Goal: Task Accomplishment & Management: Use online tool/utility

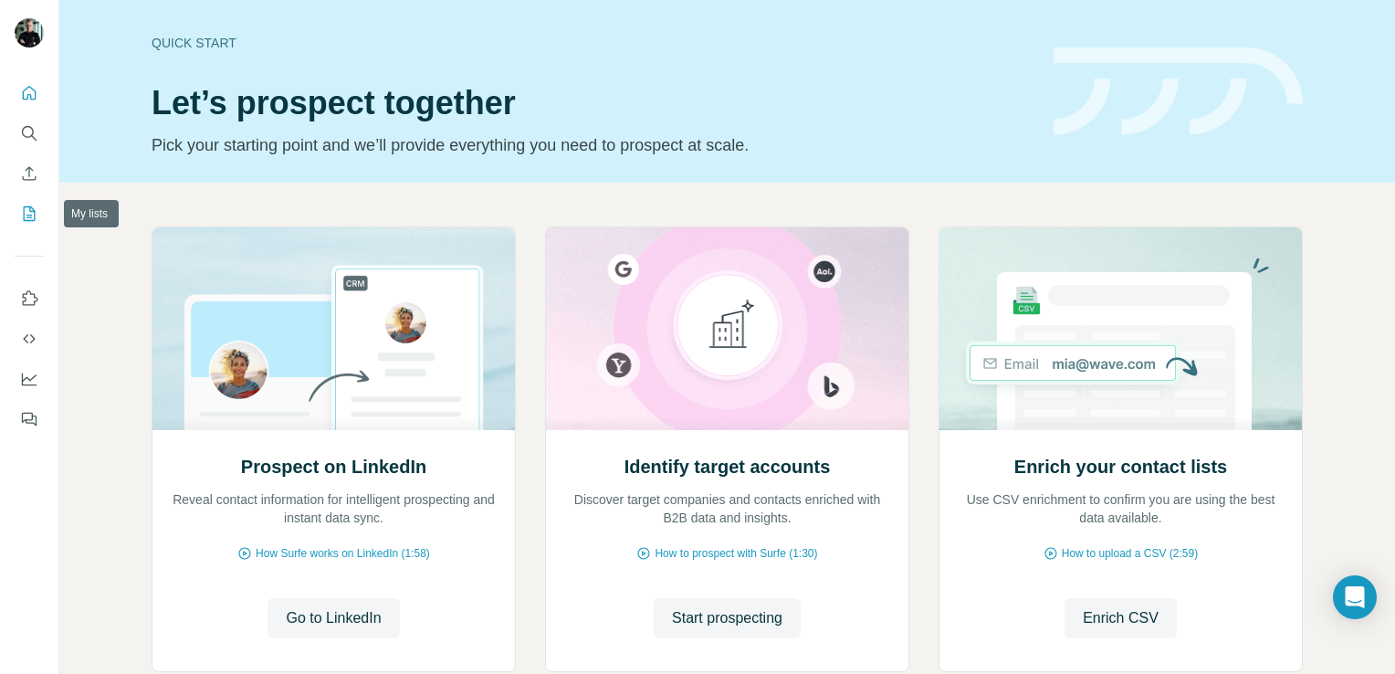
click at [21, 216] on icon "My lists" at bounding box center [29, 214] width 18 height 18
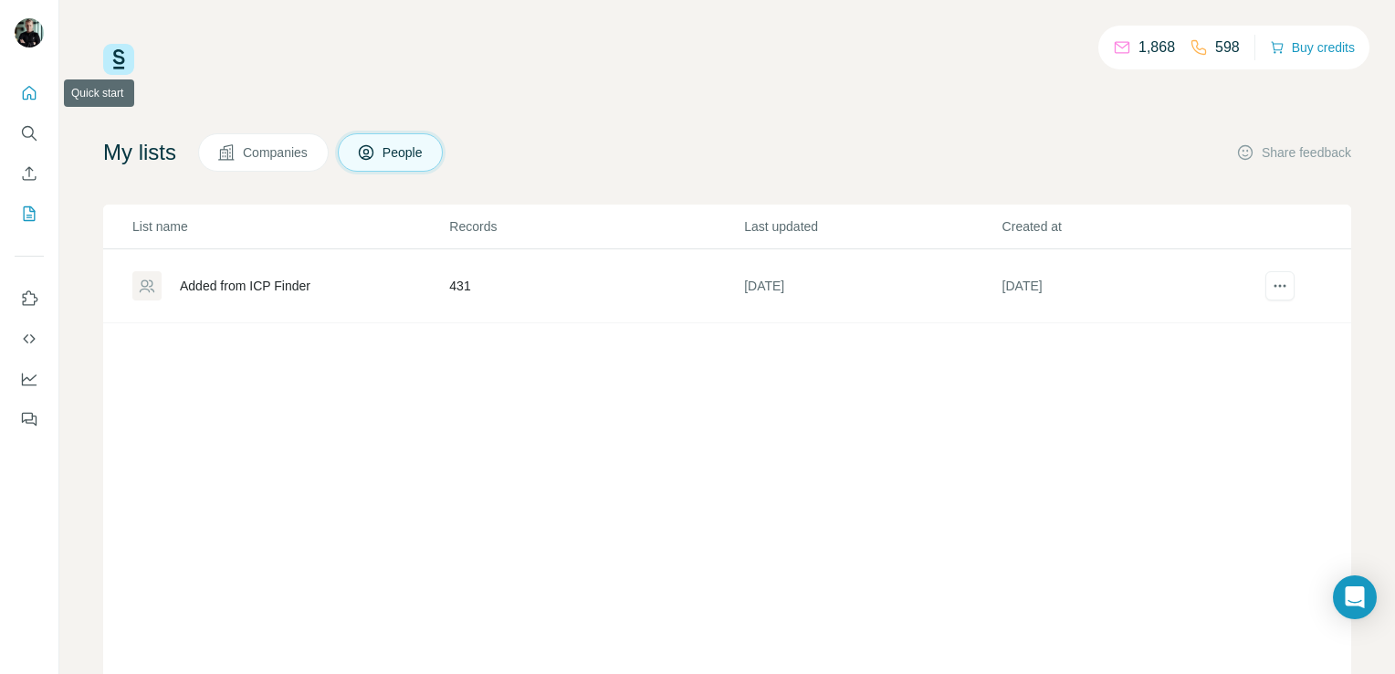
click at [24, 98] on icon "Quick start" at bounding box center [29, 93] width 18 height 18
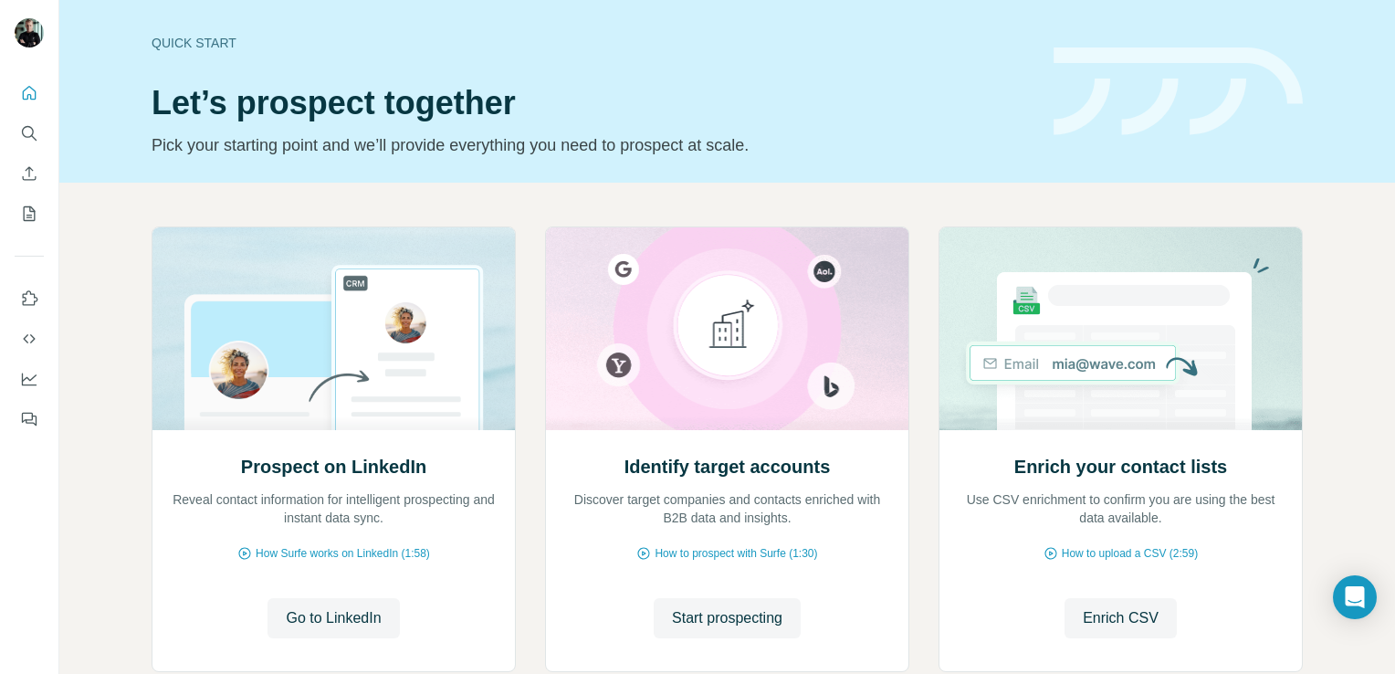
scroll to position [114, 0]
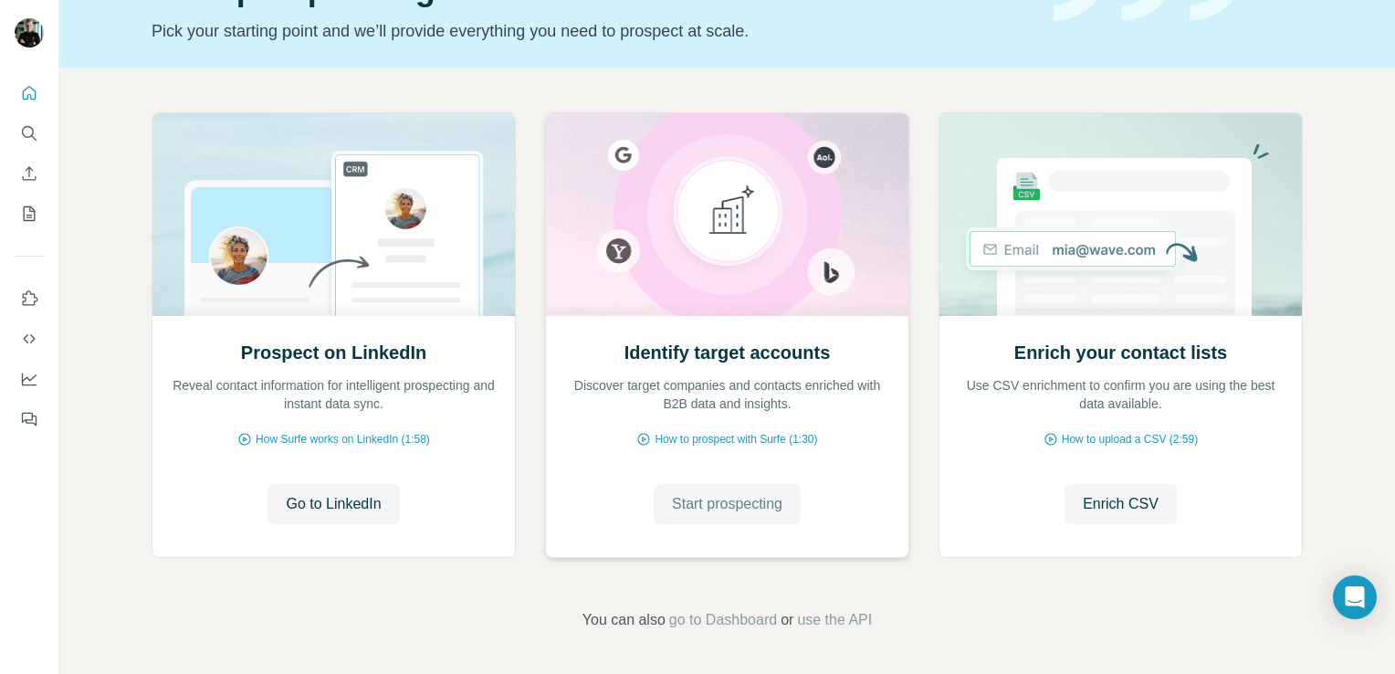
click at [697, 513] on span "Start prospecting" at bounding box center [727, 504] width 110 height 22
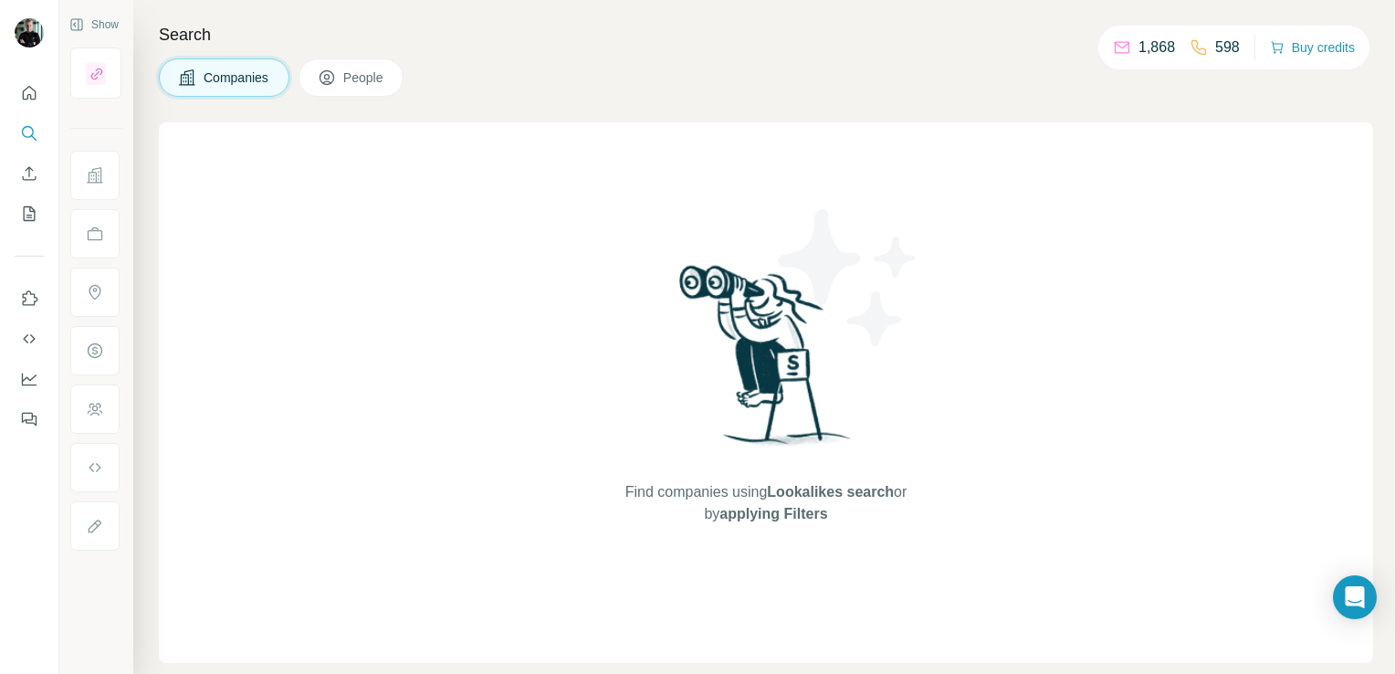
click at [372, 79] on span "People" at bounding box center [364, 77] width 42 height 18
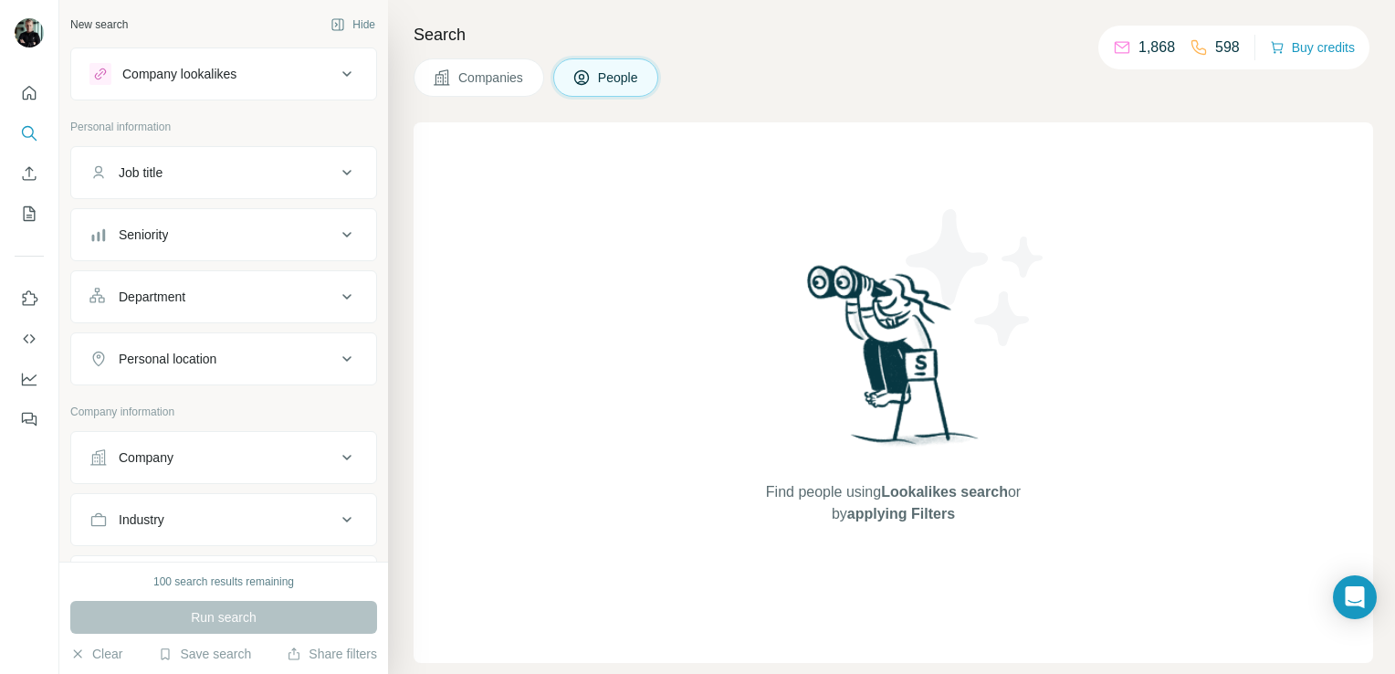
click at [237, 185] on button "Job title" at bounding box center [223, 173] width 305 height 44
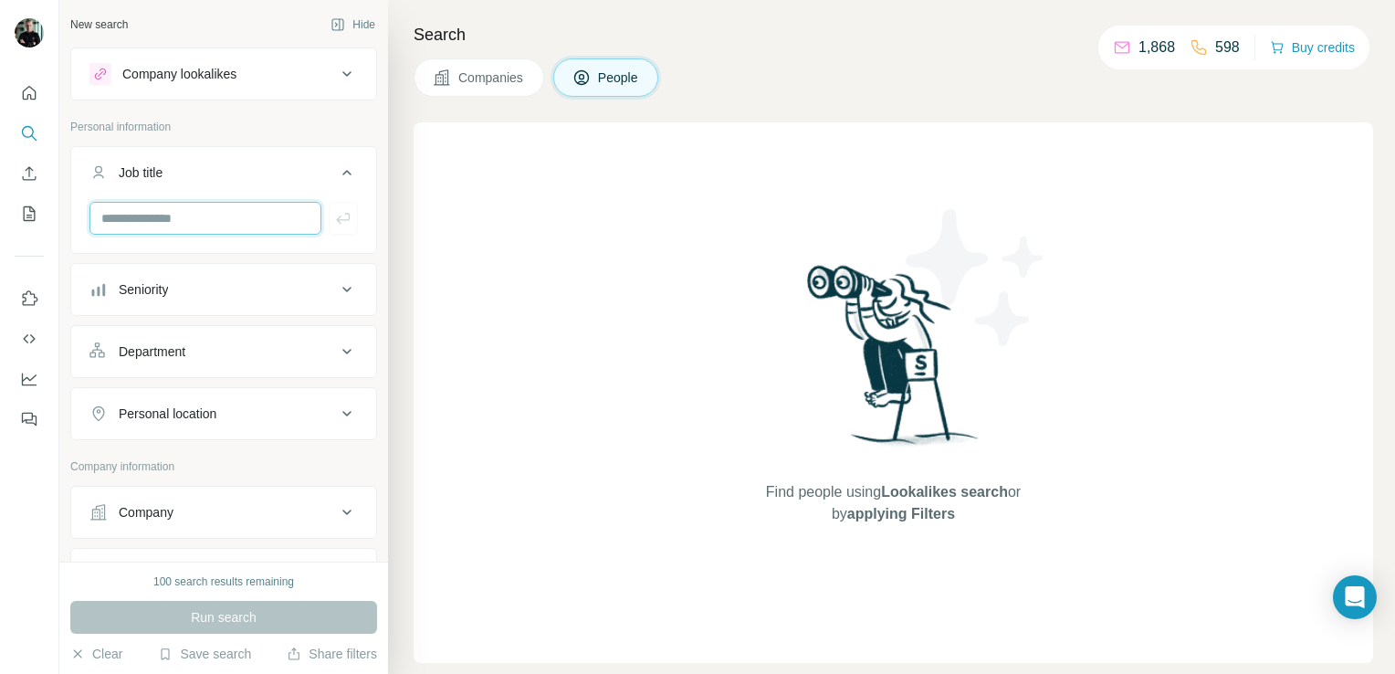
click at [230, 224] on input "text" at bounding box center [205, 218] width 232 height 33
type input "**********"
click at [203, 278] on button "Seniority" at bounding box center [223, 289] width 305 height 44
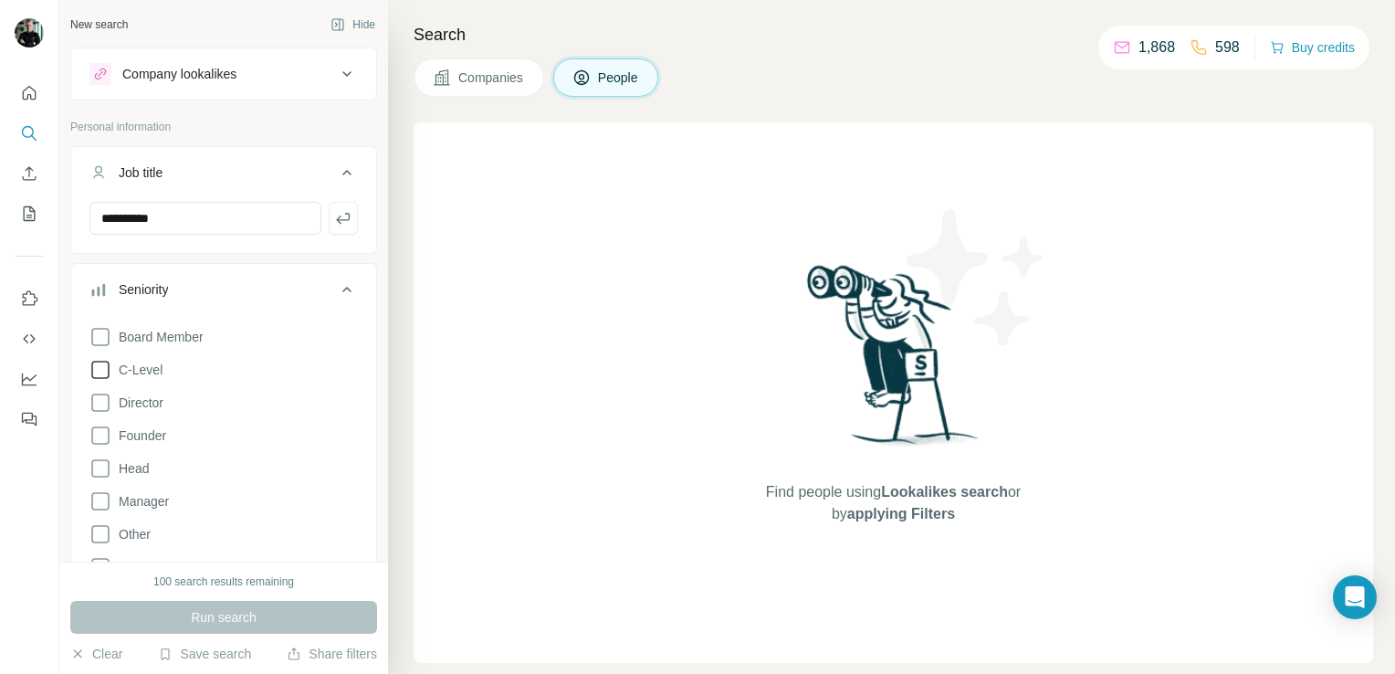
click at [148, 378] on label "C-Level" at bounding box center [125, 370] width 73 height 22
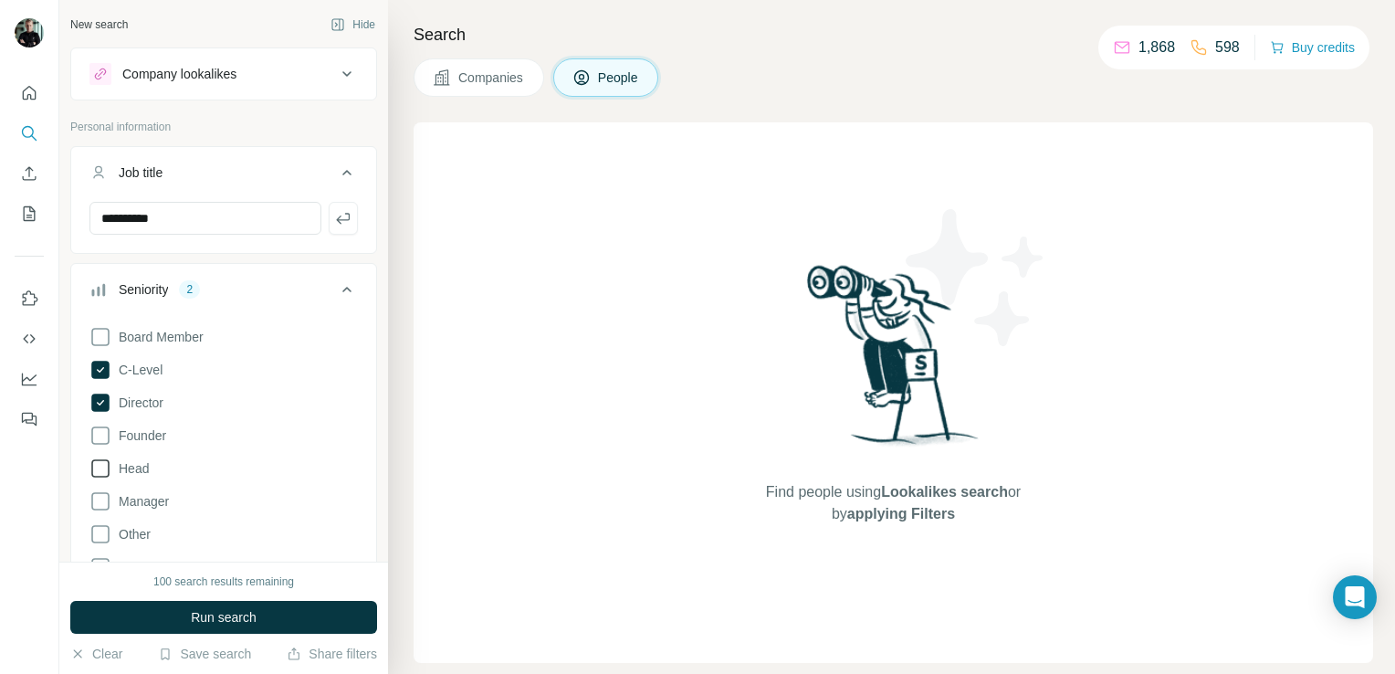
click at [149, 473] on span "Head" at bounding box center [129, 468] width 37 height 18
click at [314, 271] on button "Seniority 3" at bounding box center [223, 292] width 305 height 51
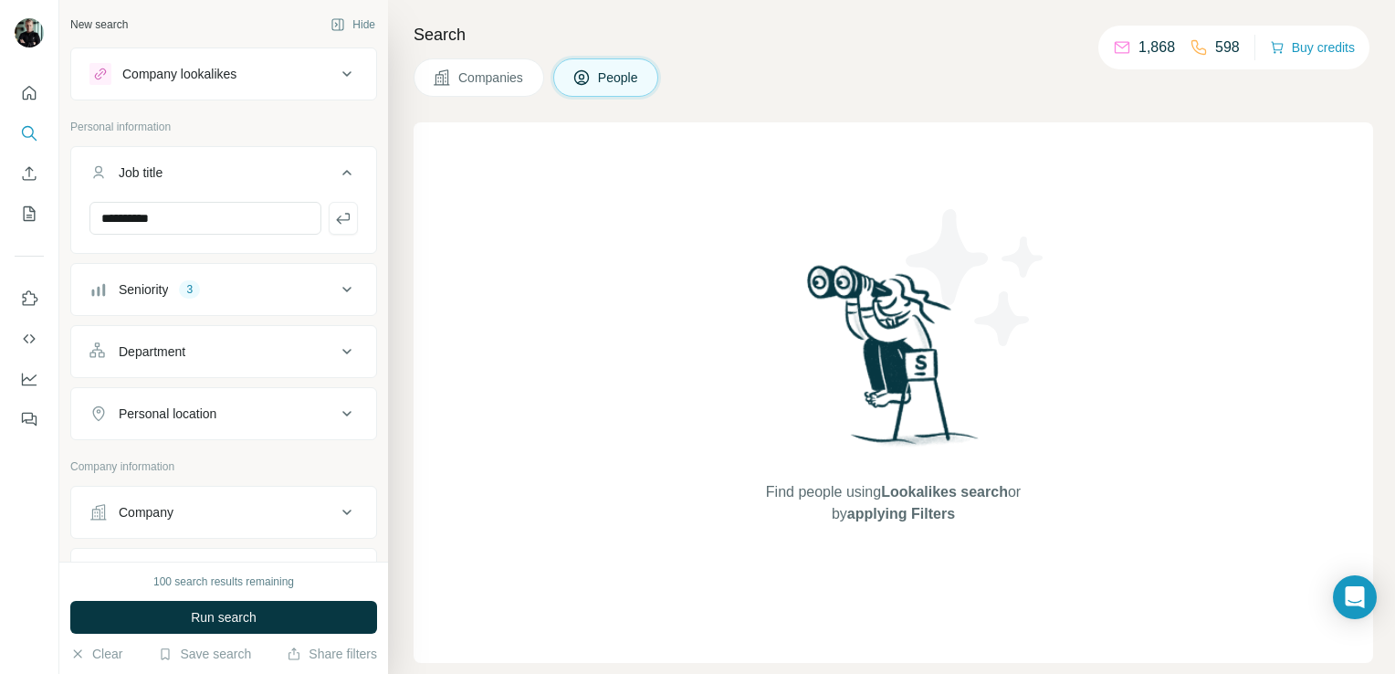
click at [277, 342] on div "Department" at bounding box center [212, 351] width 246 height 18
click at [303, 393] on input at bounding box center [213, 397] width 225 height 20
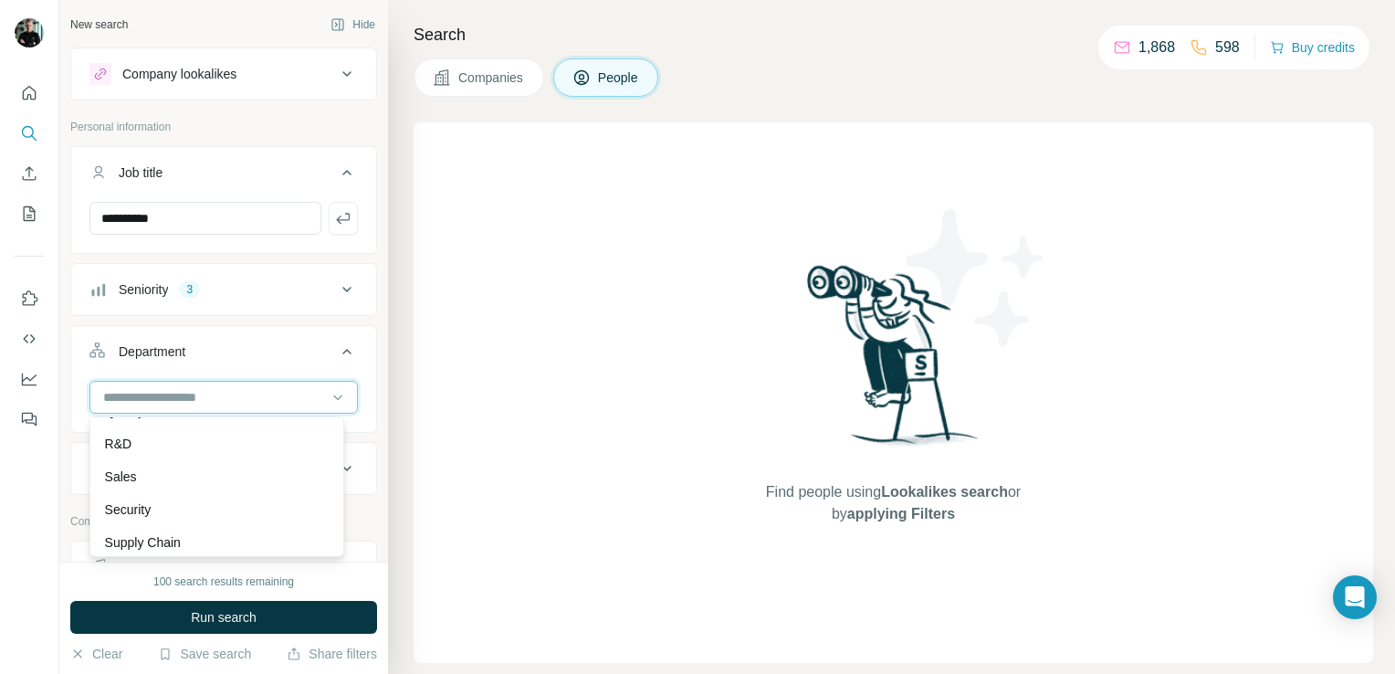
scroll to position [657, 0]
click at [329, 385] on div at bounding box center [338, 397] width 18 height 33
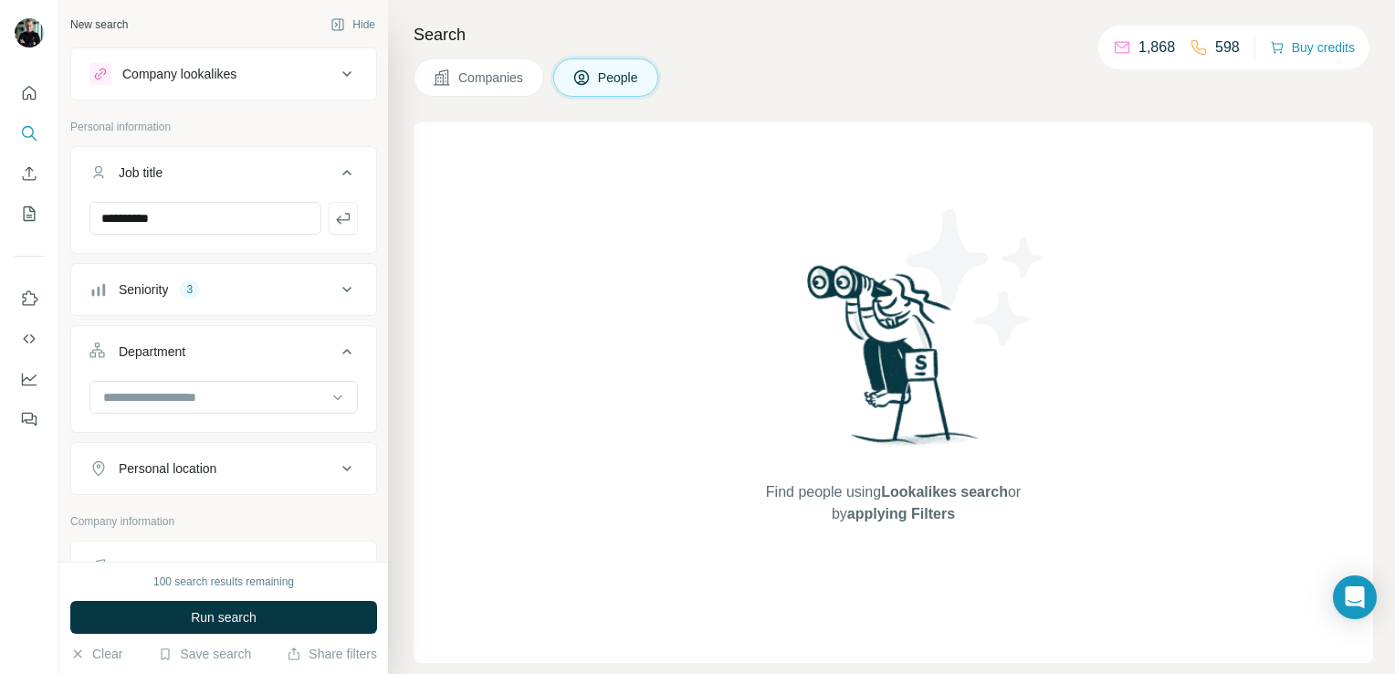
click at [316, 447] on button "Personal location" at bounding box center [223, 468] width 305 height 44
click at [312, 513] on input "text" at bounding box center [223, 514] width 268 height 33
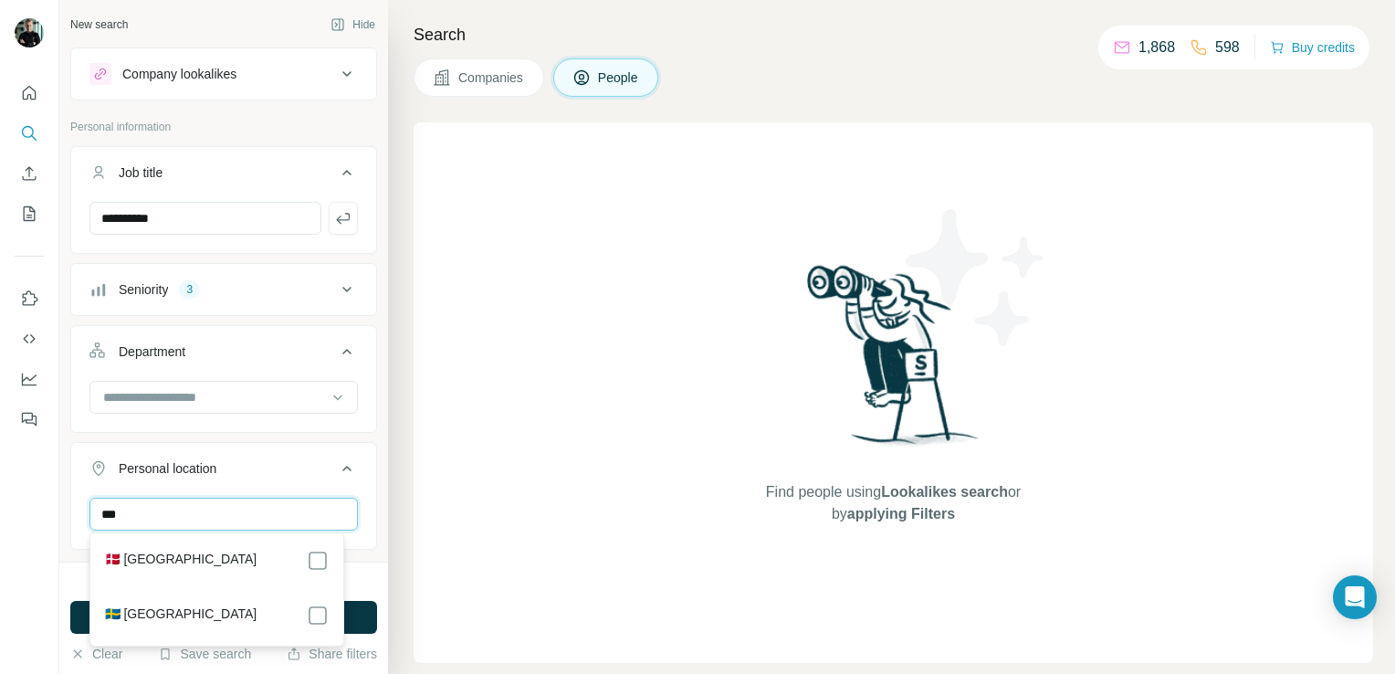
type input "***"
click at [258, 557] on div "🇩🇰 [GEOGRAPHIC_DATA]" at bounding box center [217, 561] width 224 height 22
drag, startPoint x: 210, startPoint y: 524, endPoint x: 58, endPoint y: 500, distance: 153.4
click at [59, 501] on div "**********" at bounding box center [223, 280] width 329 height 561
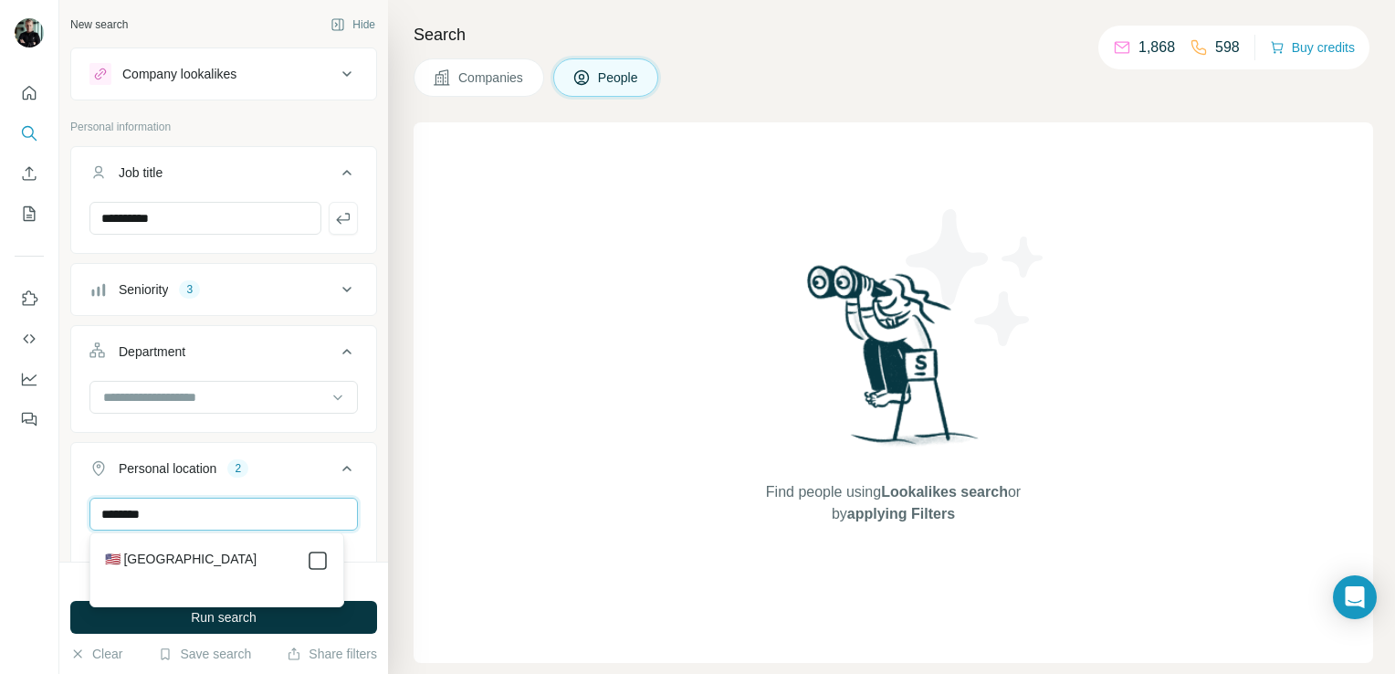
type input "********"
click at [405, 477] on div "Search Companies People Find people using Lookalikes search or by applying Filt…" at bounding box center [891, 337] width 1007 height 674
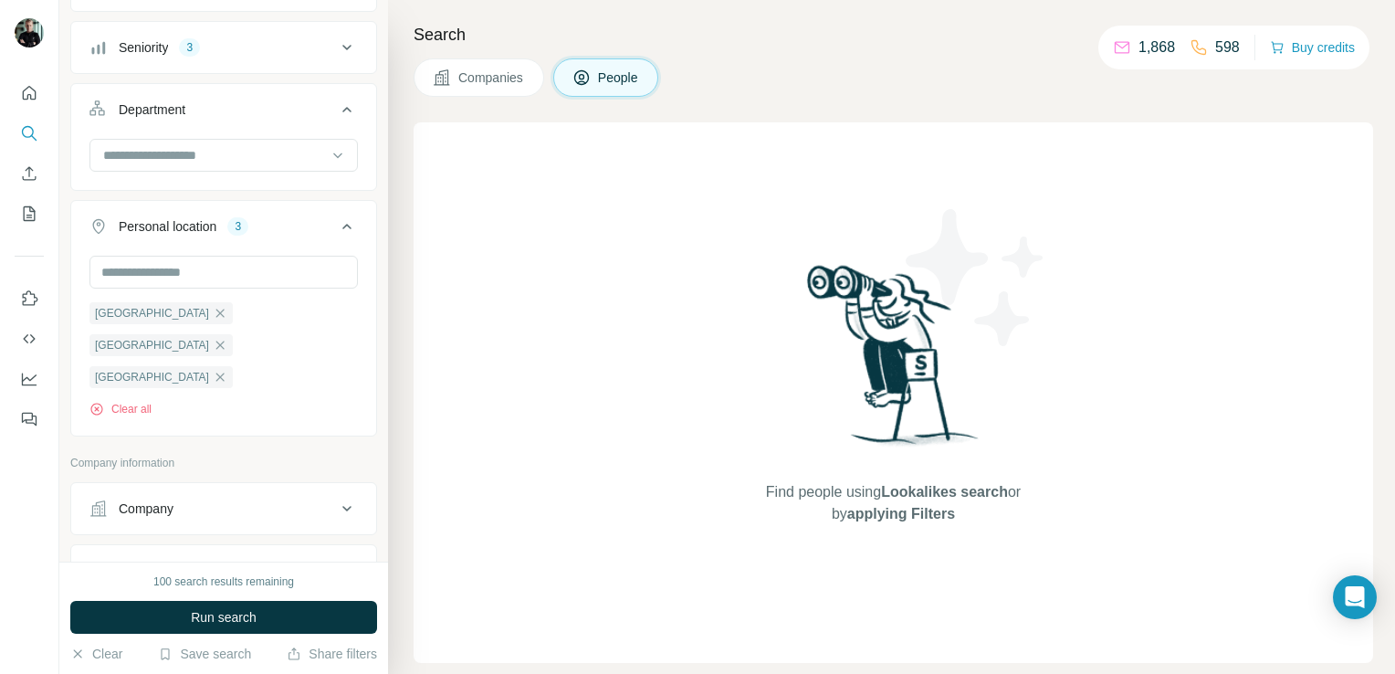
scroll to position [274, 0]
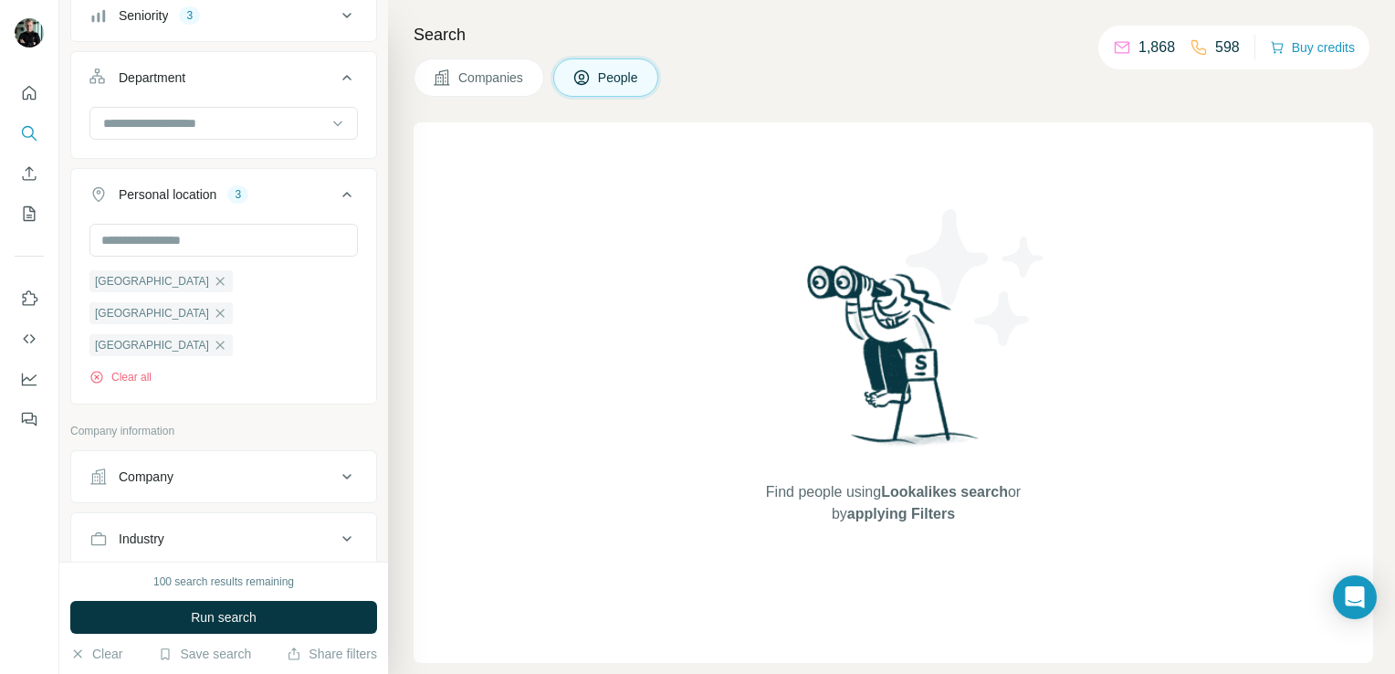
click at [336, 466] on icon at bounding box center [347, 477] width 22 height 22
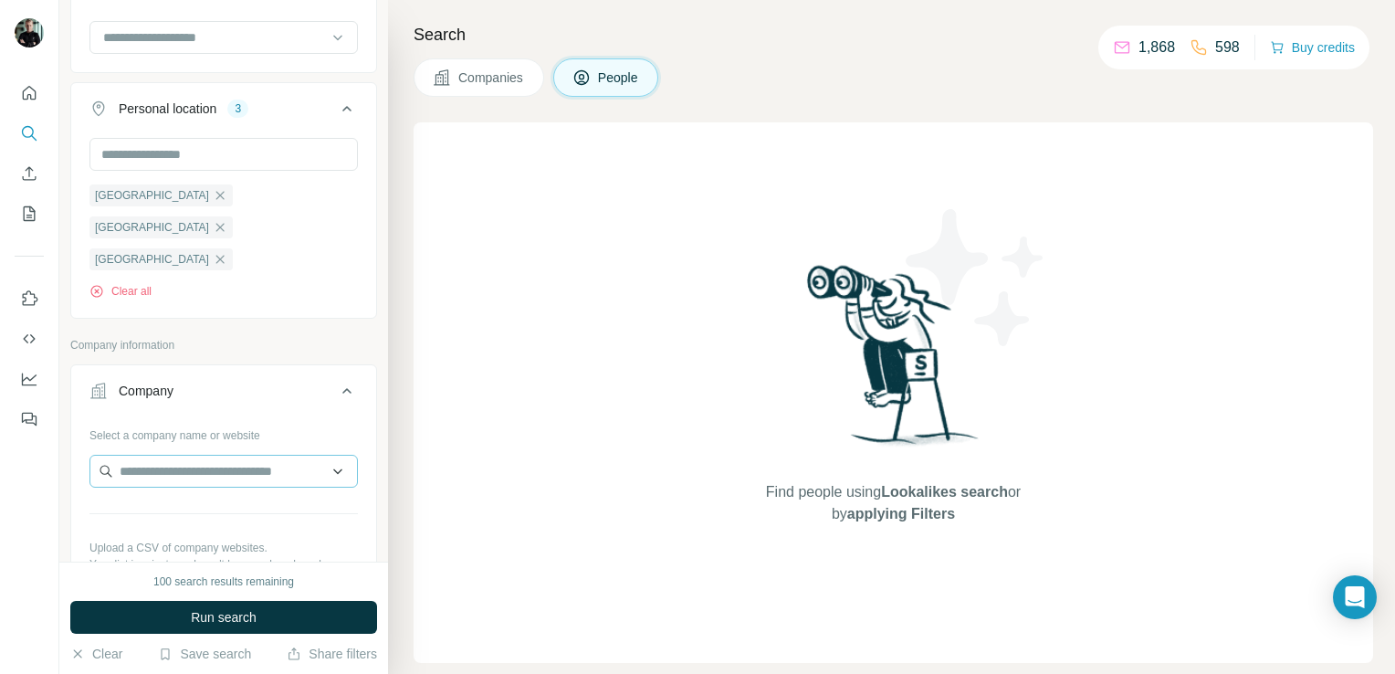
click at [334, 540] on div "Upload a CSV of company websites. Your list is private and won't be saved or sh…" at bounding box center [223, 556] width 268 height 33
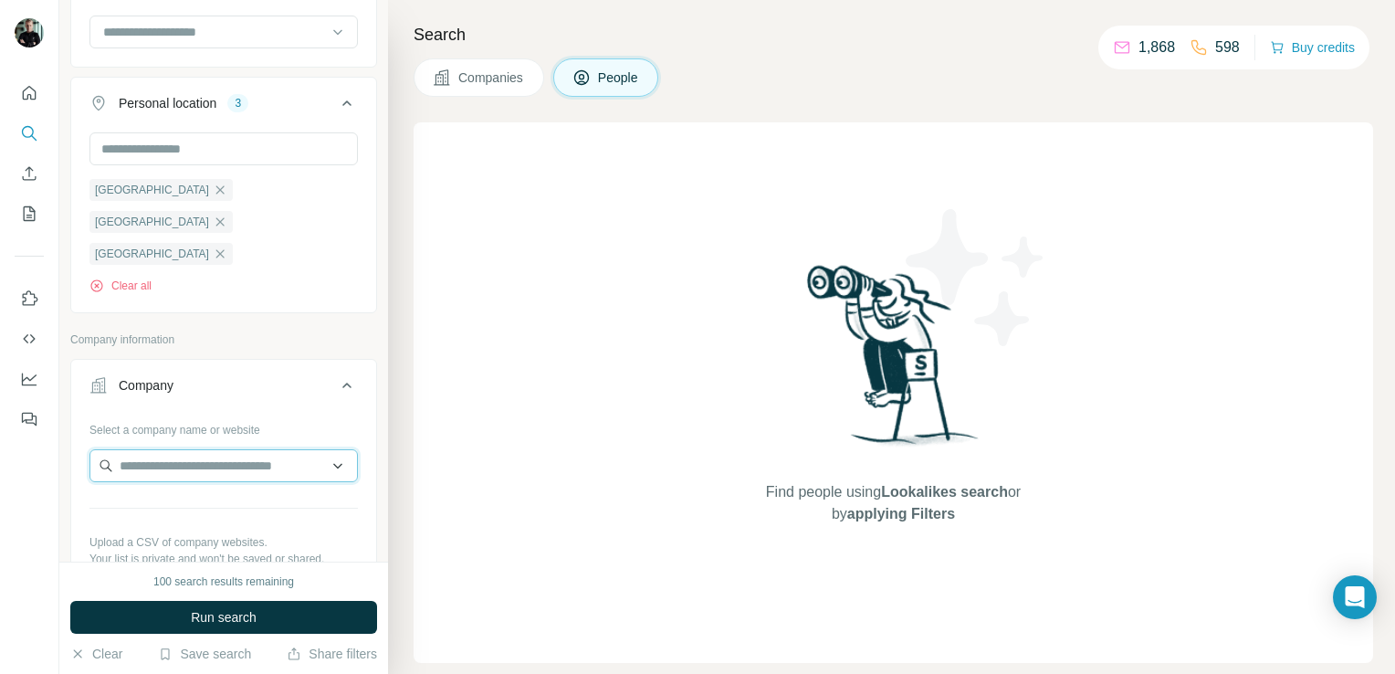
click at [316, 449] on input "text" at bounding box center [223, 465] width 268 height 33
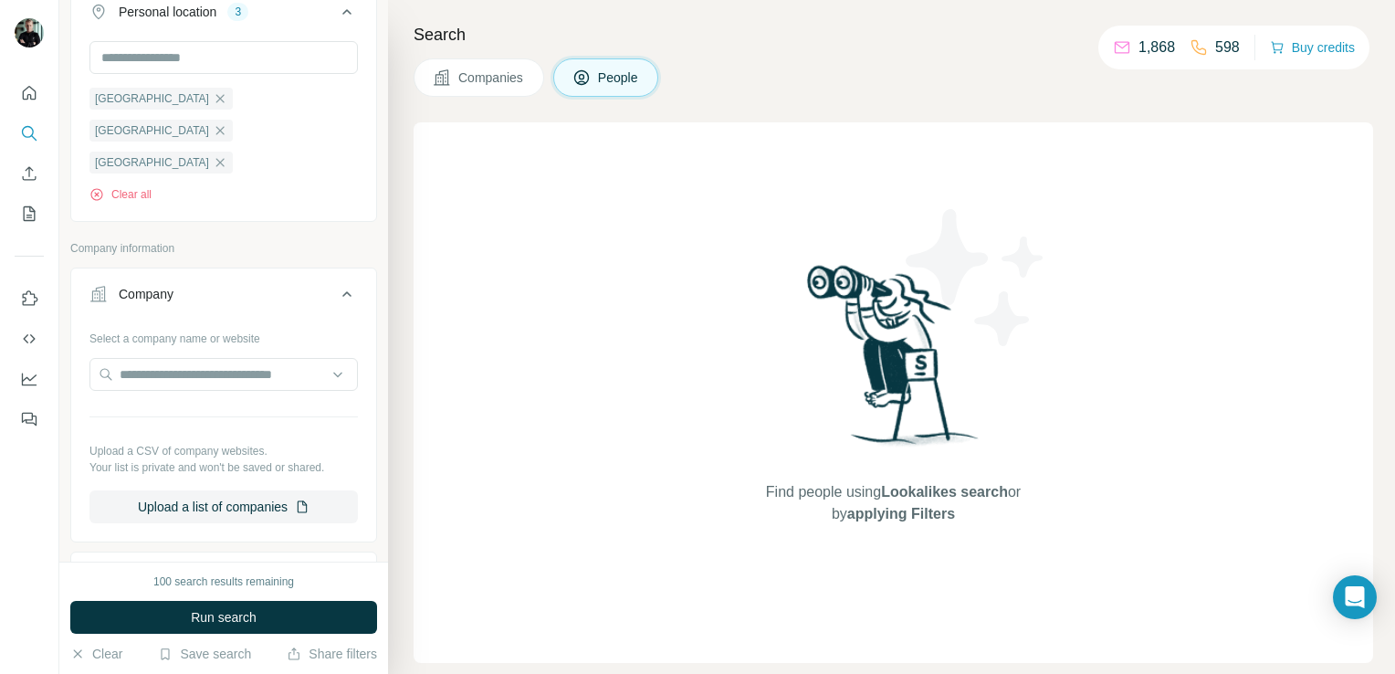
click at [336, 283] on icon at bounding box center [347, 294] width 22 height 22
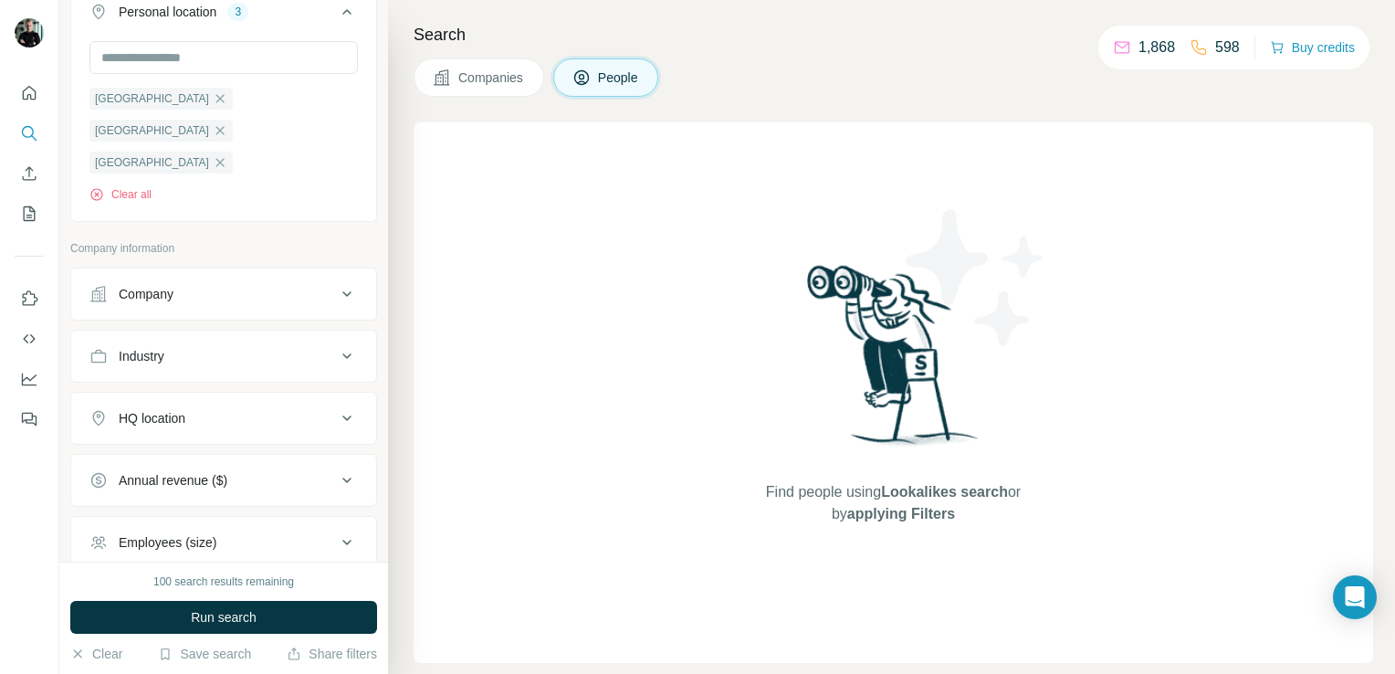
click at [274, 409] on div "HQ location" at bounding box center [212, 418] width 246 height 18
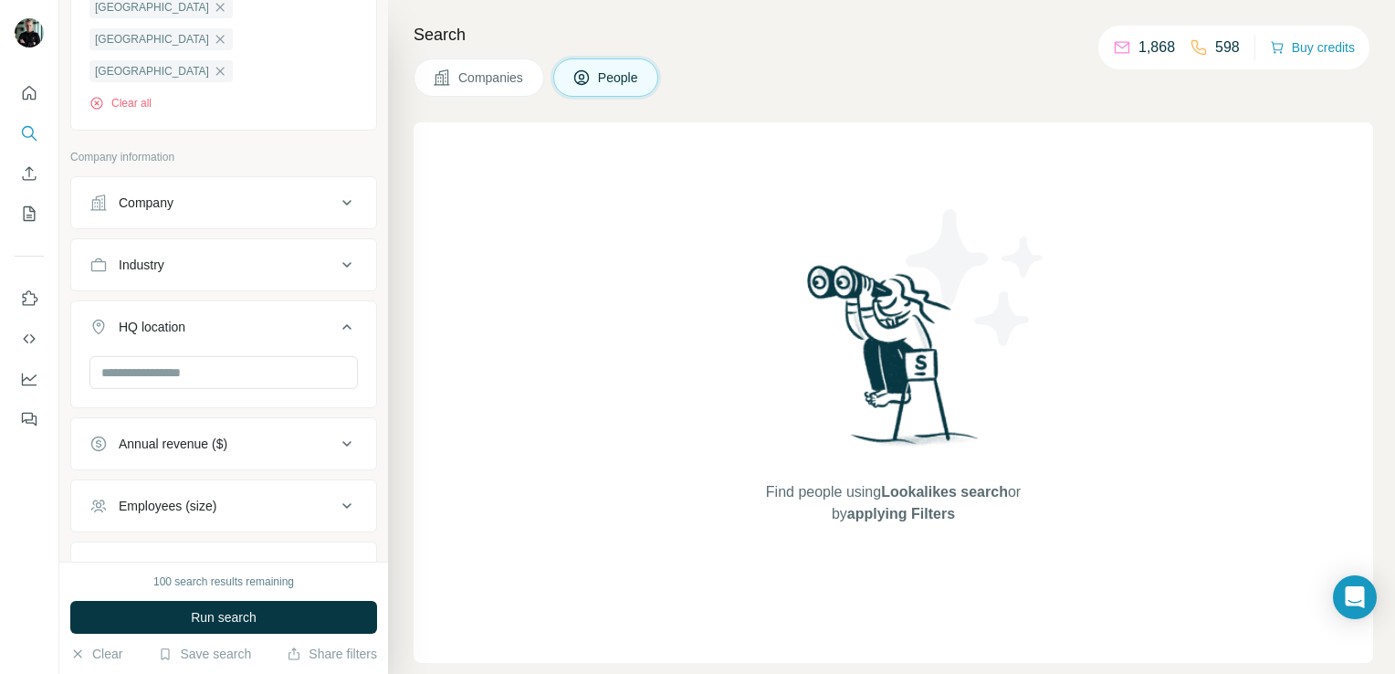
click at [336, 316] on icon at bounding box center [347, 327] width 22 height 22
click at [313, 429] on button "Employees (size)" at bounding box center [223, 451] width 305 height 44
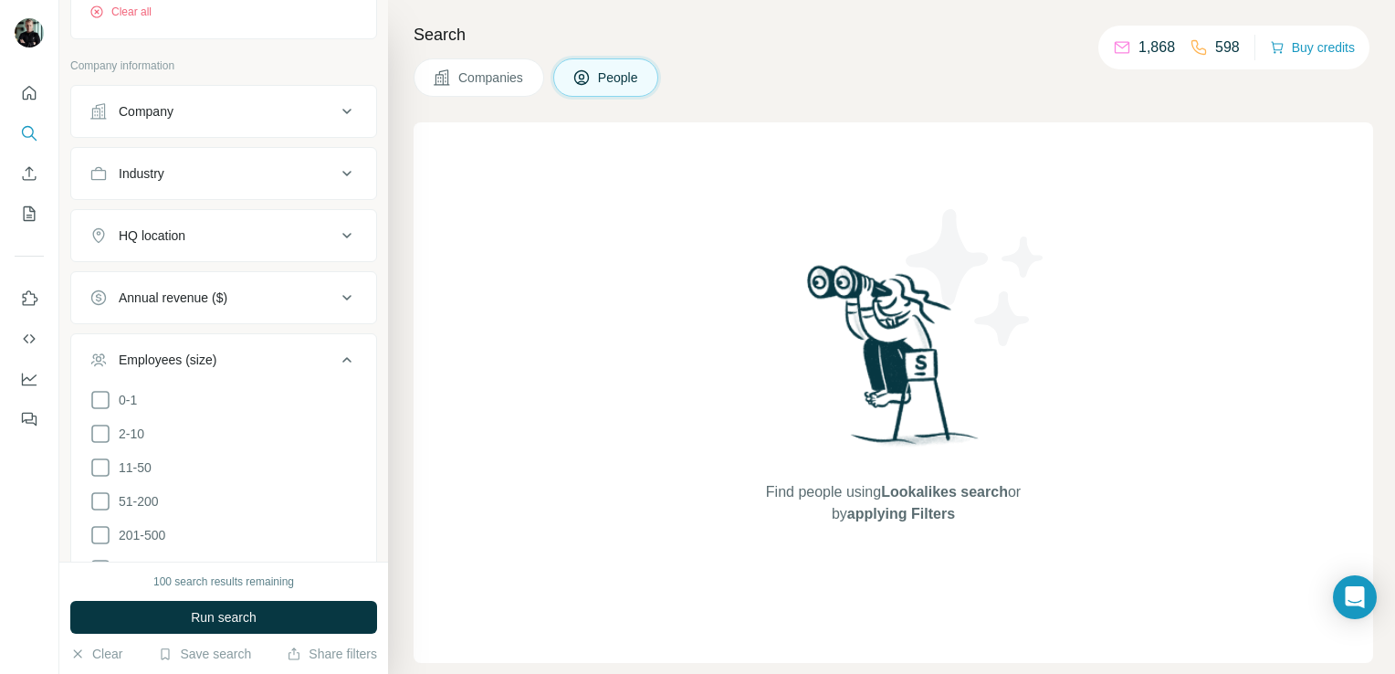
click at [104, 490] on icon at bounding box center [100, 501] width 22 height 22
click at [99, 524] on icon at bounding box center [100, 535] width 22 height 22
click at [336, 349] on icon at bounding box center [347, 360] width 22 height 22
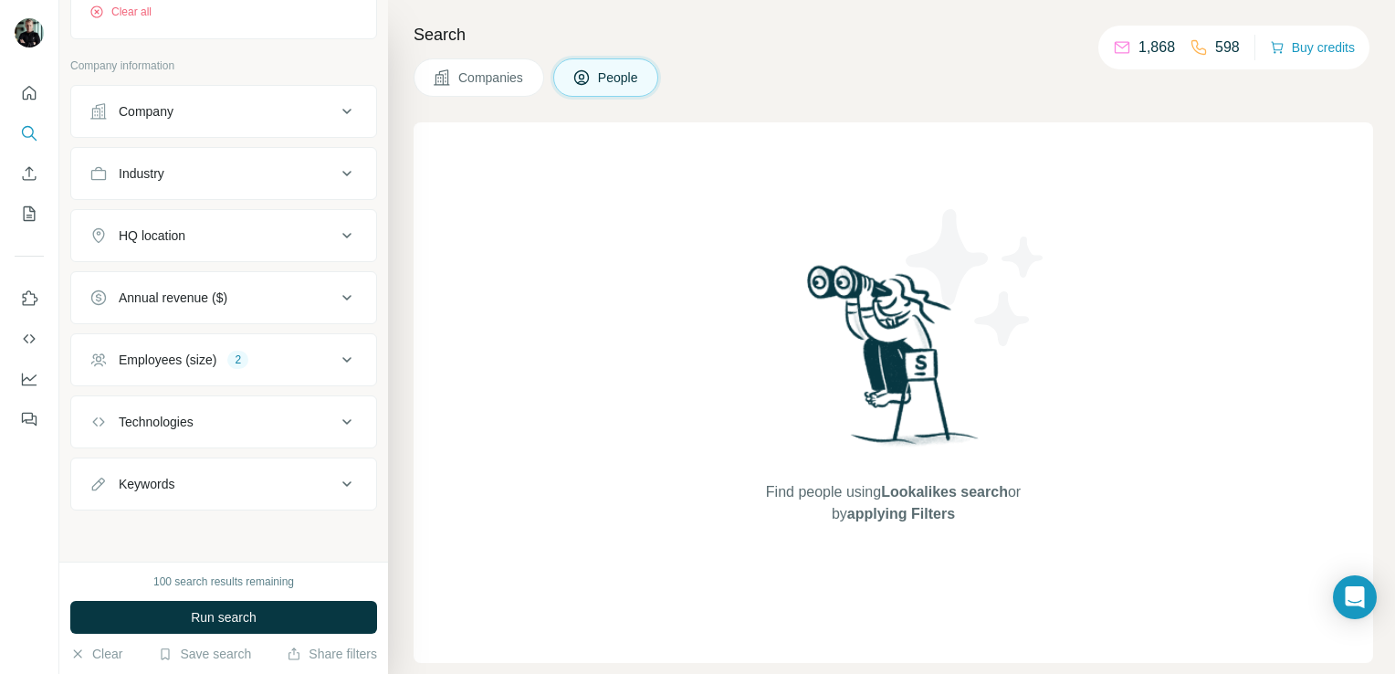
scroll to position [603, 0]
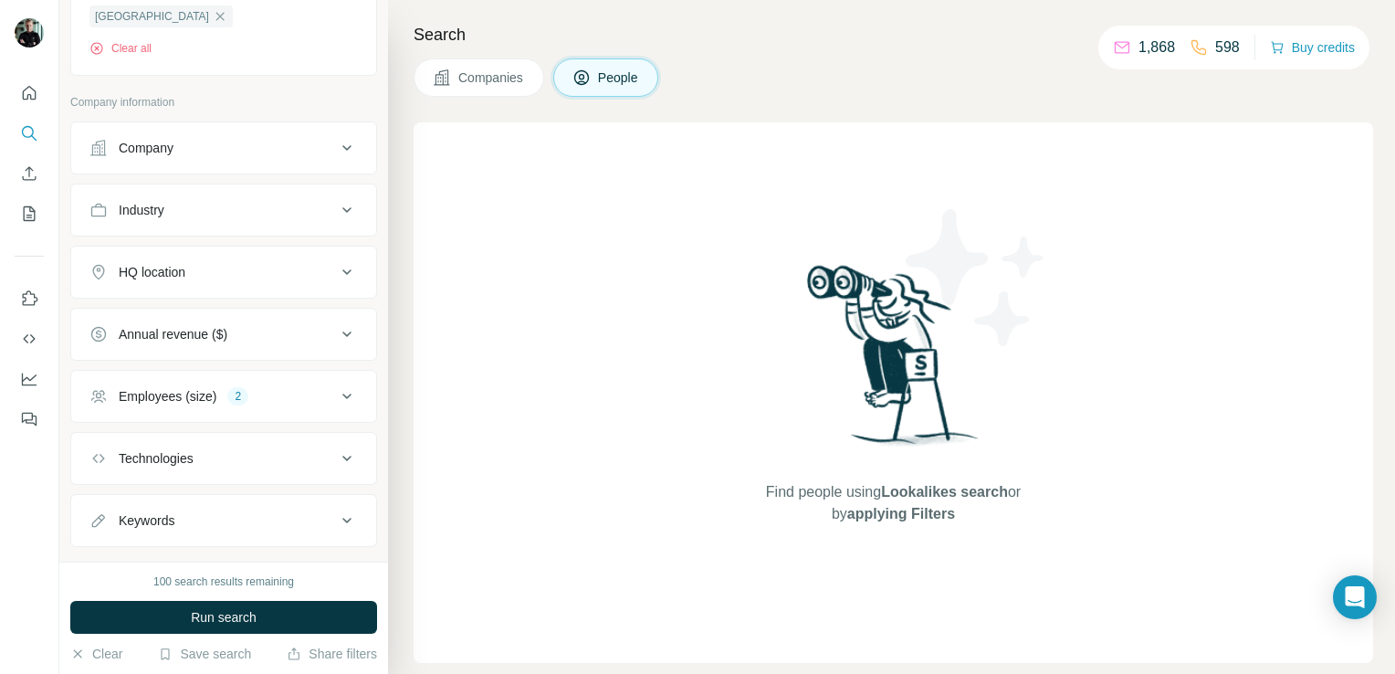
click at [285, 449] on div "Technologies" at bounding box center [212, 458] width 246 height 18
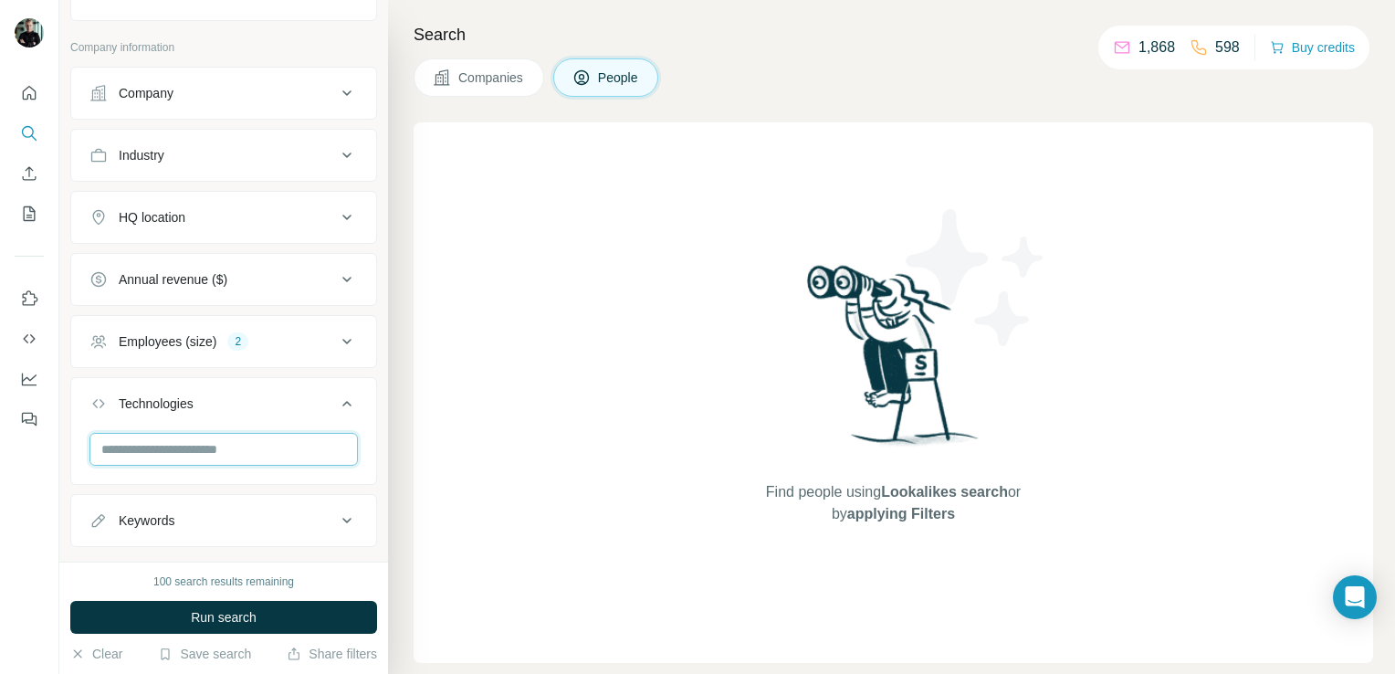
click at [271, 433] on input "text" at bounding box center [223, 449] width 268 height 33
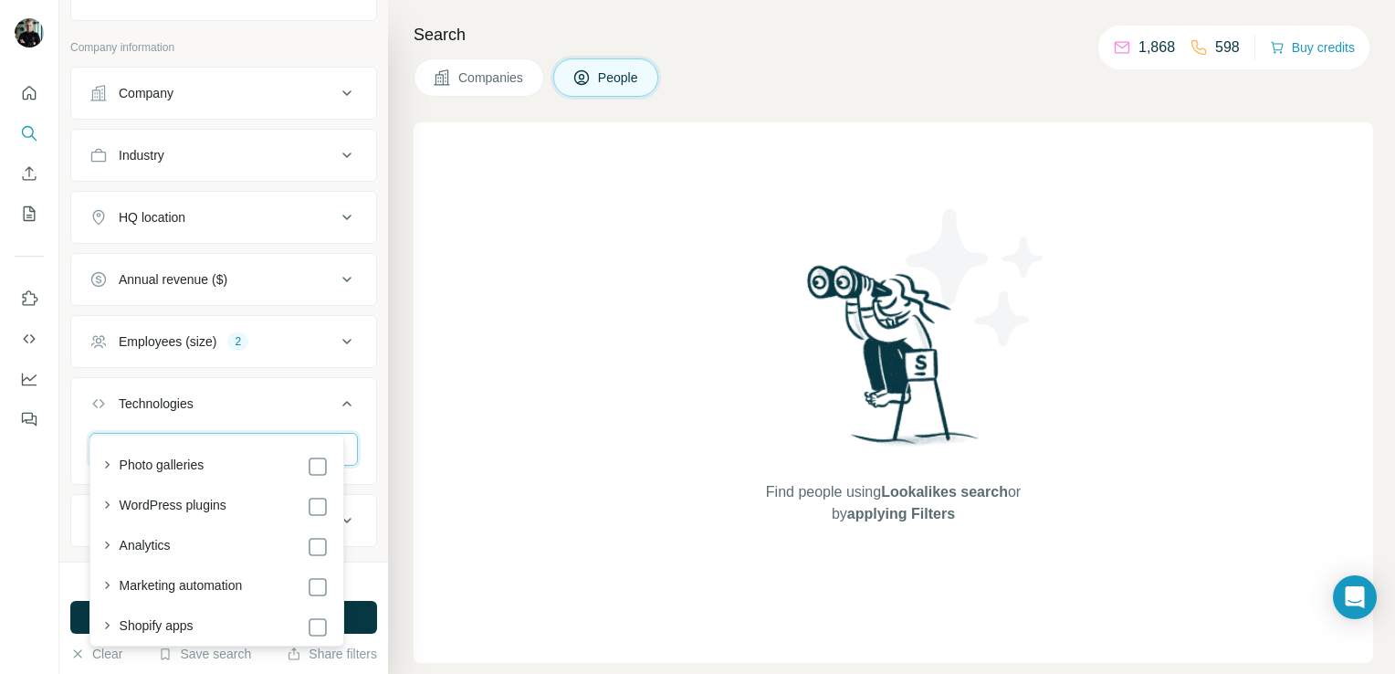
click at [246, 433] on input "text" at bounding box center [223, 449] width 268 height 33
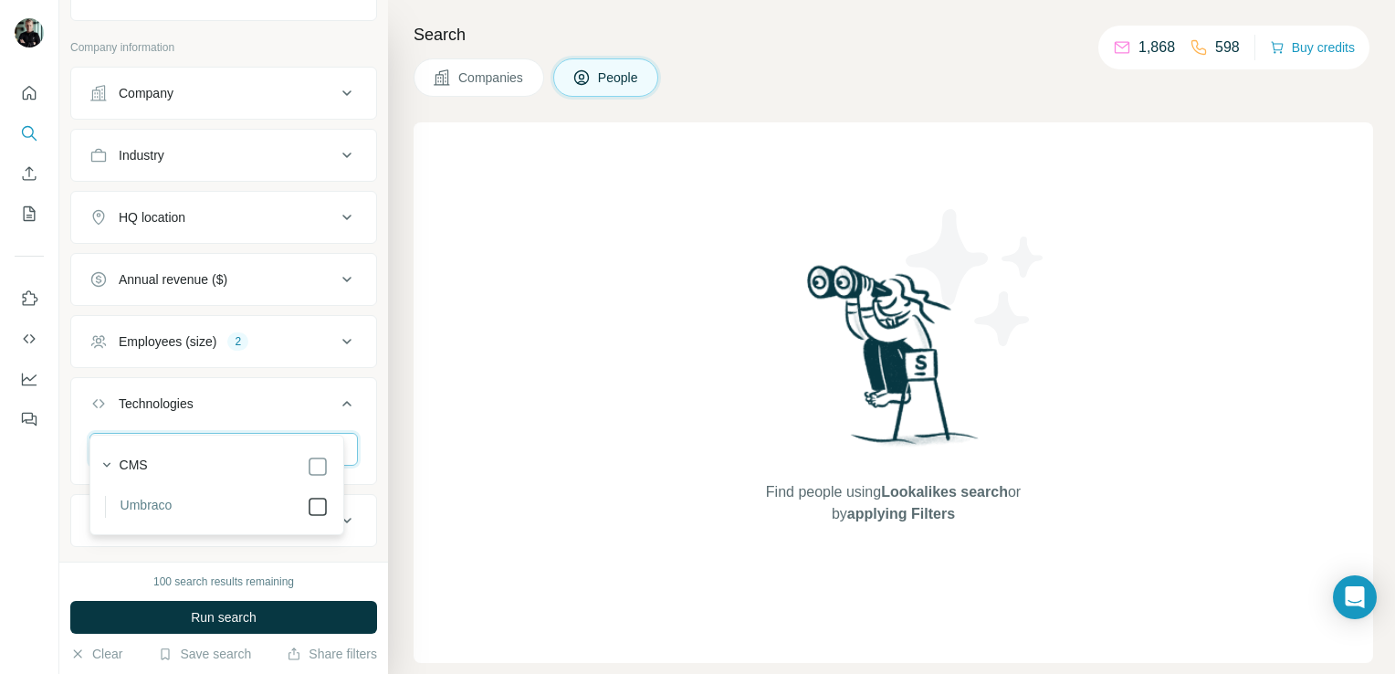
type input "*******"
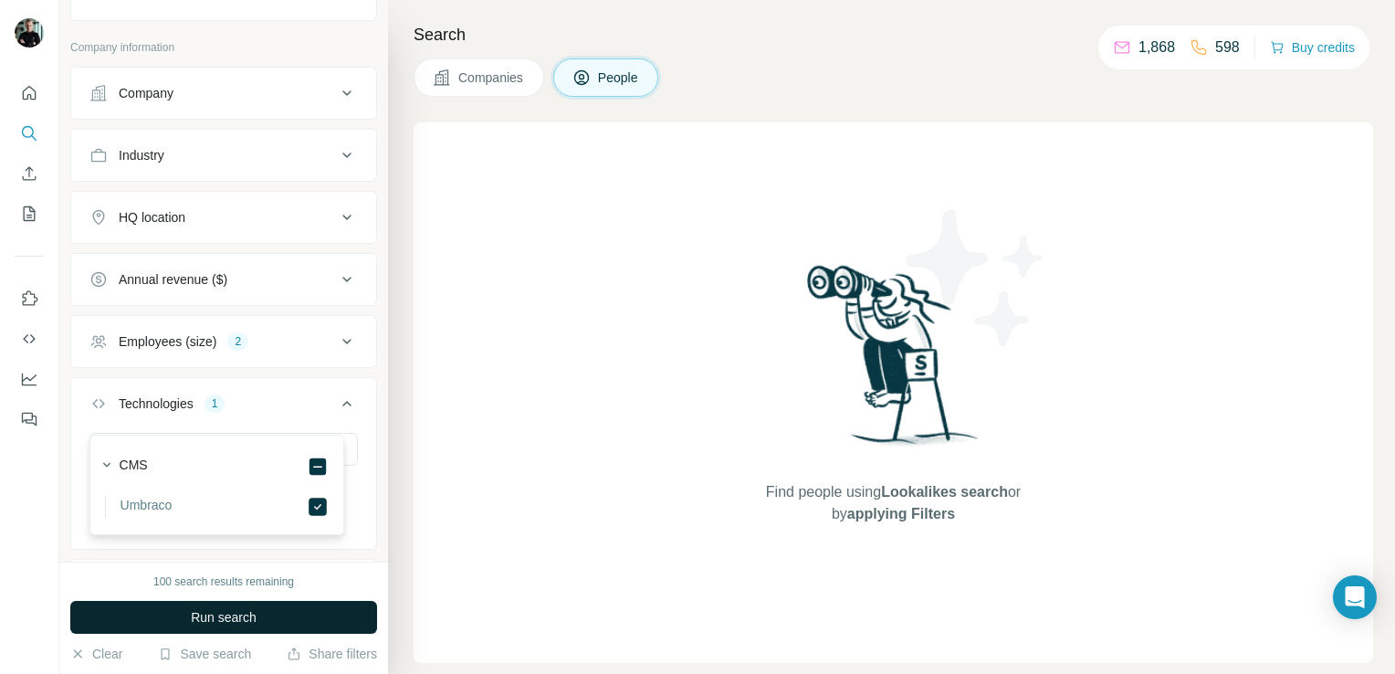
click at [230, 626] on span "Run search" at bounding box center [224, 617] width 66 height 18
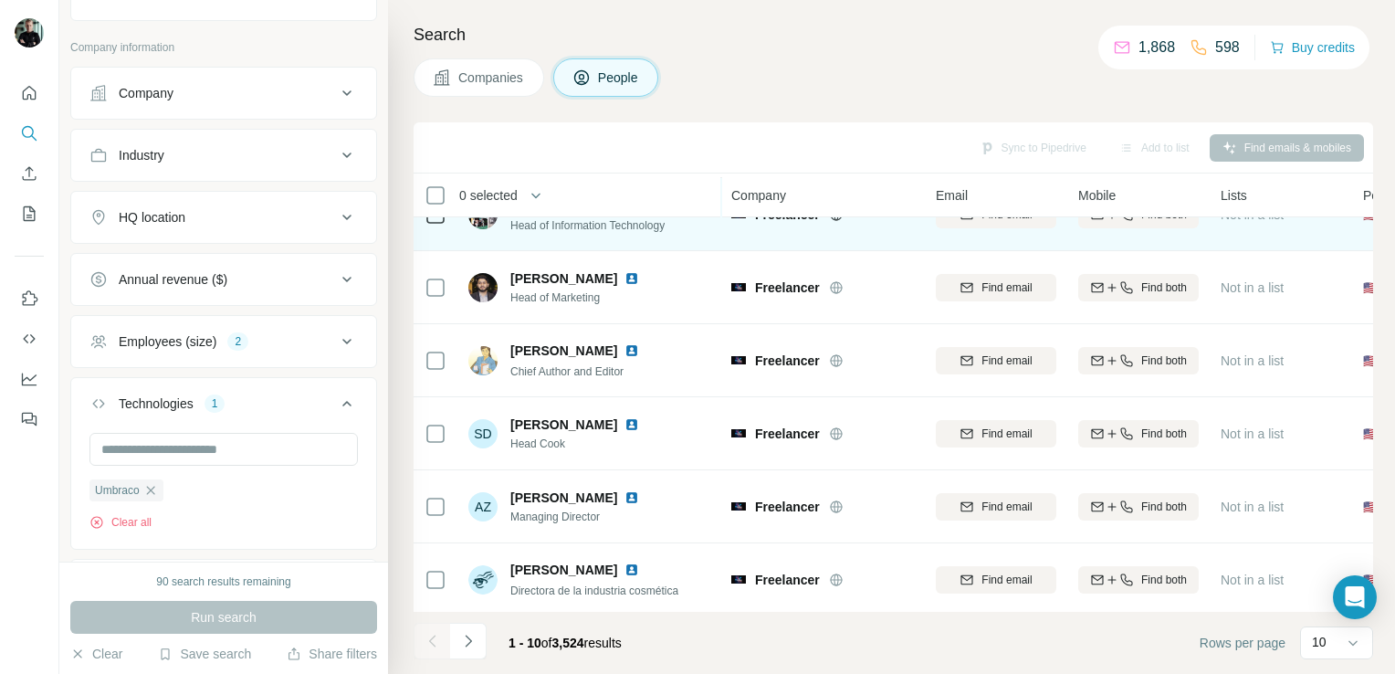
scroll to position [344, 0]
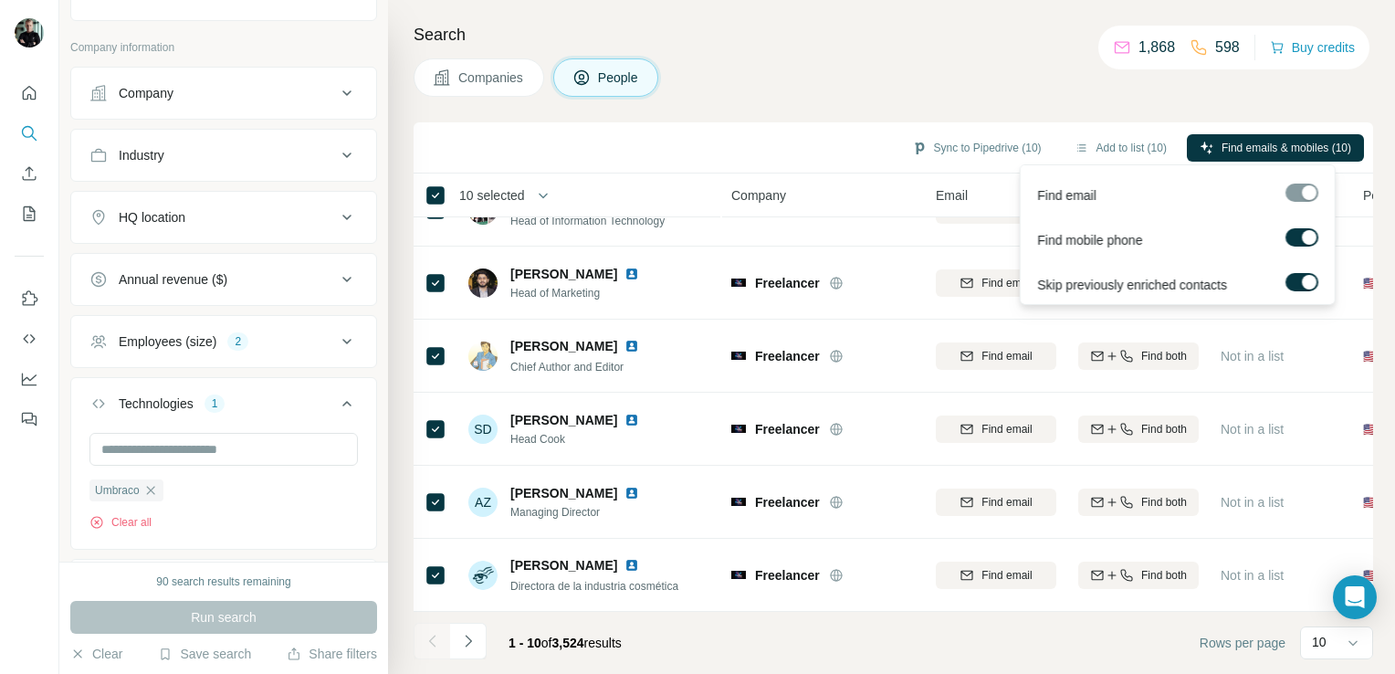
drag, startPoint x: 1220, startPoint y: 151, endPoint x: 1213, endPoint y: 181, distance: 30.8
click at [1213, 181] on body "**********" at bounding box center [697, 337] width 1395 height 674
click at [1293, 237] on label at bounding box center [1301, 237] width 33 height 18
click at [1296, 146] on span "Find emails (10)" at bounding box center [1312, 148] width 79 height 16
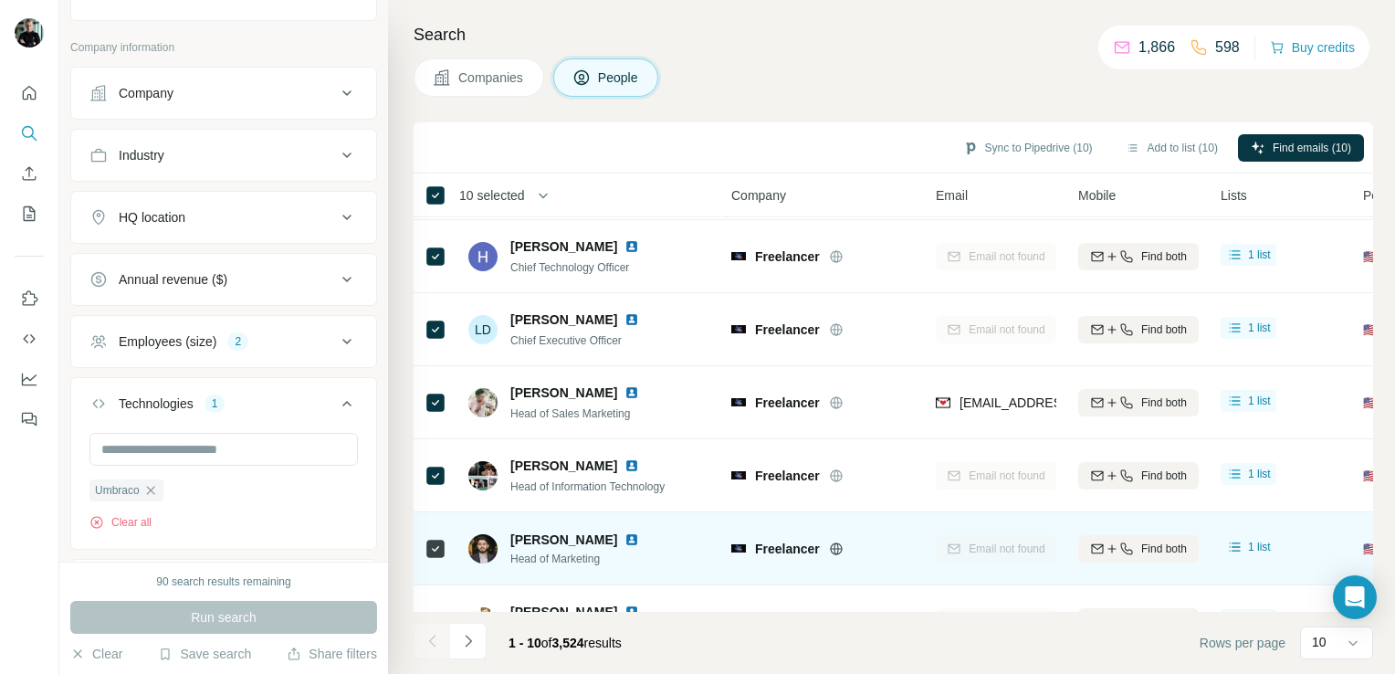
scroll to position [0, 0]
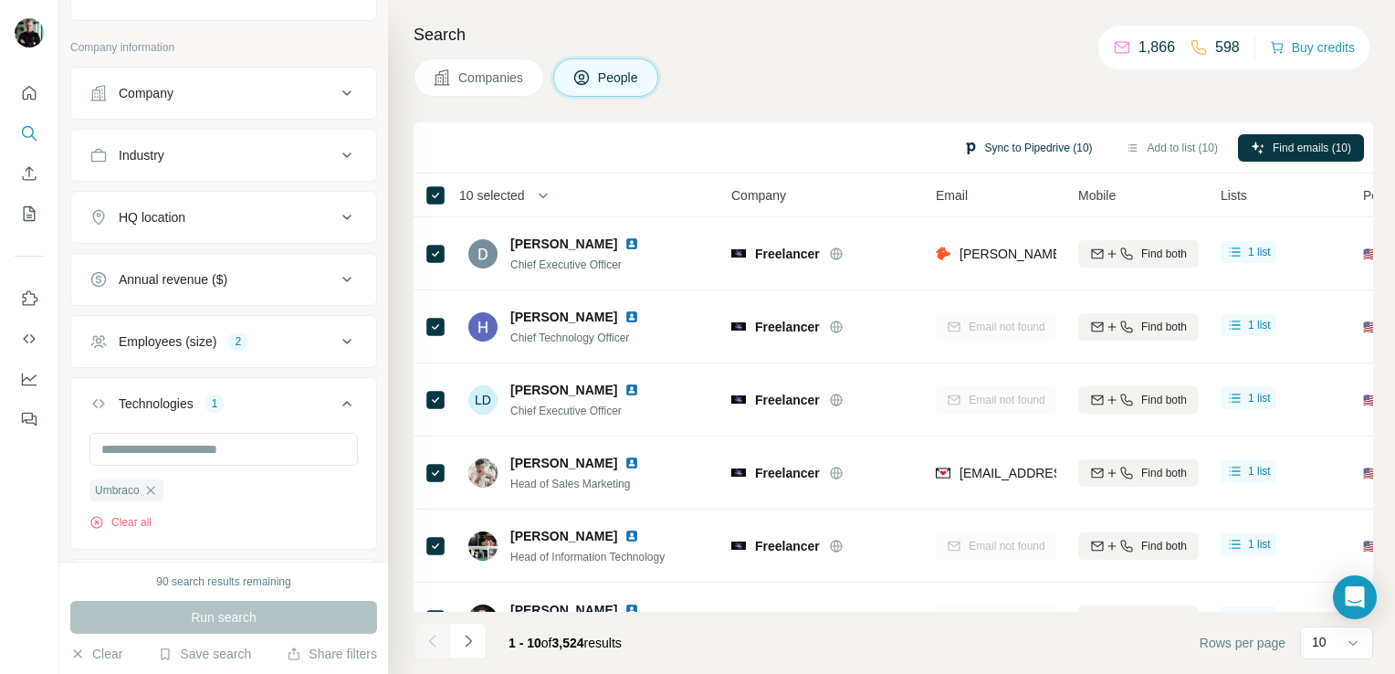
click at [1056, 147] on button "Sync to Pipedrive (10)" at bounding box center [1027, 147] width 155 height 27
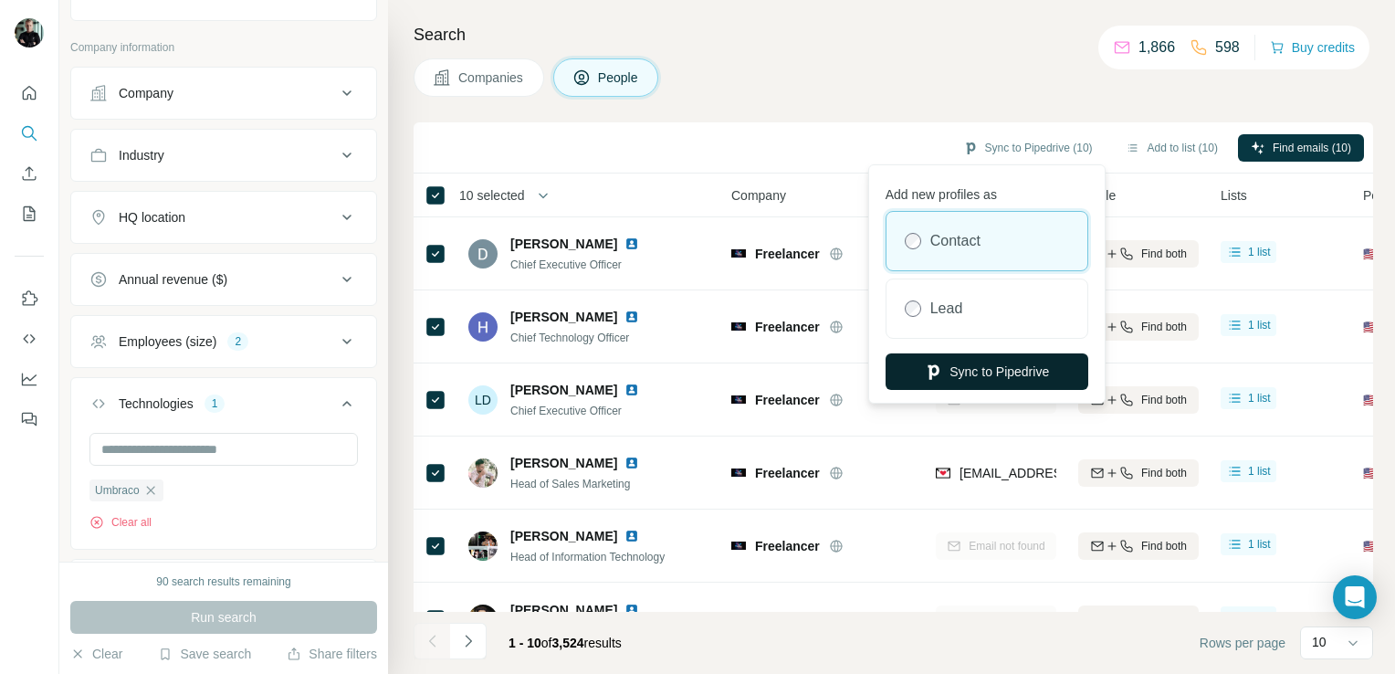
click at [1017, 369] on button "Sync to Pipedrive" at bounding box center [987, 371] width 203 height 37
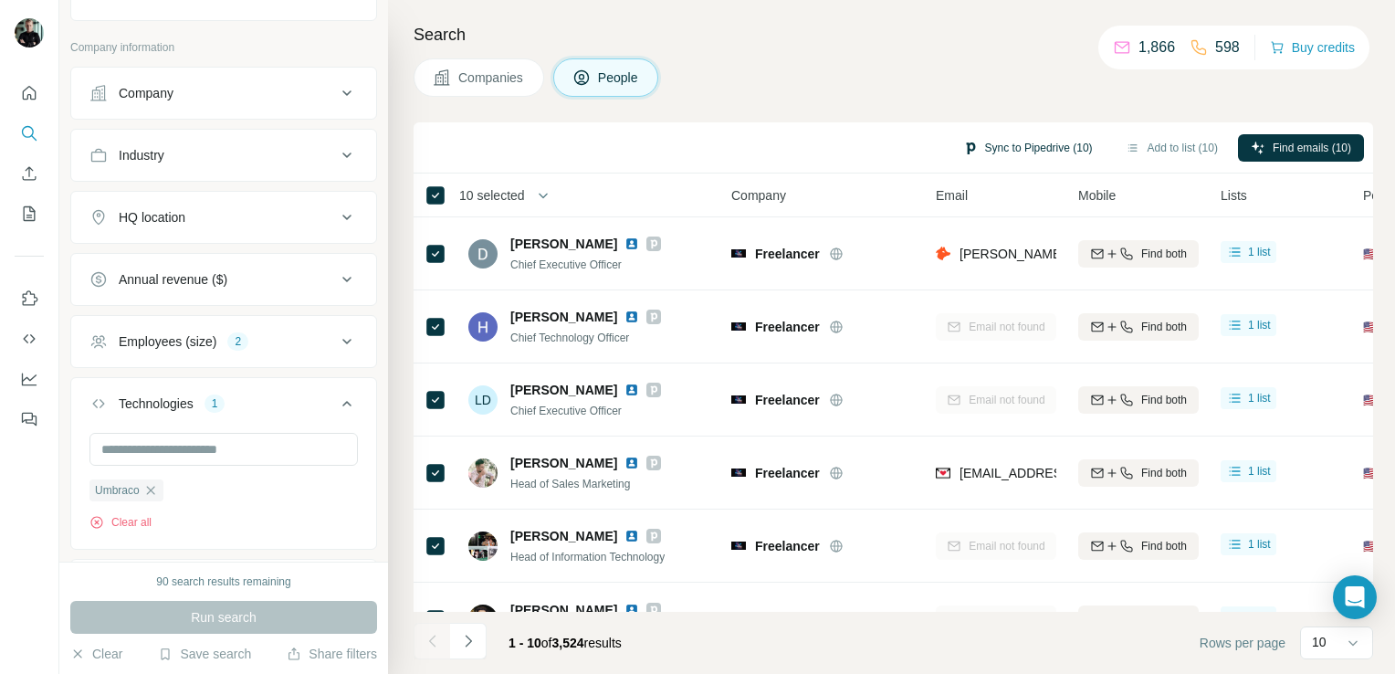
click at [1035, 148] on button "Sync to Pipedrive (10)" at bounding box center [1027, 147] width 155 height 27
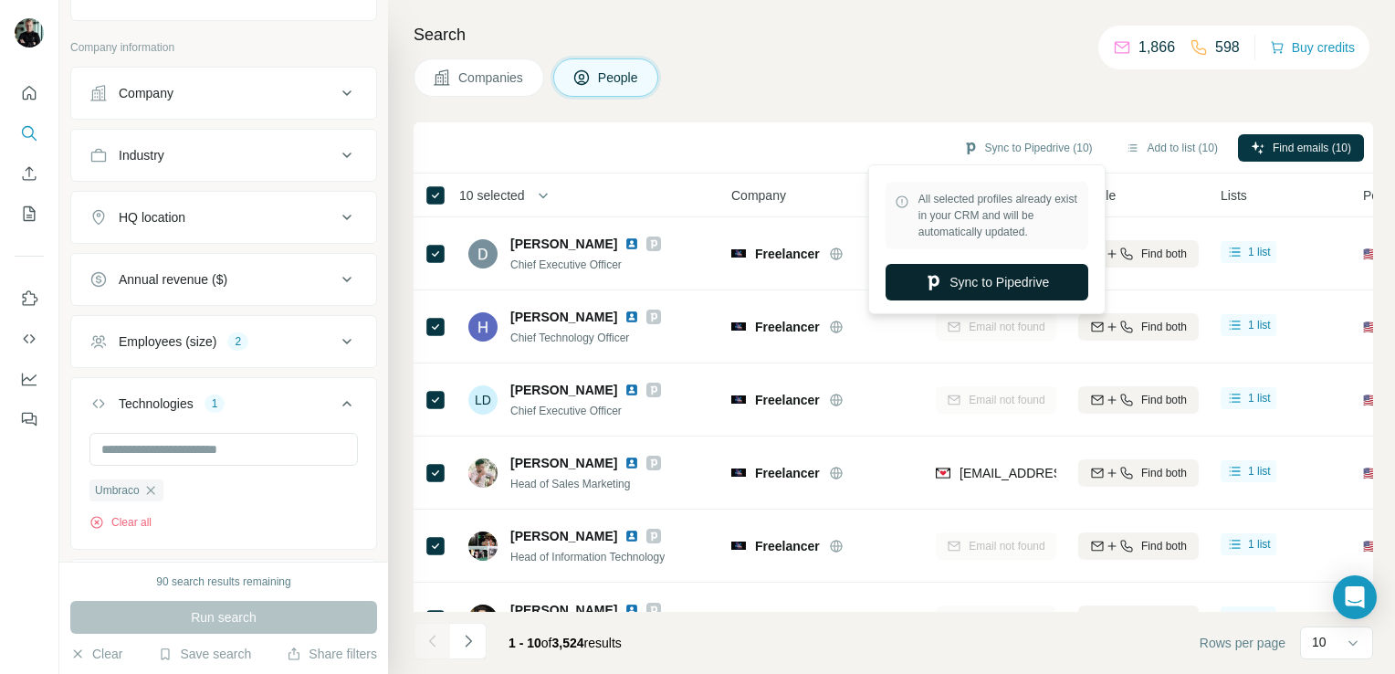
click at [1023, 288] on button "Sync to Pipedrive" at bounding box center [987, 282] width 203 height 37
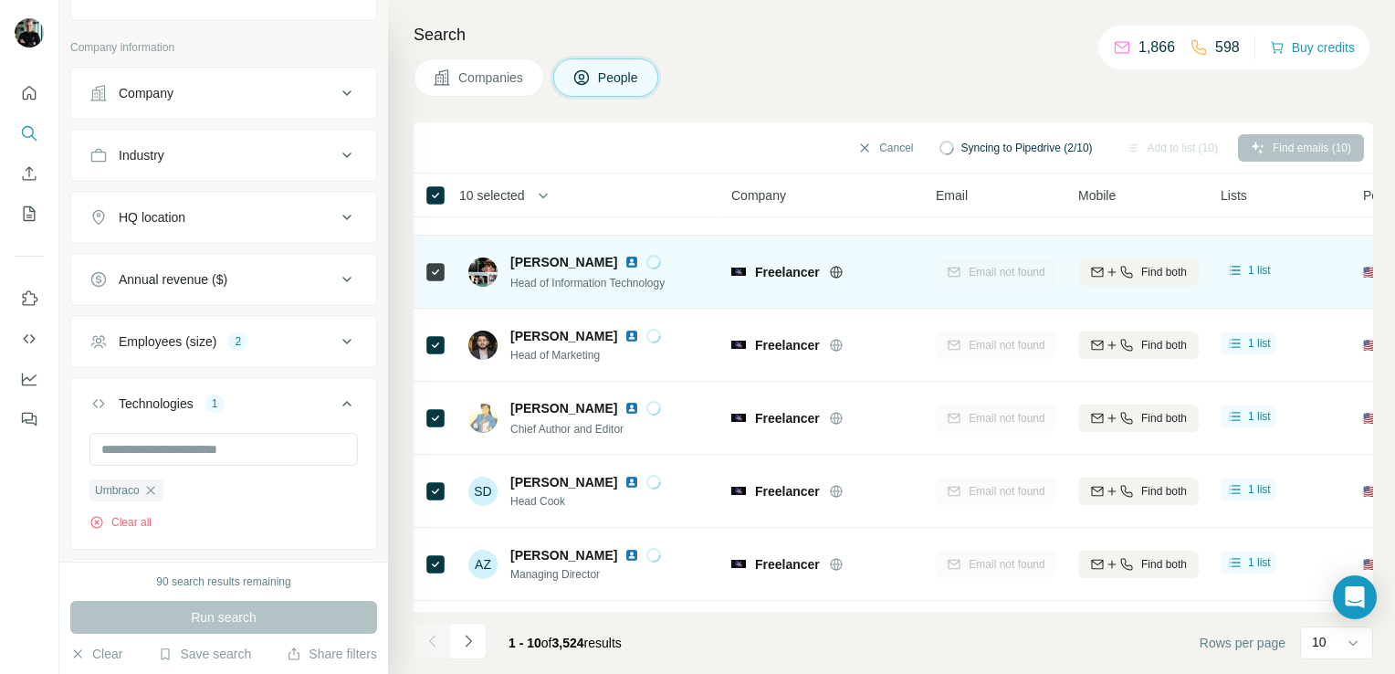
scroll to position [344, 0]
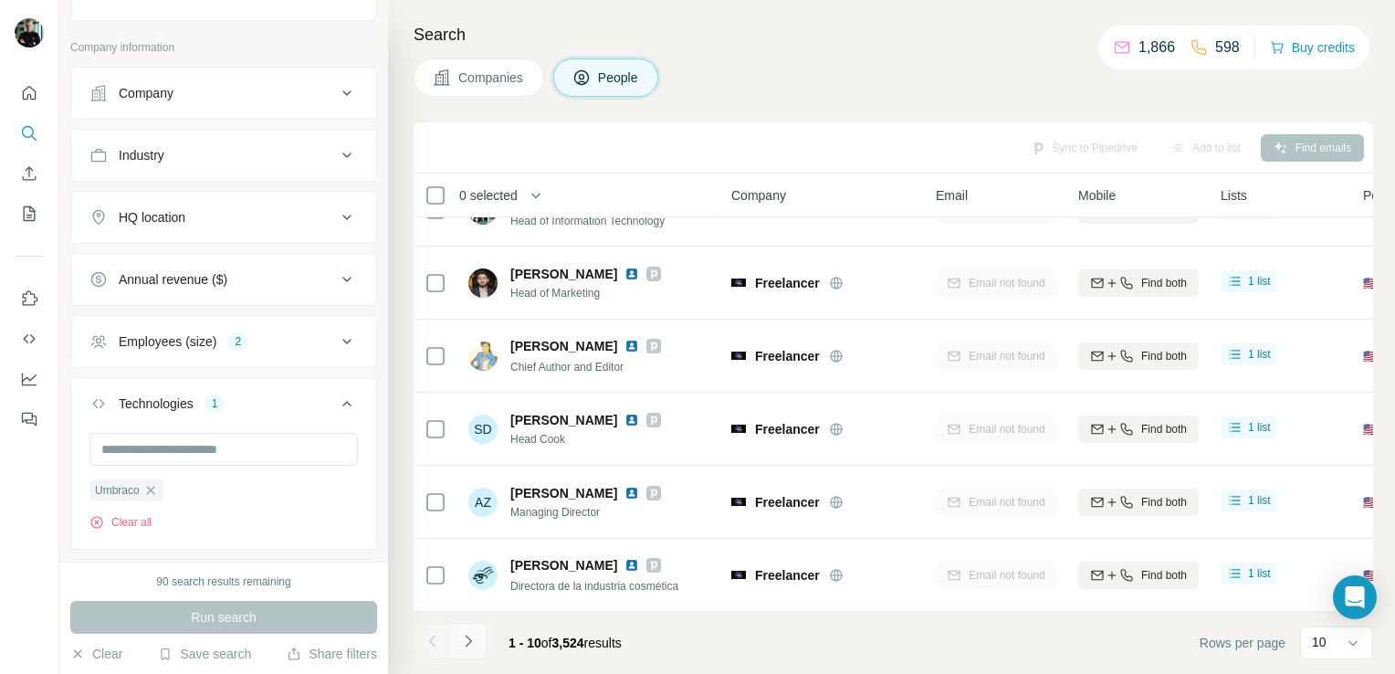
click at [471, 645] on icon "Navigate to next page" at bounding box center [468, 641] width 18 height 18
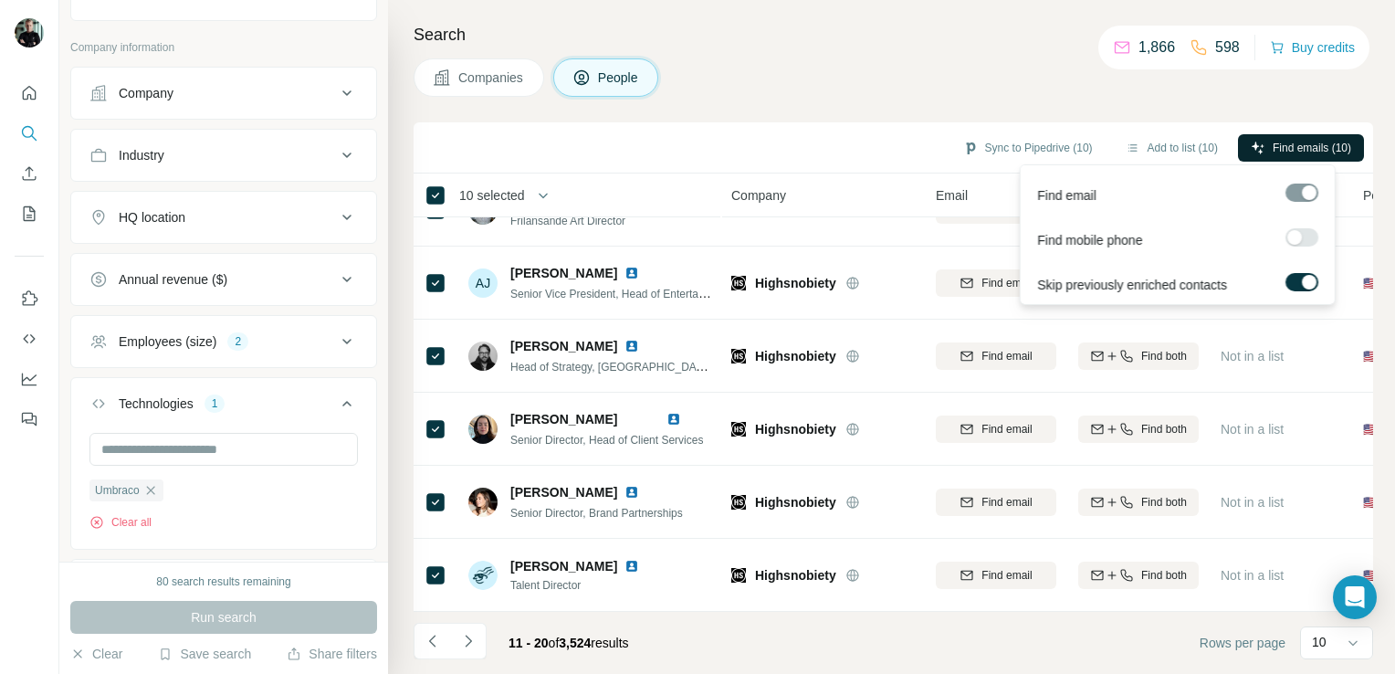
click at [1344, 141] on span "Find emails (10)" at bounding box center [1312, 148] width 79 height 16
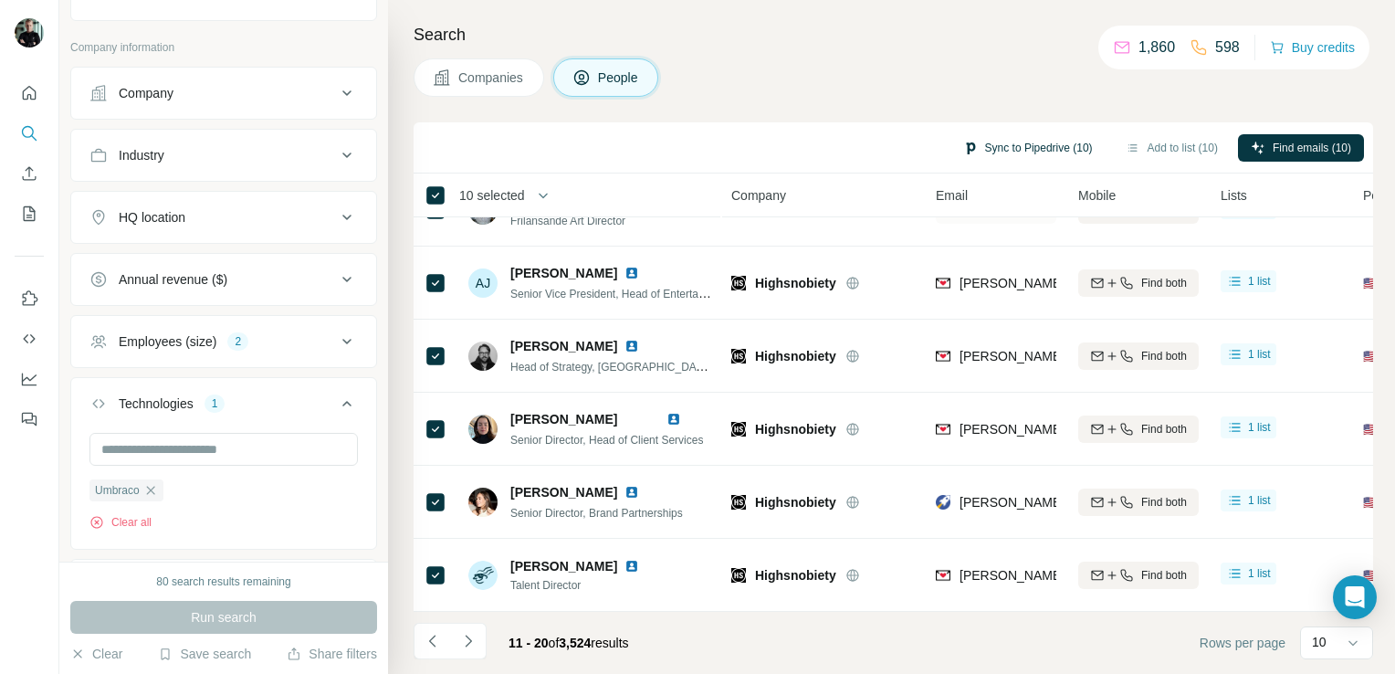
click at [1024, 148] on button "Sync to Pipedrive (10)" at bounding box center [1027, 147] width 155 height 27
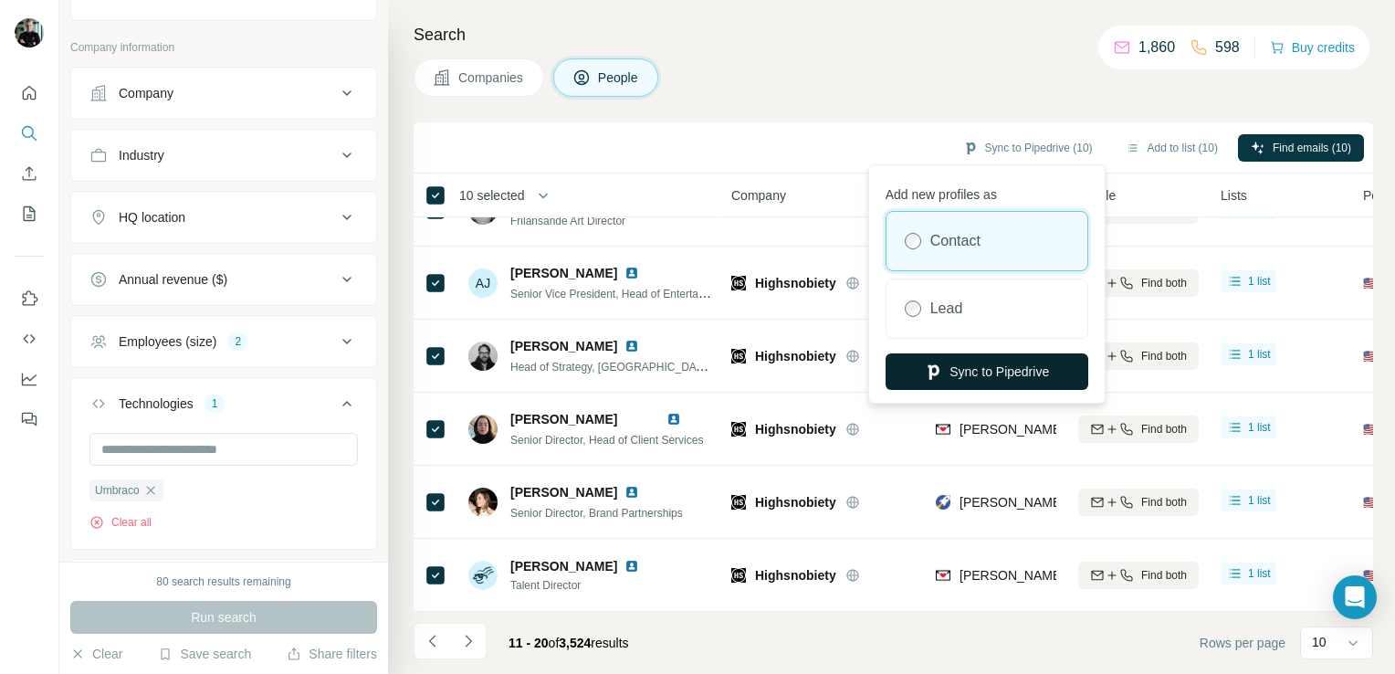
click at [992, 374] on button "Sync to Pipedrive" at bounding box center [987, 371] width 203 height 37
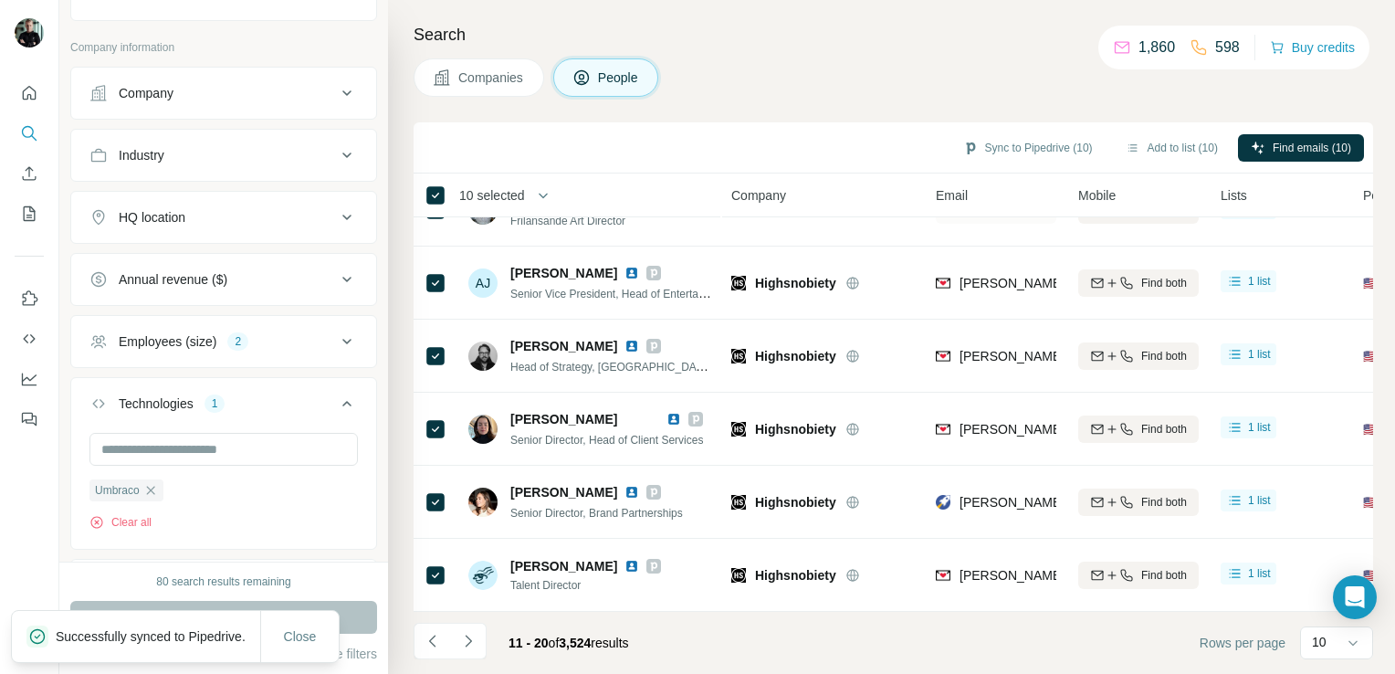
click at [479, 194] on span "10 selected" at bounding box center [492, 195] width 66 height 18
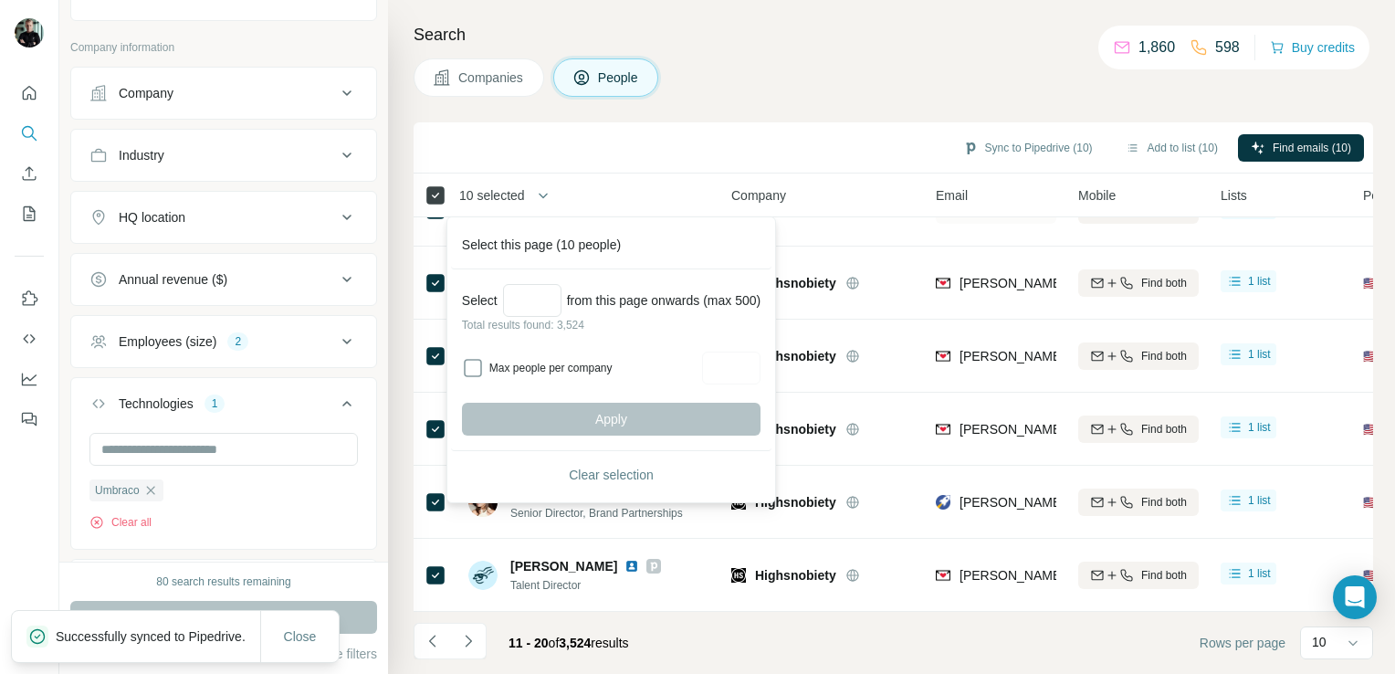
click at [434, 195] on div at bounding box center [436, 195] width 22 height 22
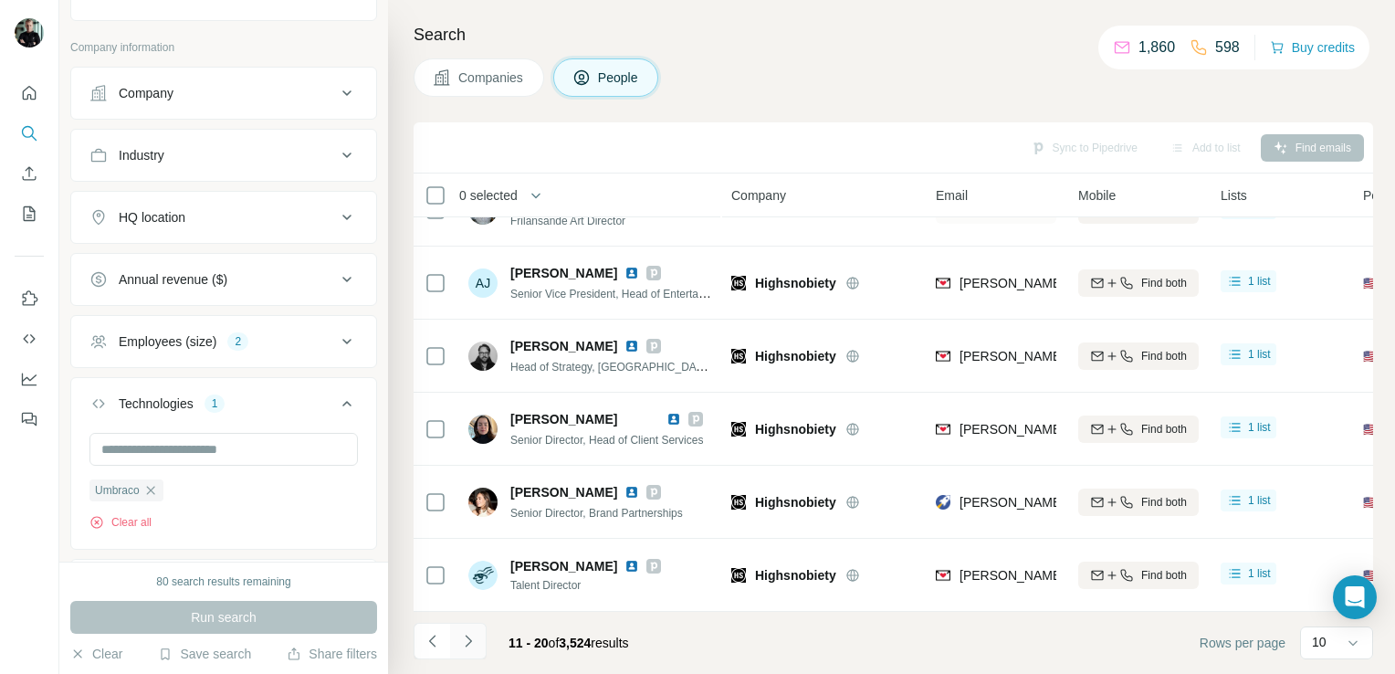
click at [467, 646] on icon "Navigate to next page" at bounding box center [468, 641] width 18 height 18
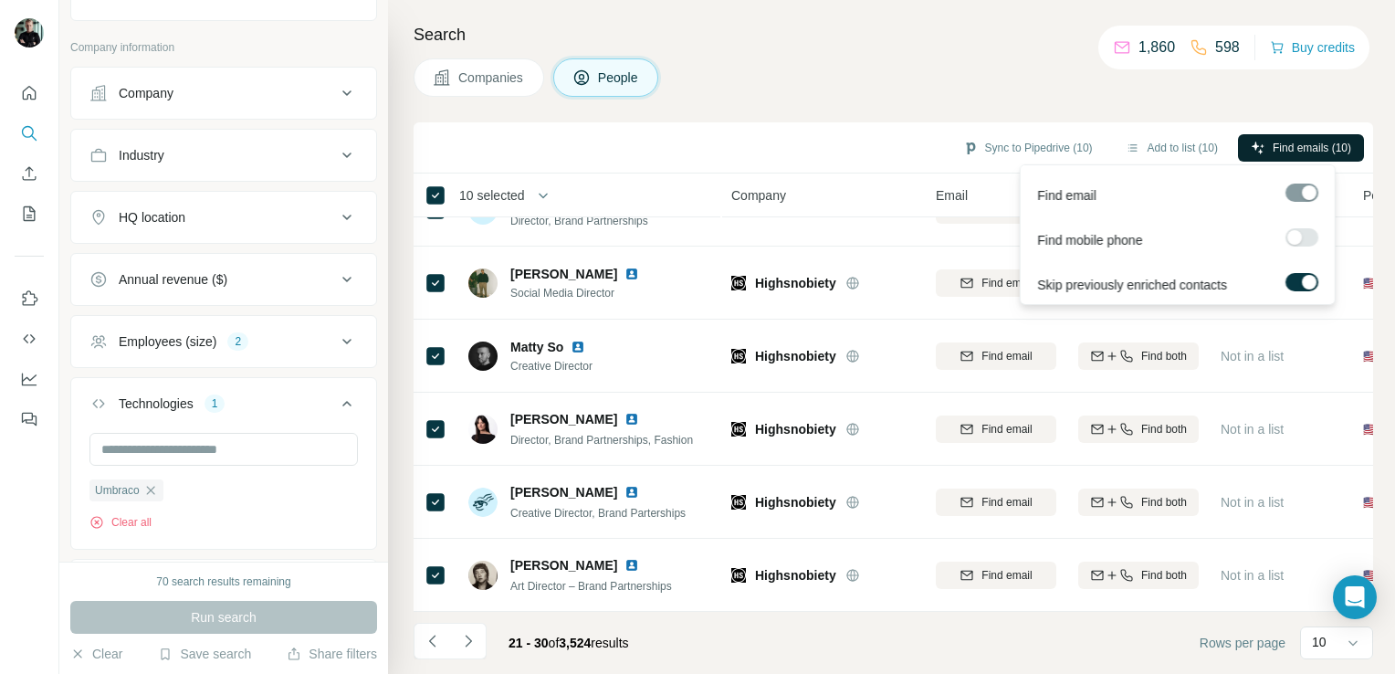
click at [1341, 148] on span "Find emails (10)" at bounding box center [1312, 148] width 79 height 16
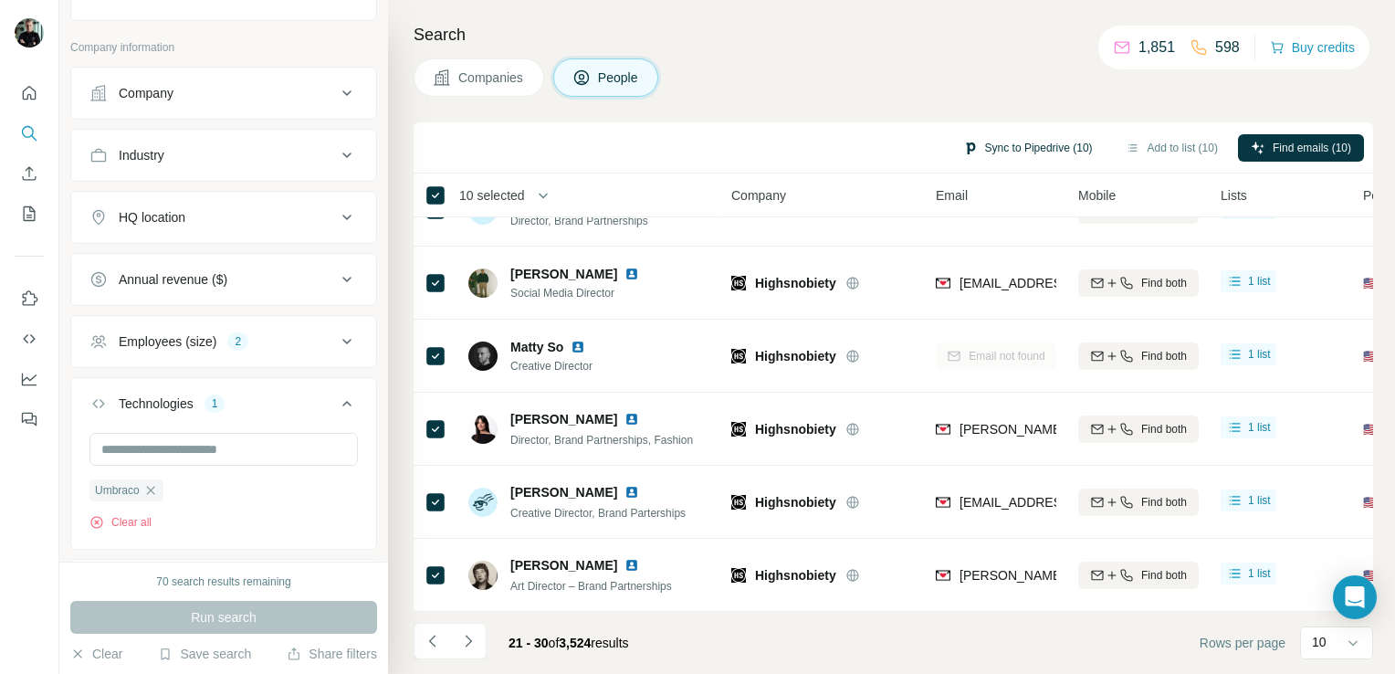
click at [1034, 147] on button "Sync to Pipedrive (10)" at bounding box center [1027, 147] width 155 height 27
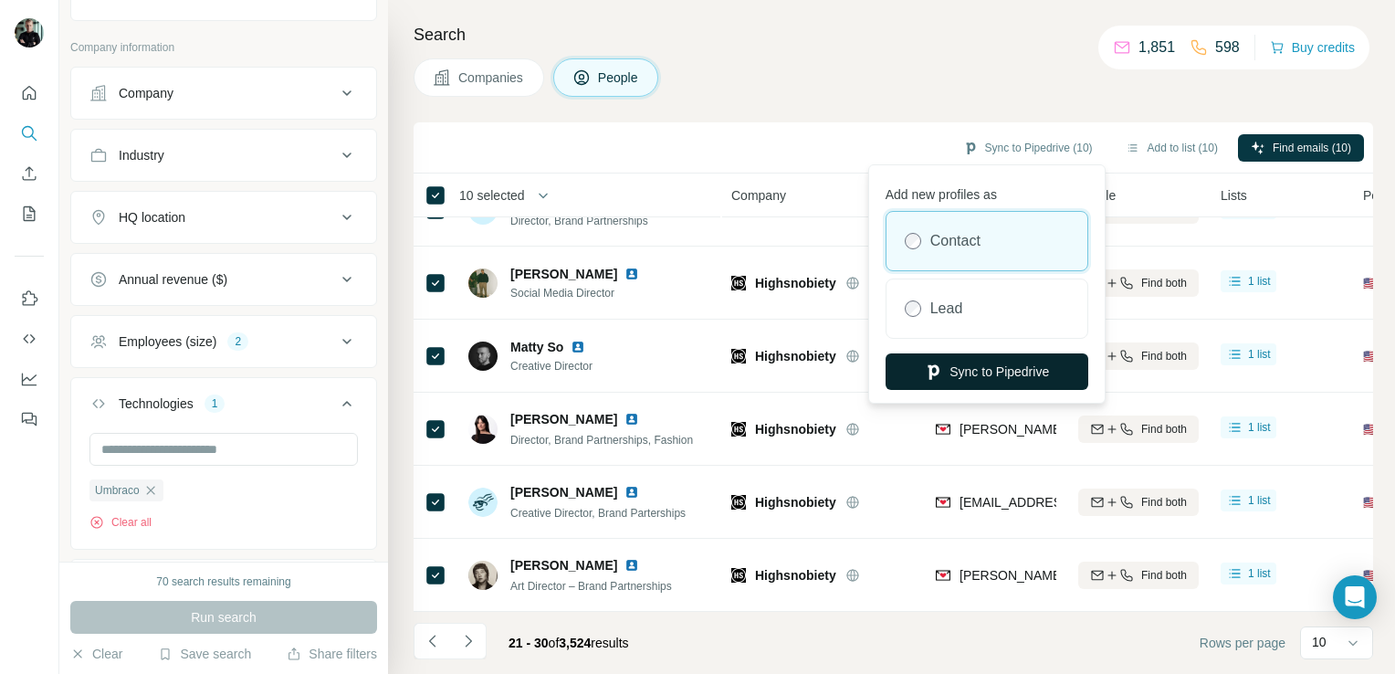
click at [942, 378] on button "Sync to Pipedrive" at bounding box center [987, 371] width 203 height 37
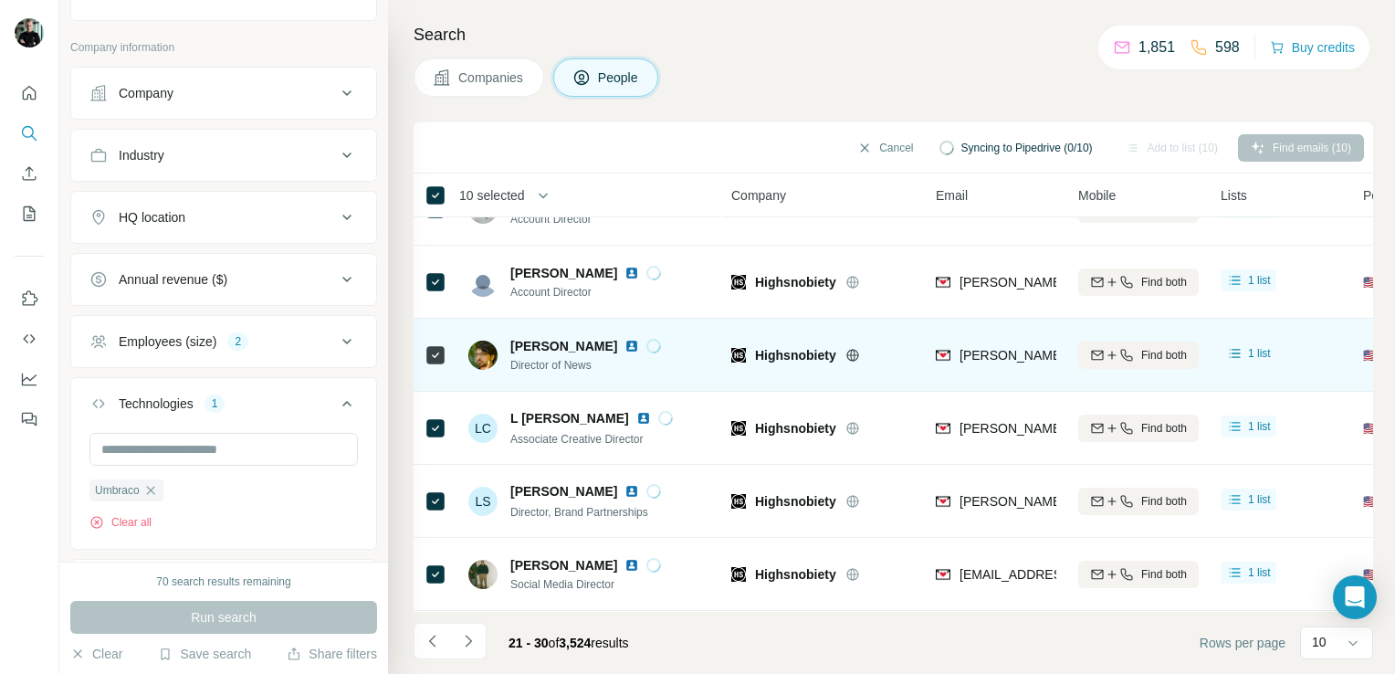
scroll to position [0, 0]
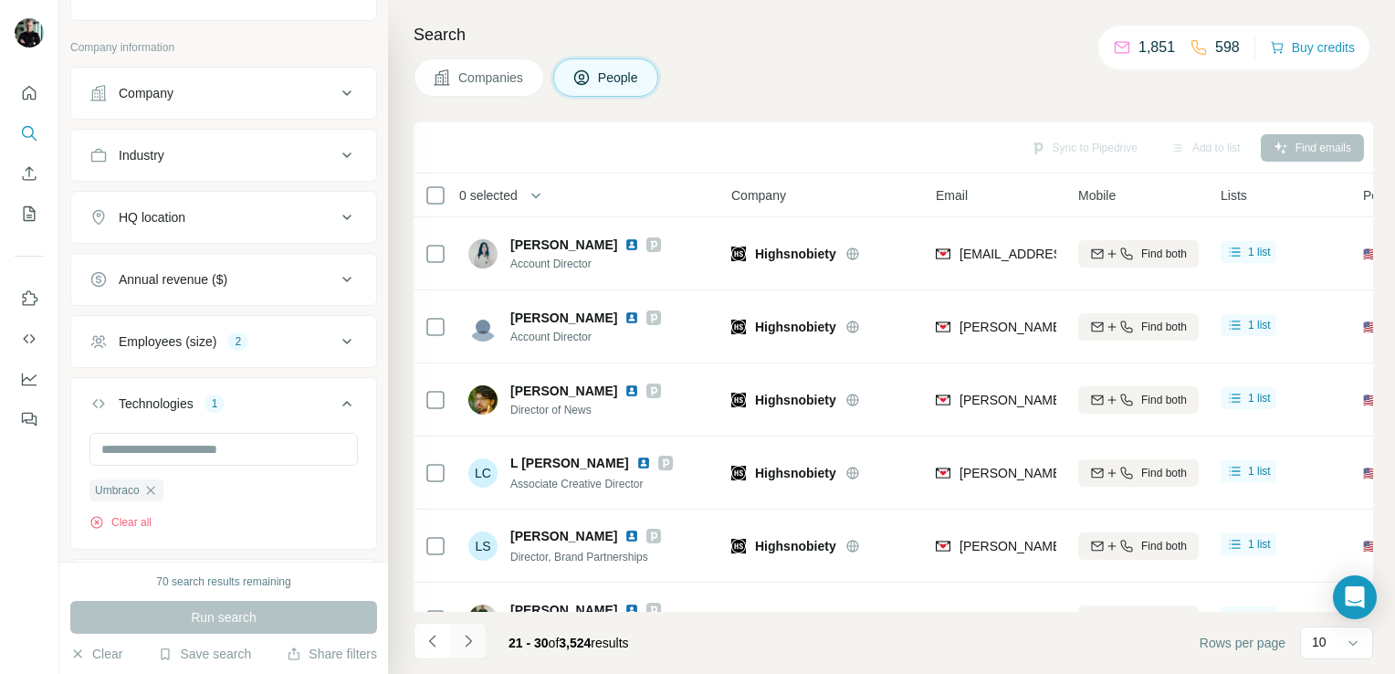
click at [475, 649] on icon "Navigate to next page" at bounding box center [468, 641] width 18 height 18
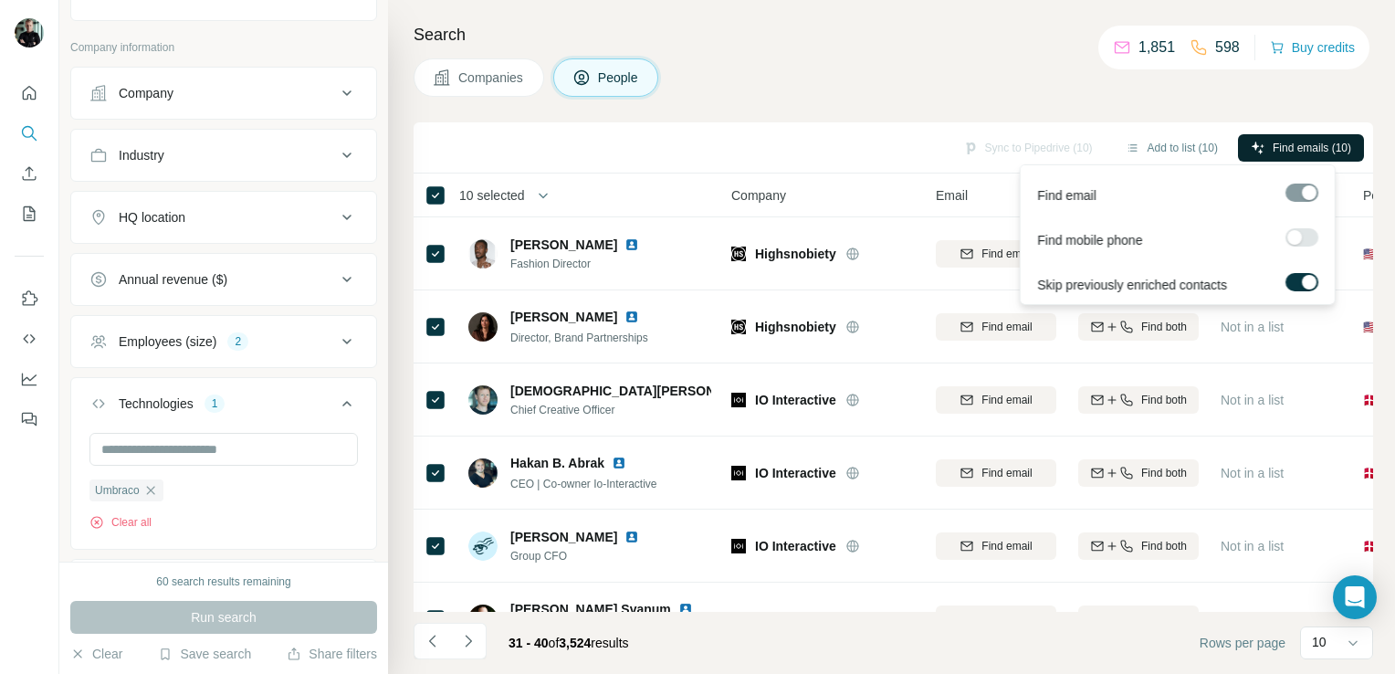
click at [1315, 149] on span "Find emails (10)" at bounding box center [1312, 148] width 79 height 16
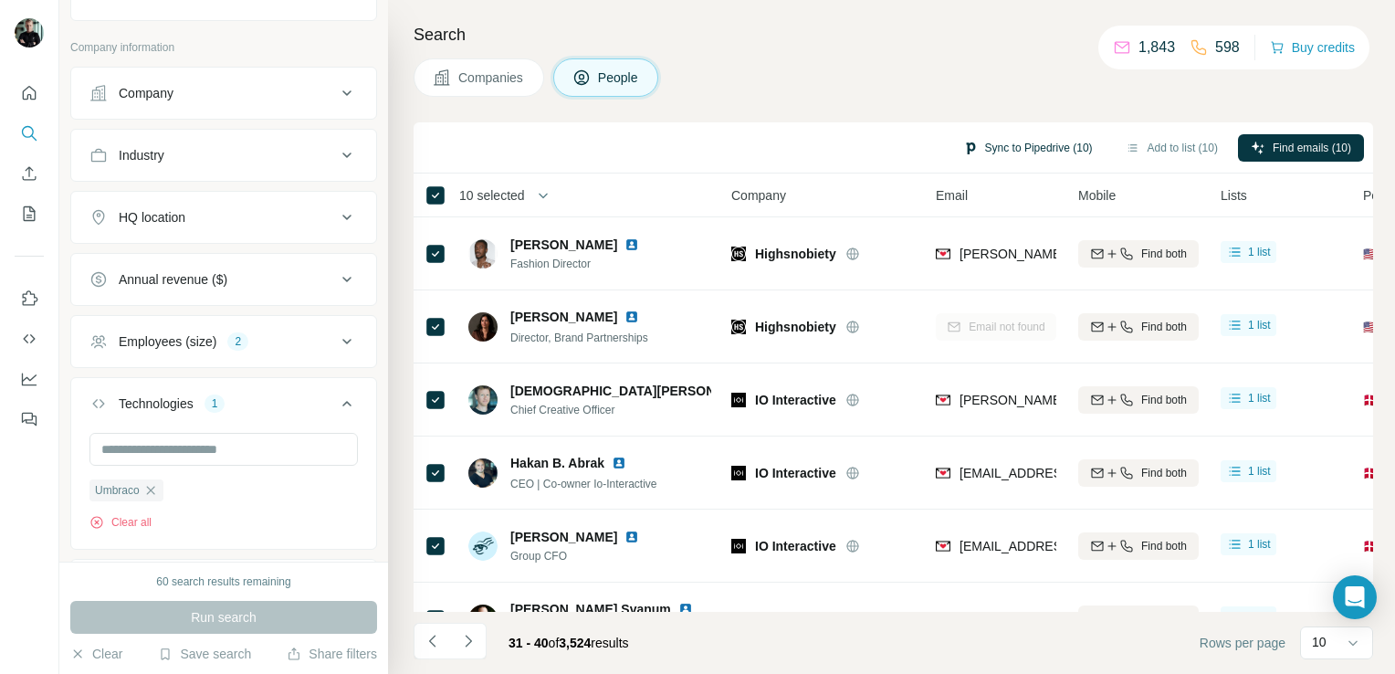
click at [1004, 143] on button "Sync to Pipedrive (10)" at bounding box center [1027, 147] width 155 height 27
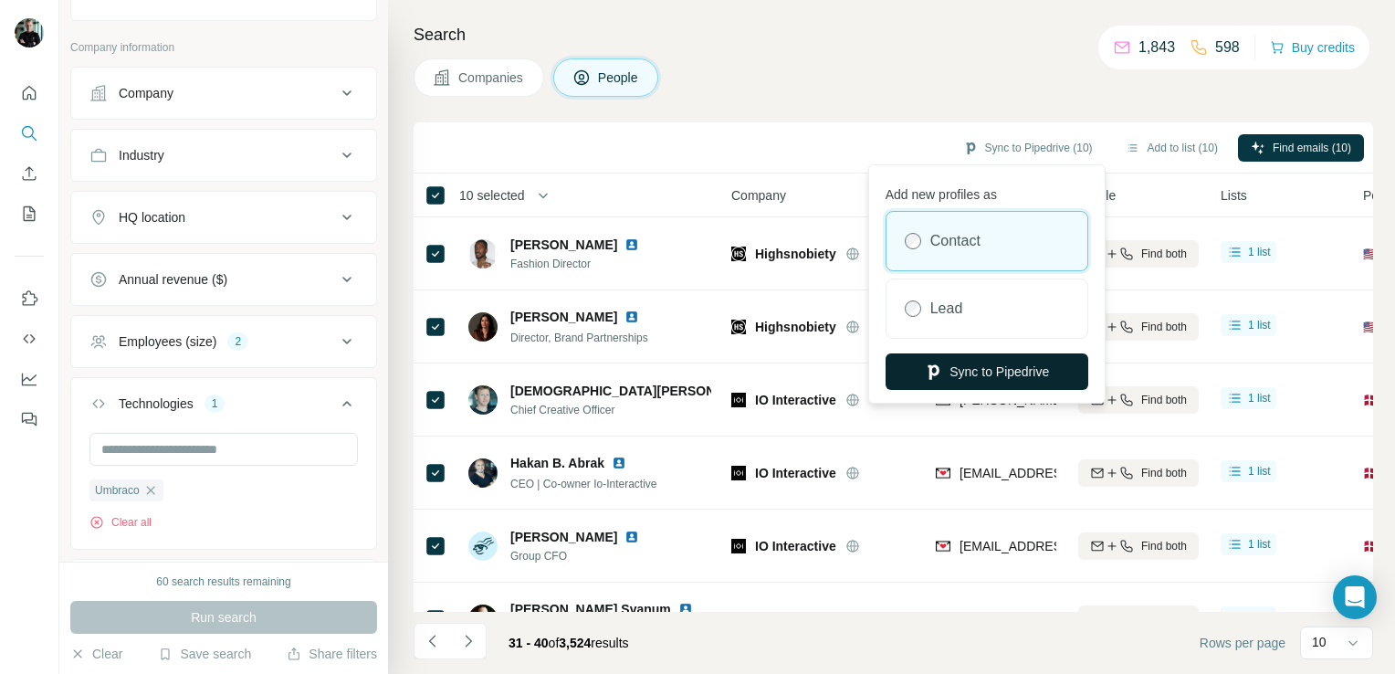
click at [1049, 369] on button "Sync to Pipedrive" at bounding box center [987, 371] width 203 height 37
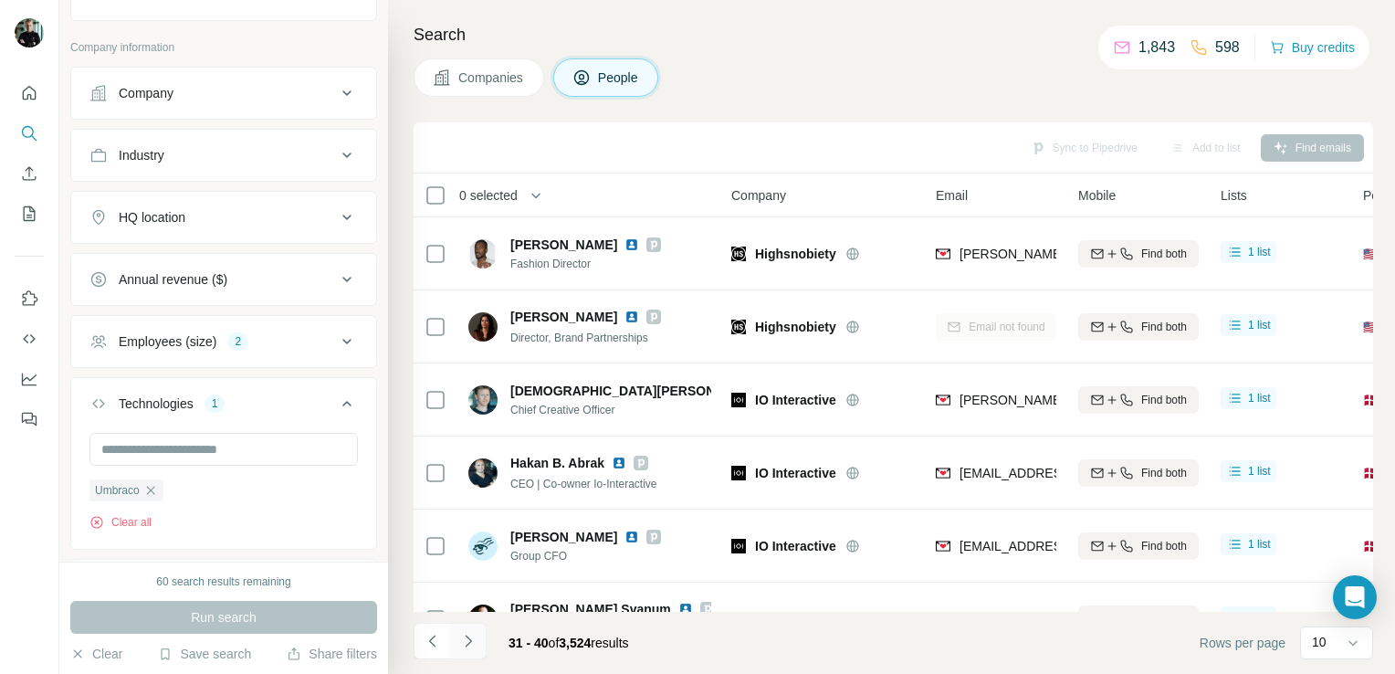
click at [474, 637] on icon "Navigate to next page" at bounding box center [468, 641] width 18 height 18
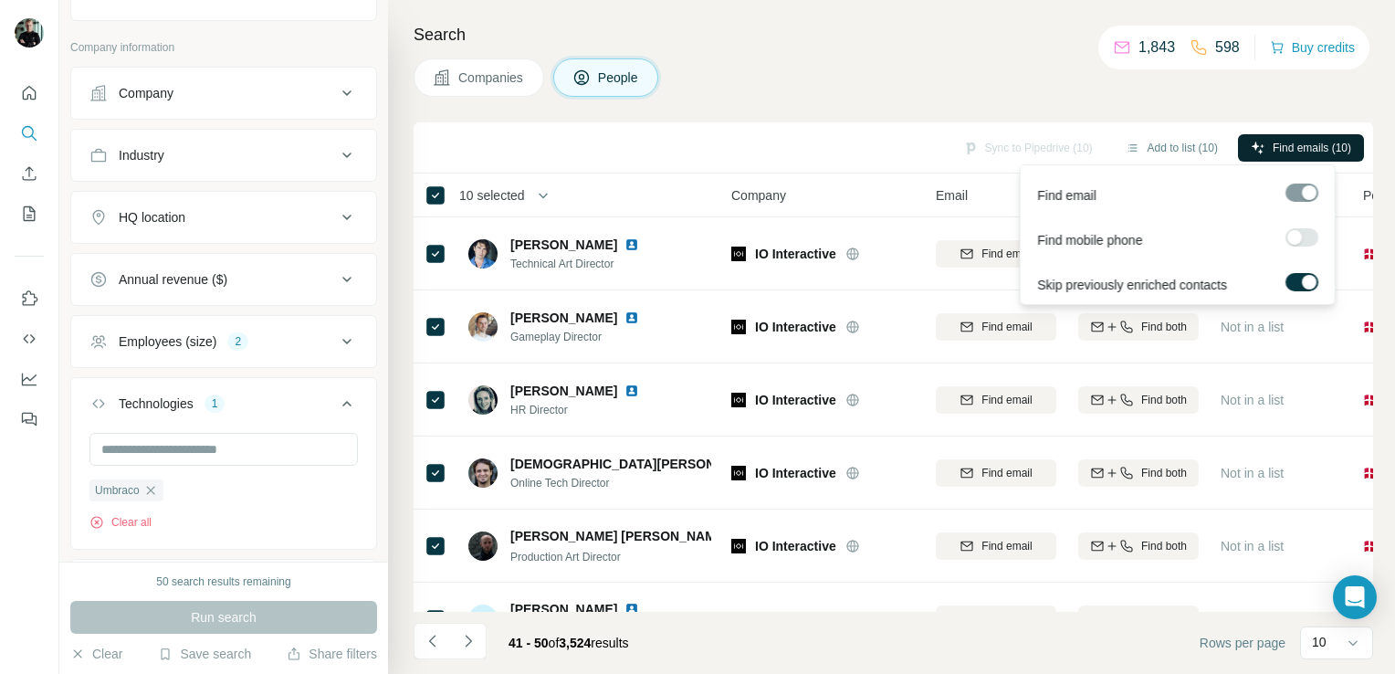
click at [1289, 141] on span "Find emails (10)" at bounding box center [1312, 148] width 79 height 16
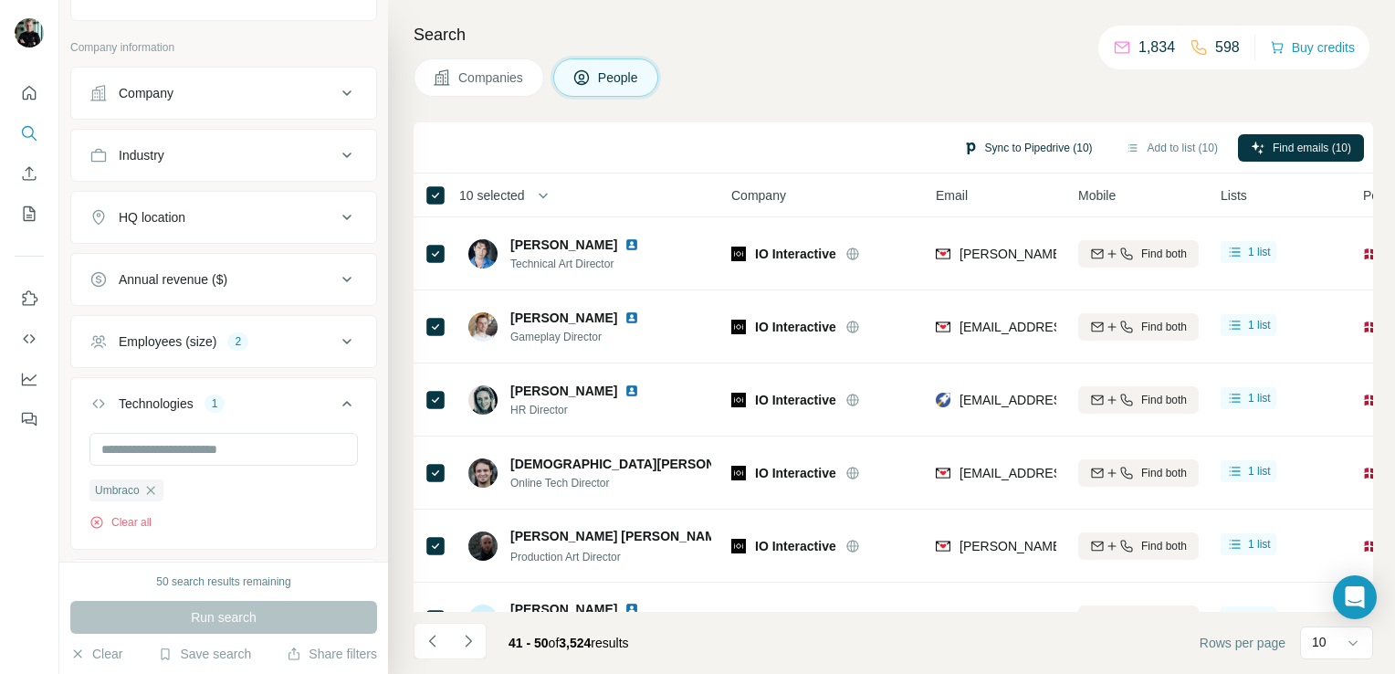
click at [992, 145] on button "Sync to Pipedrive (10)" at bounding box center [1027, 147] width 155 height 27
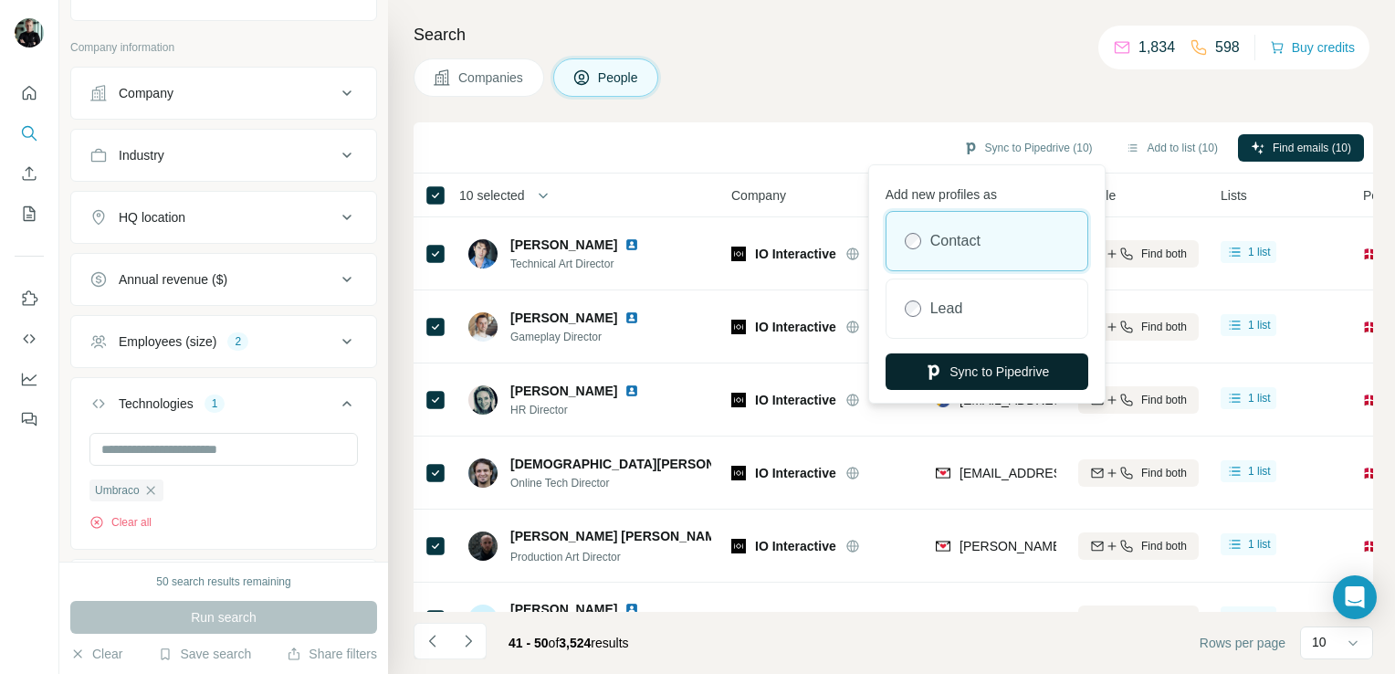
click at [981, 382] on button "Sync to Pipedrive" at bounding box center [987, 371] width 203 height 37
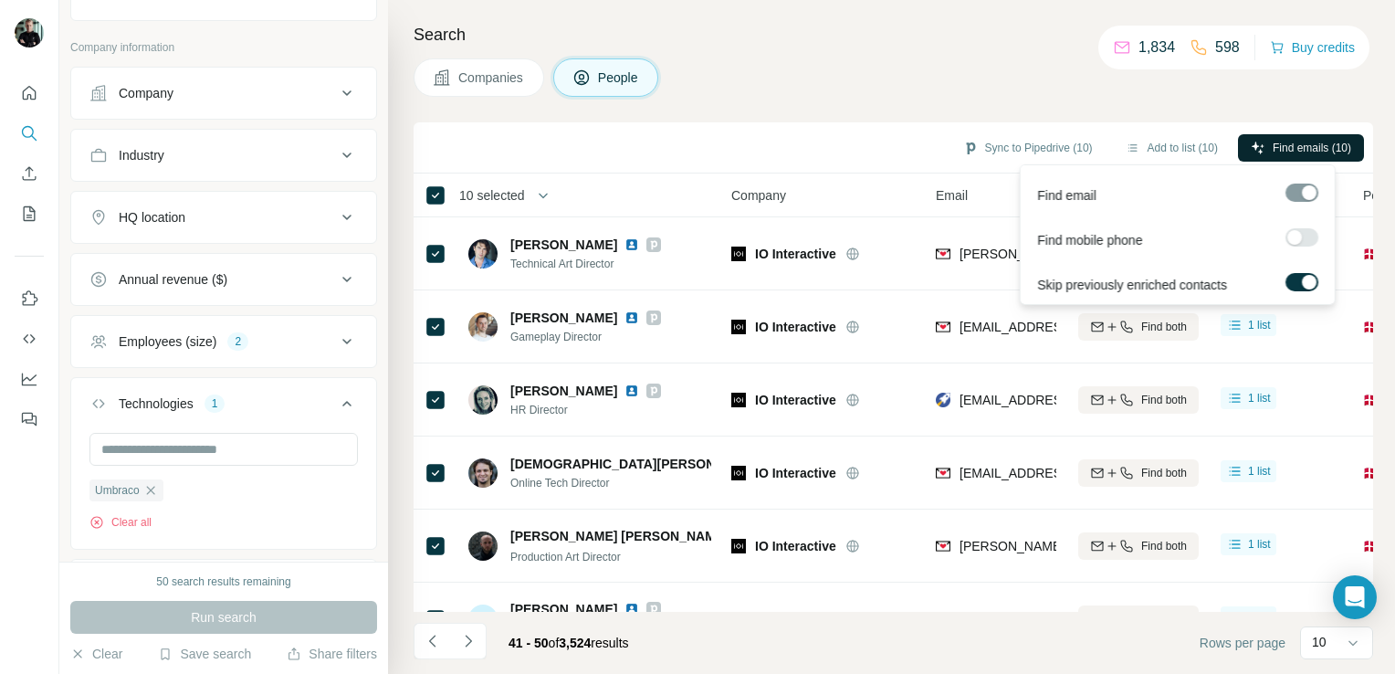
click at [1316, 145] on span "Find emails (10)" at bounding box center [1312, 148] width 79 height 16
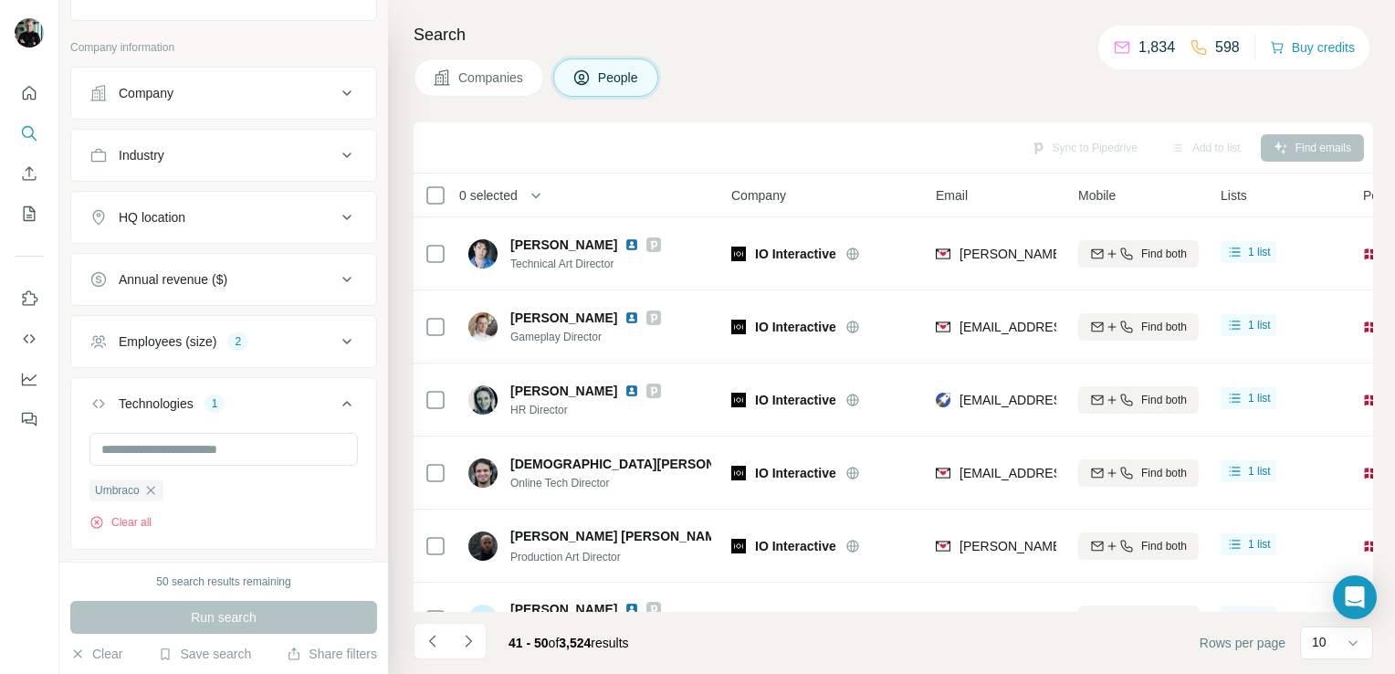
click at [470, 644] on icon "Navigate to next page" at bounding box center [468, 641] width 18 height 18
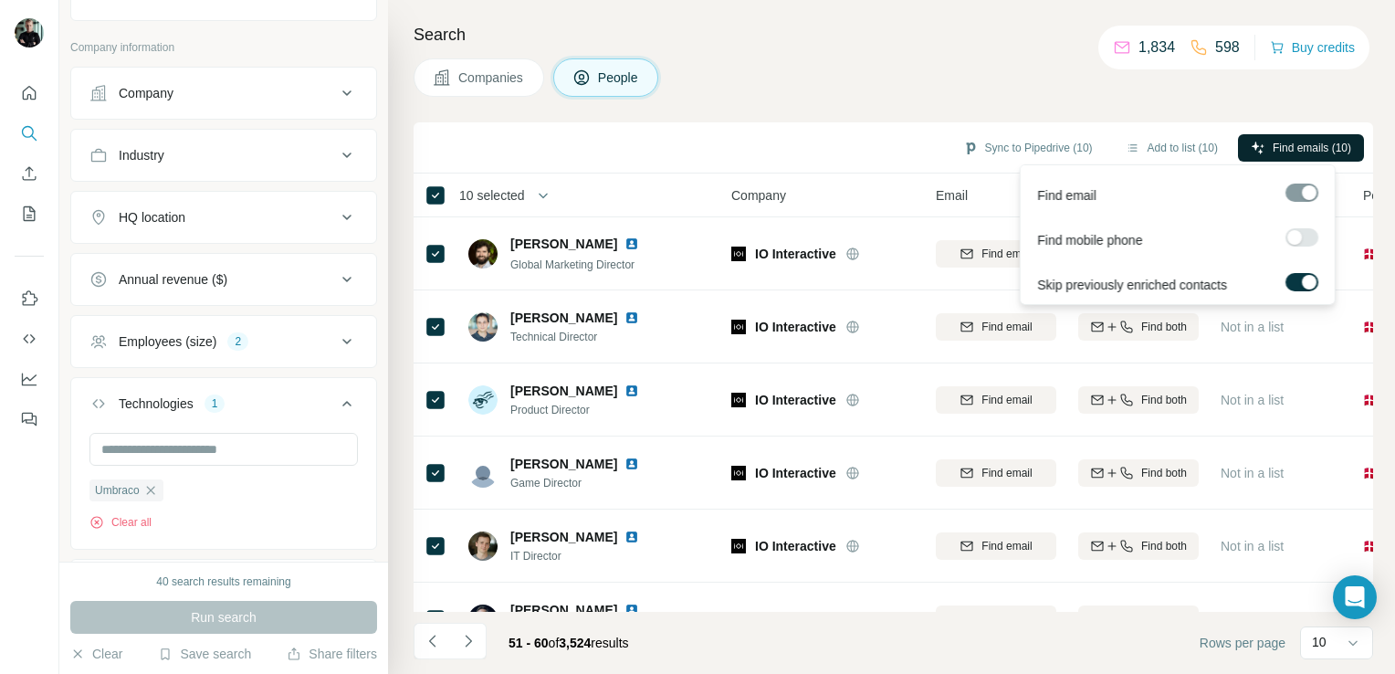
click at [1312, 137] on button "Find emails (10)" at bounding box center [1301, 147] width 126 height 27
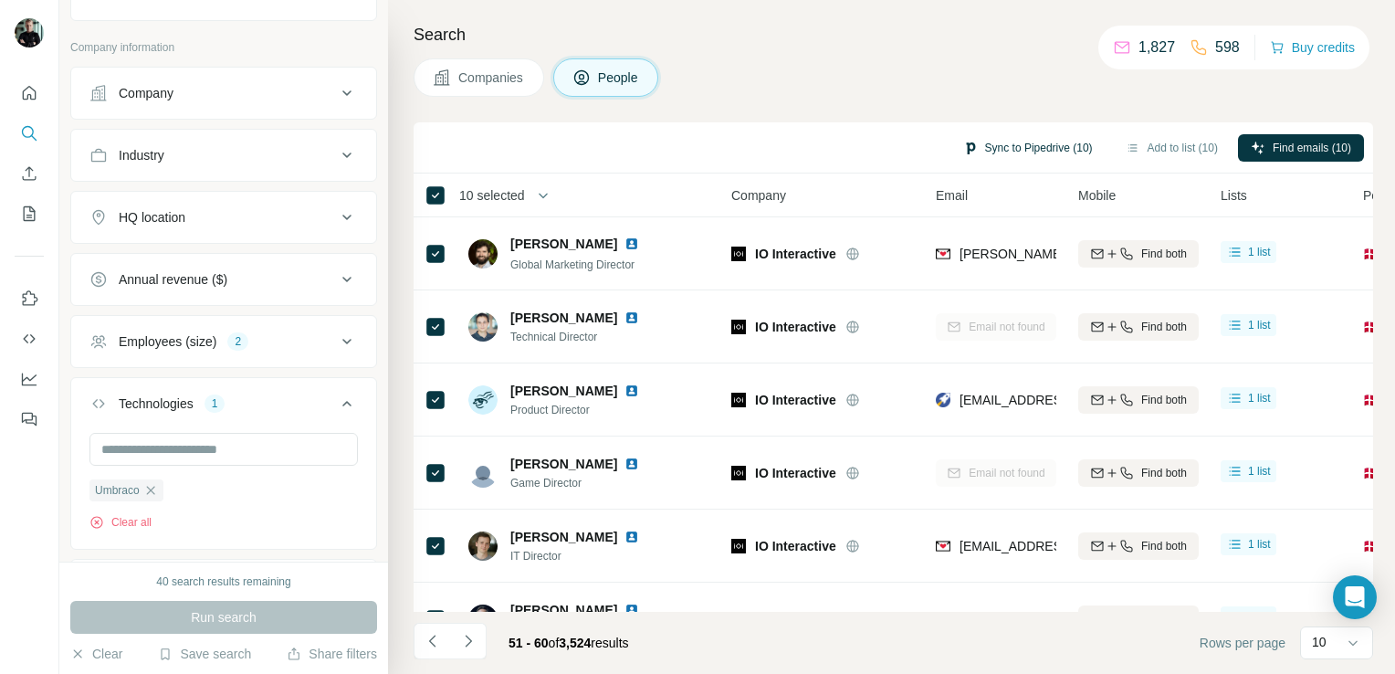
click at [997, 148] on button "Sync to Pipedrive (10)" at bounding box center [1027, 147] width 155 height 27
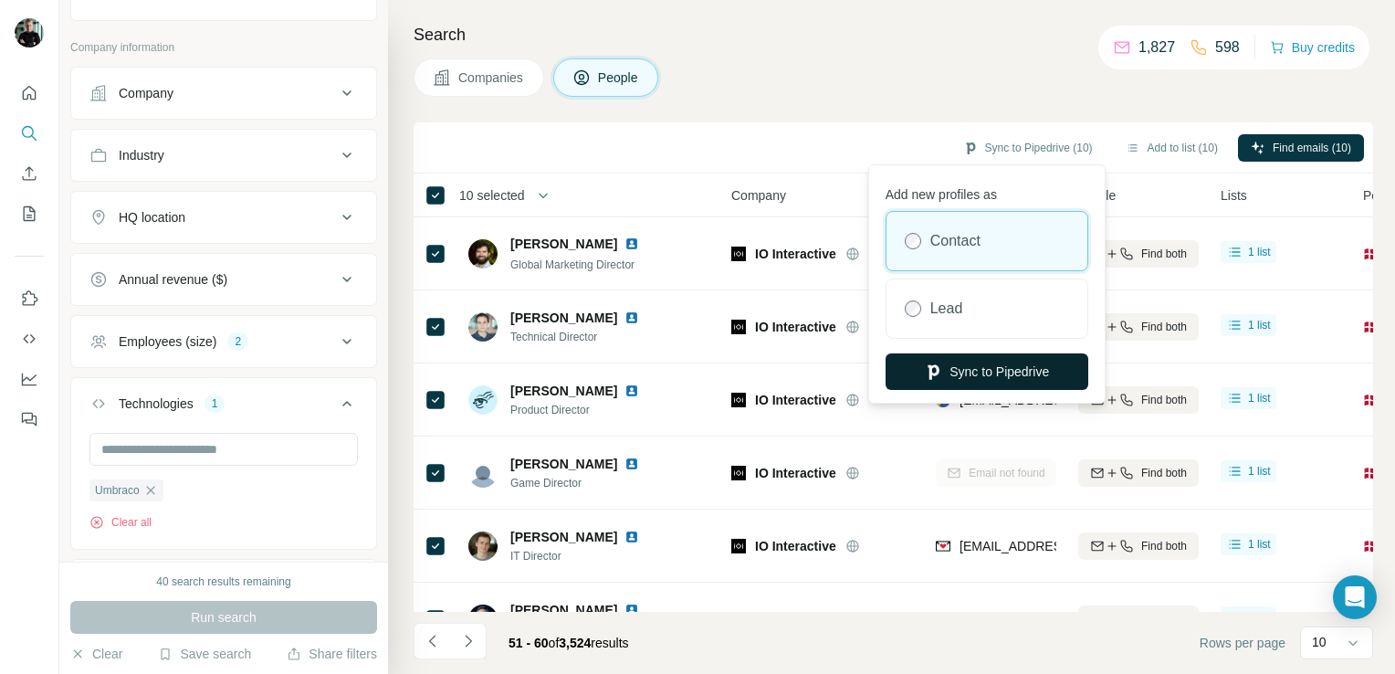
click at [983, 371] on button "Sync to Pipedrive" at bounding box center [987, 371] width 203 height 37
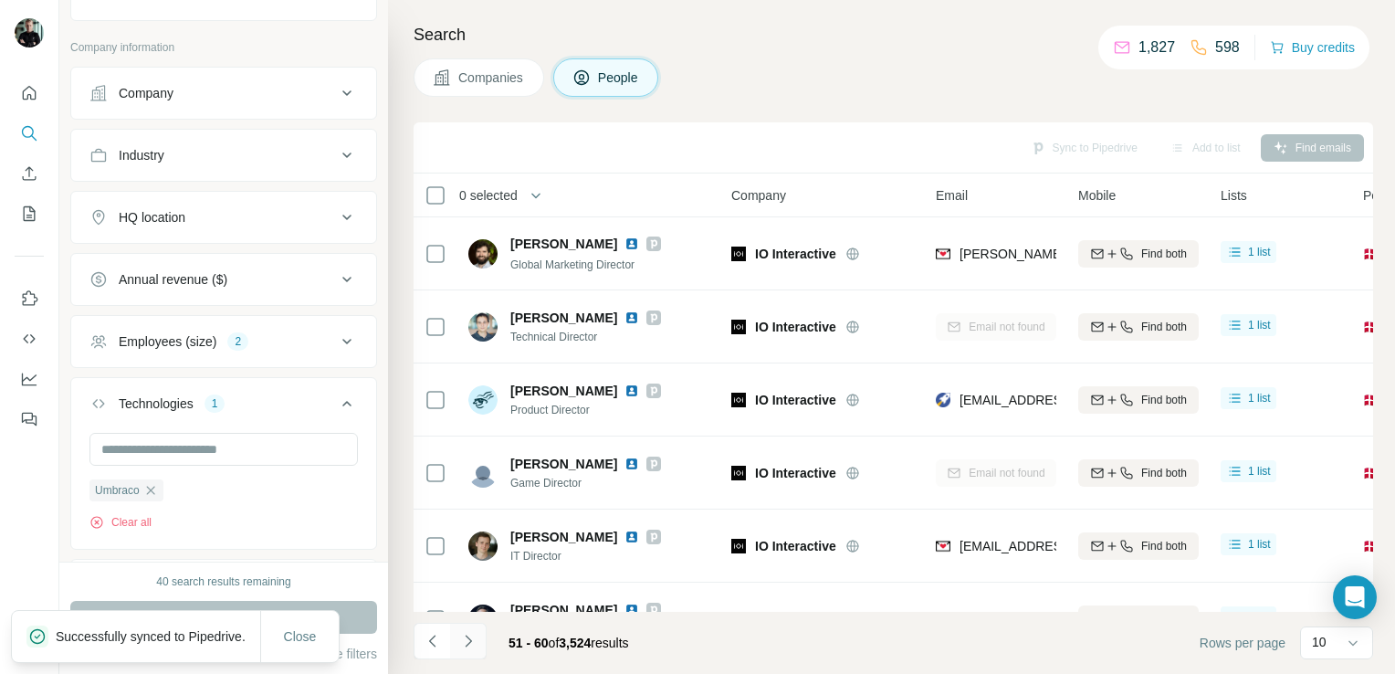
click at [466, 642] on icon "Navigate to next page" at bounding box center [468, 641] width 18 height 18
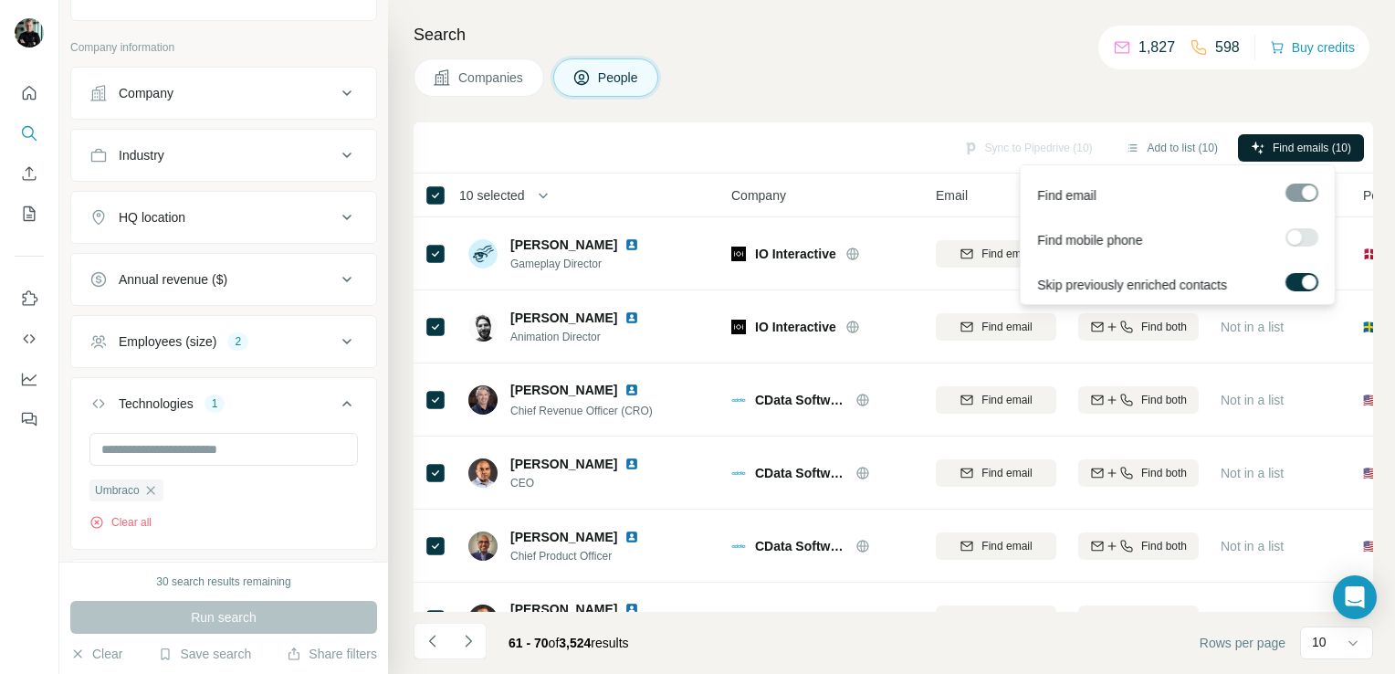
click at [1261, 141] on button "Find emails (10)" at bounding box center [1301, 147] width 126 height 27
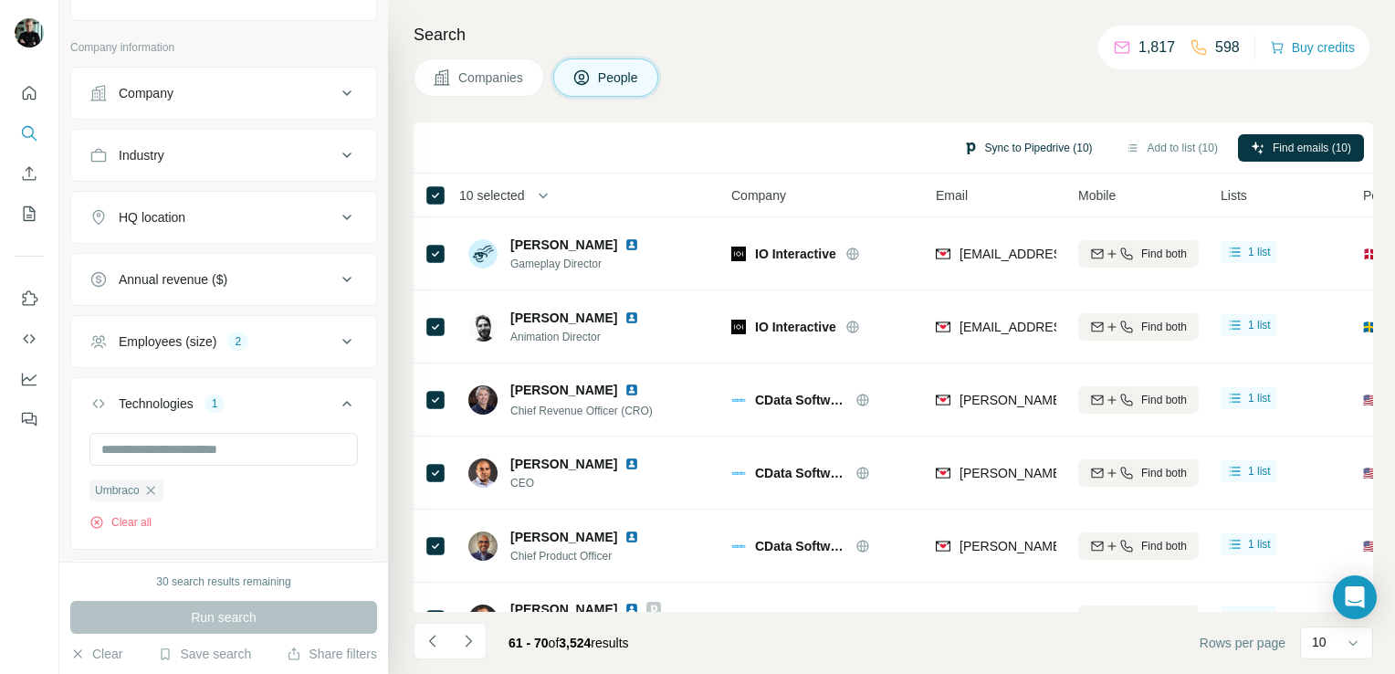
click at [984, 152] on button "Sync to Pipedrive (10)" at bounding box center [1027, 147] width 155 height 27
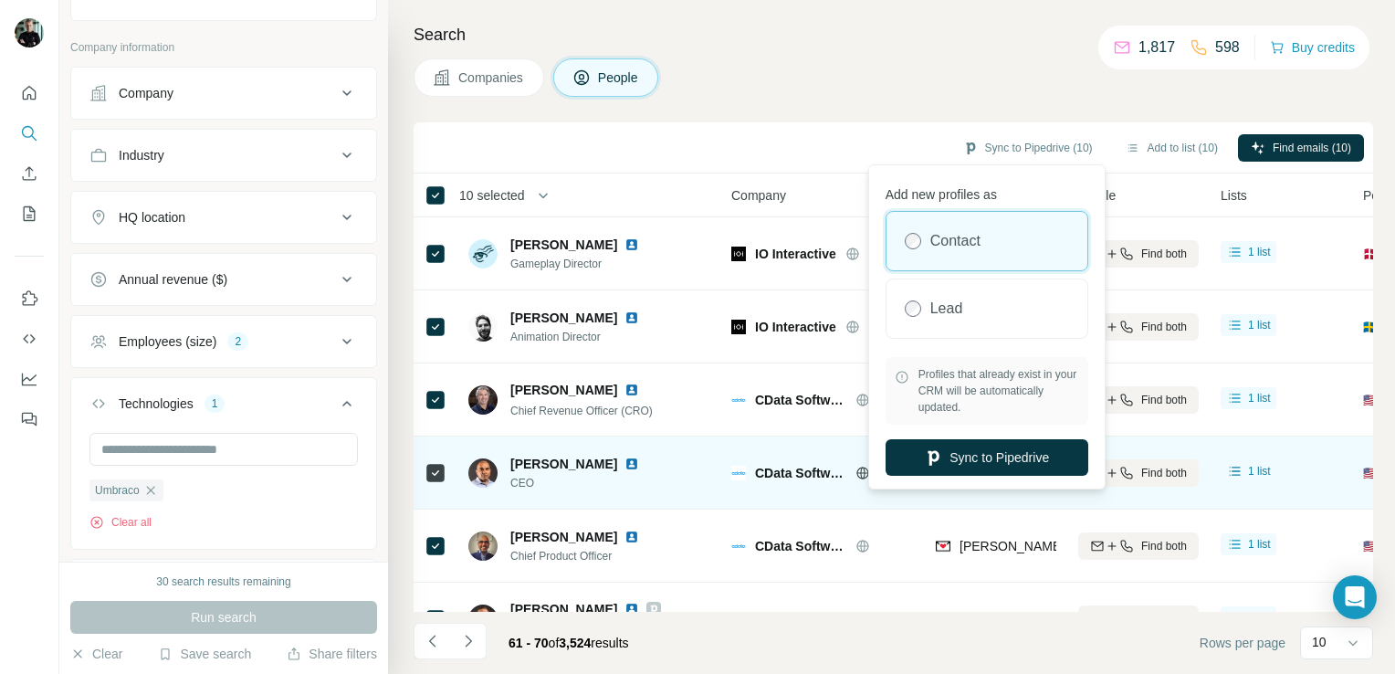
click at [990, 457] on button "Sync to Pipedrive" at bounding box center [987, 457] width 203 height 37
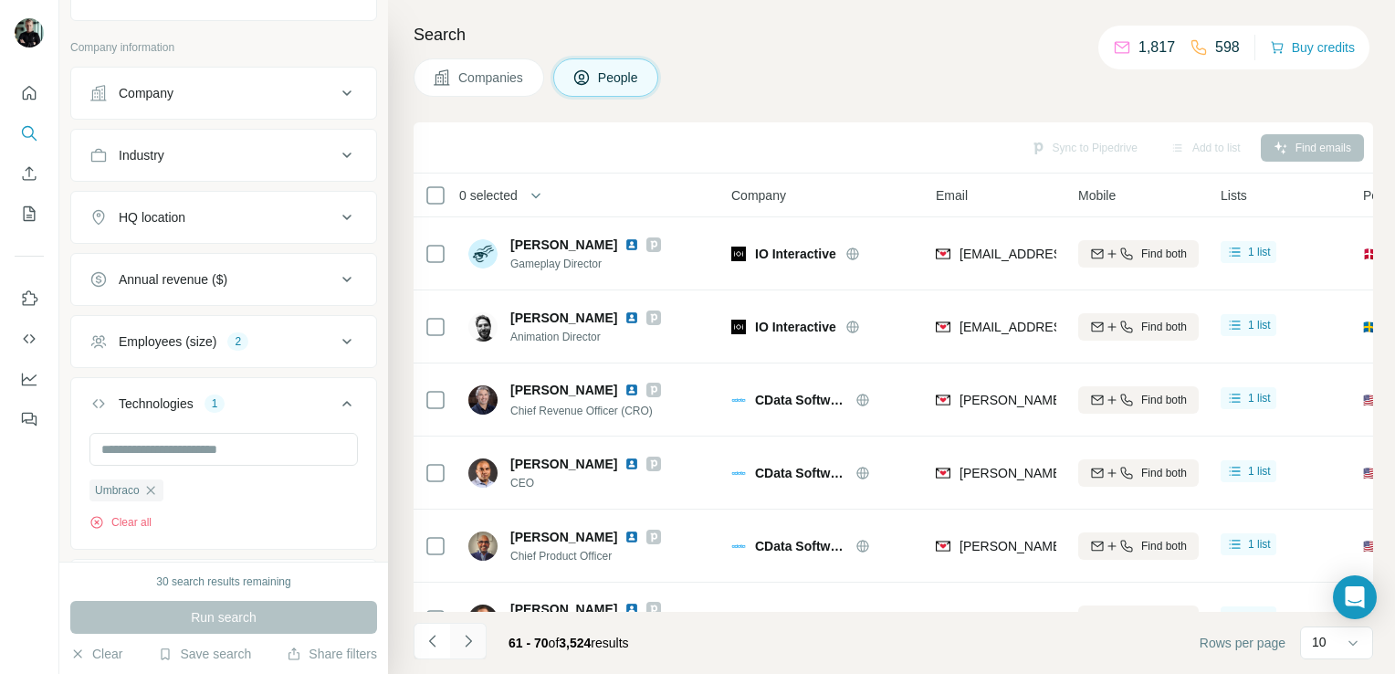
click at [468, 645] on icon "Navigate to next page" at bounding box center [468, 641] width 18 height 18
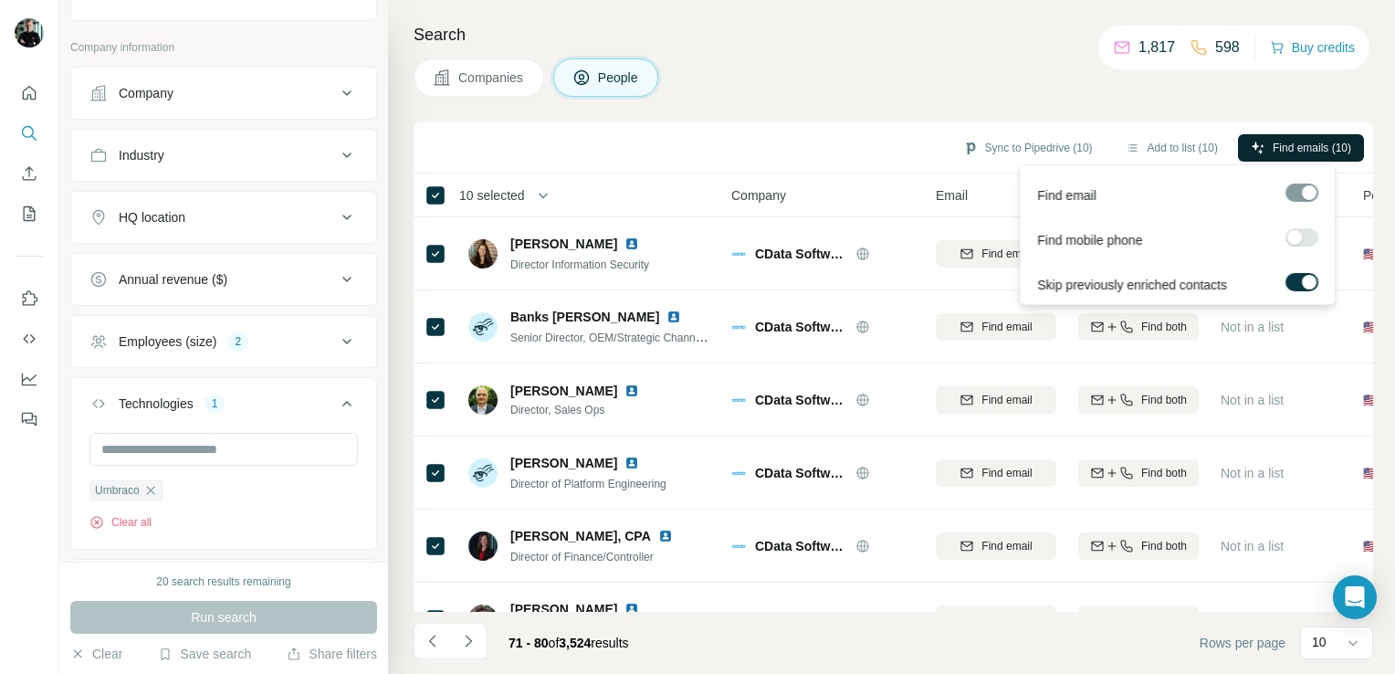
click at [1302, 152] on span "Find emails (10)" at bounding box center [1312, 148] width 79 height 16
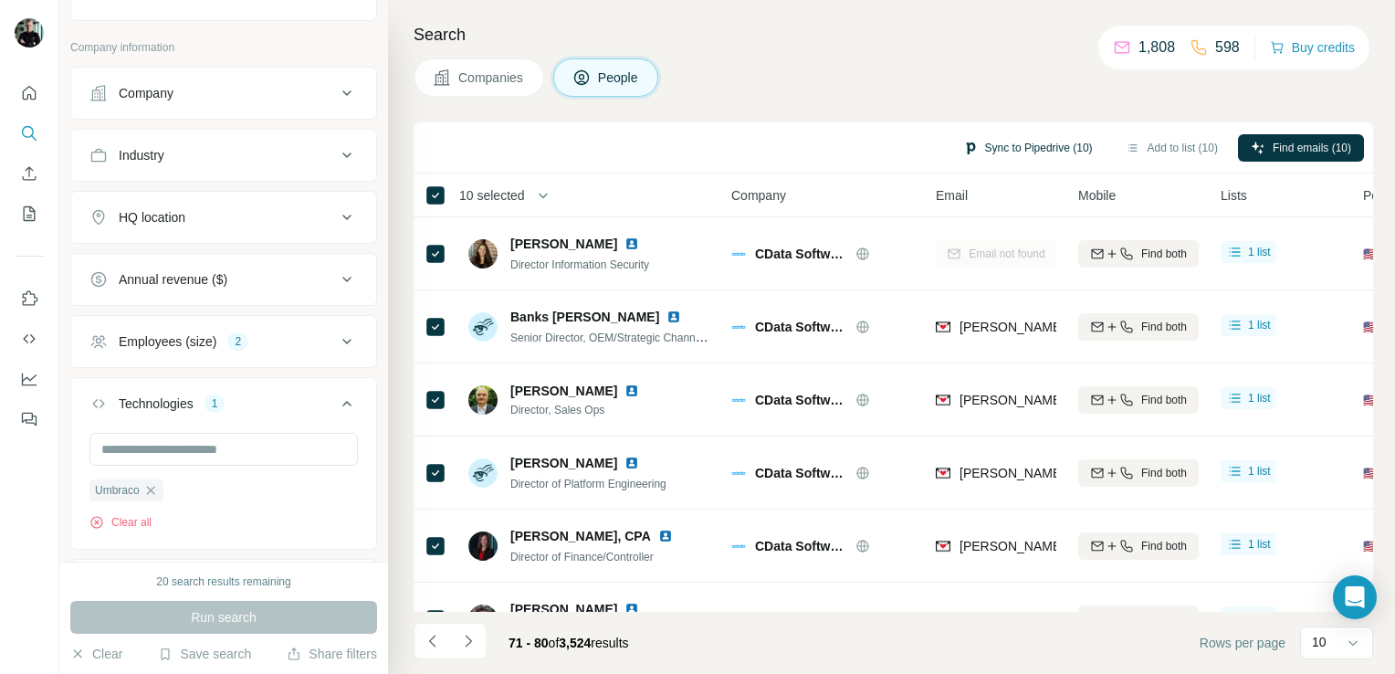
click at [1006, 151] on button "Sync to Pipedrive (10)" at bounding box center [1027, 147] width 155 height 27
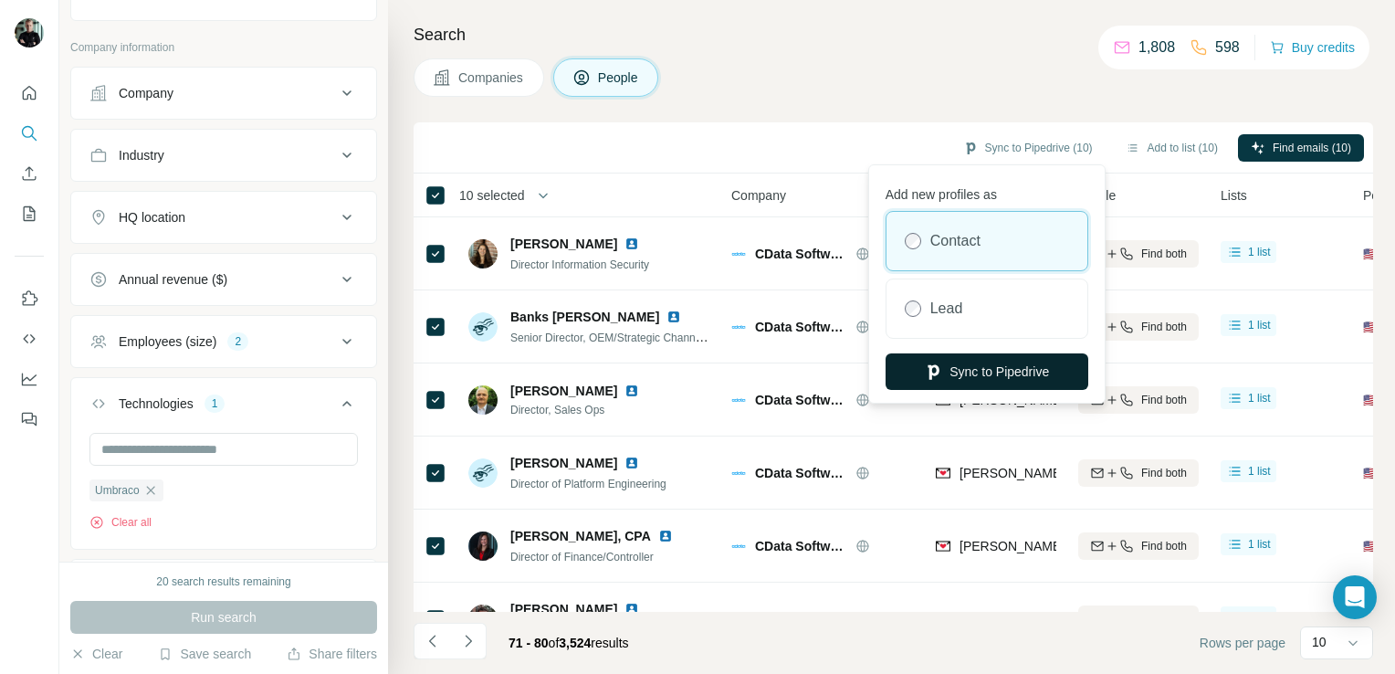
click at [1005, 371] on button "Sync to Pipedrive" at bounding box center [987, 371] width 203 height 37
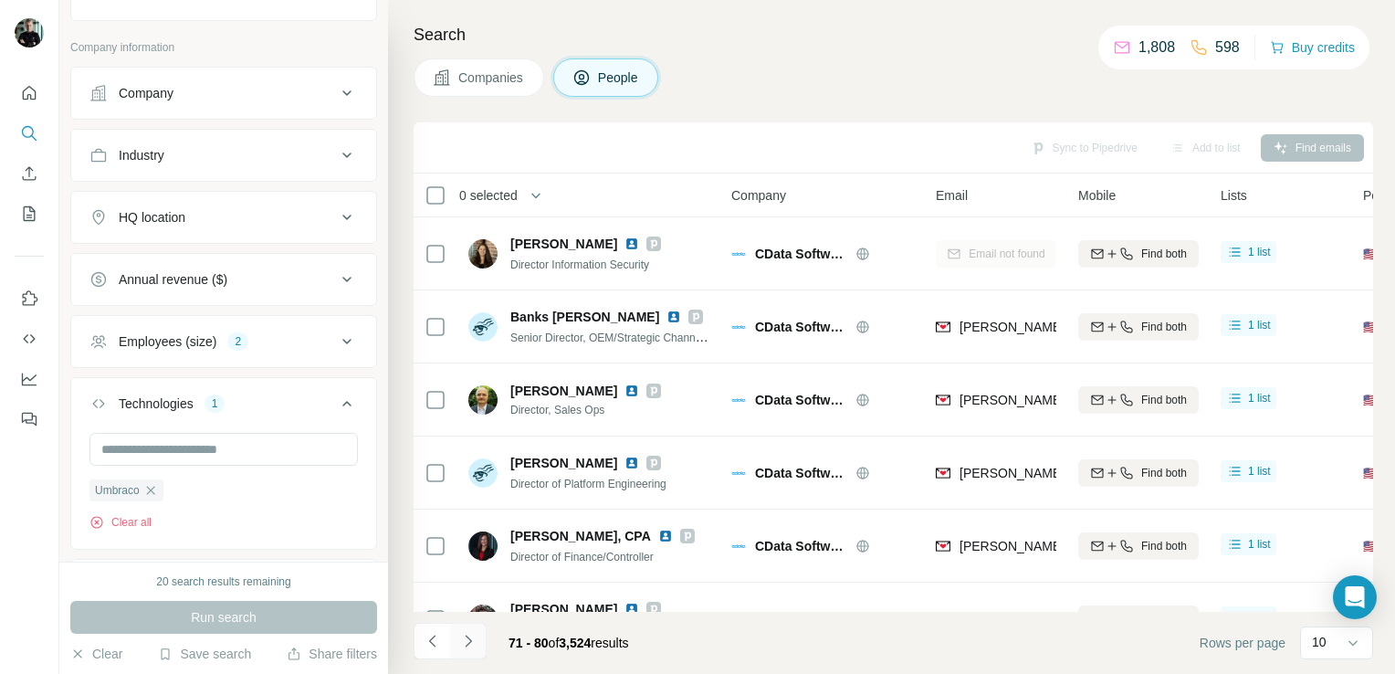
click at [467, 645] on icon "Navigate to next page" at bounding box center [468, 641] width 18 height 18
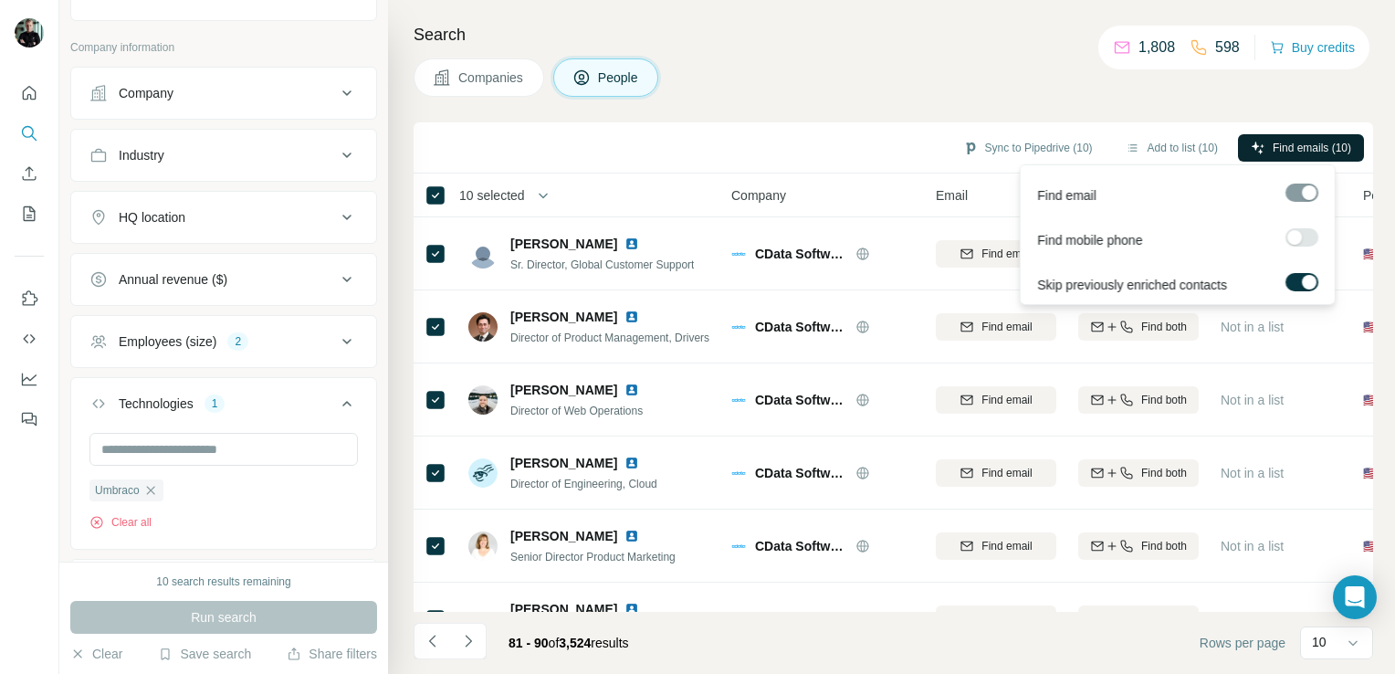
click at [1347, 152] on span "Find emails (10)" at bounding box center [1312, 148] width 79 height 16
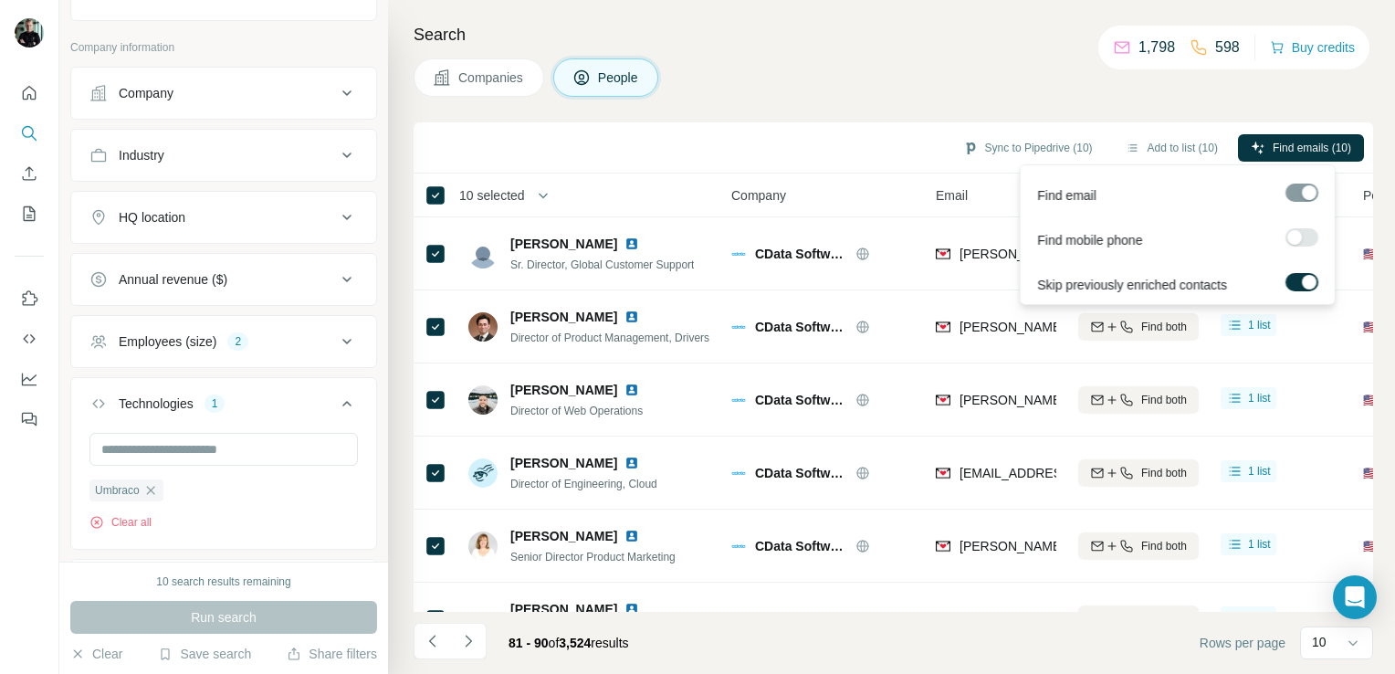
drag, startPoint x: 1190, startPoint y: 720, endPoint x: 1388, endPoint y: 542, distance: 265.7
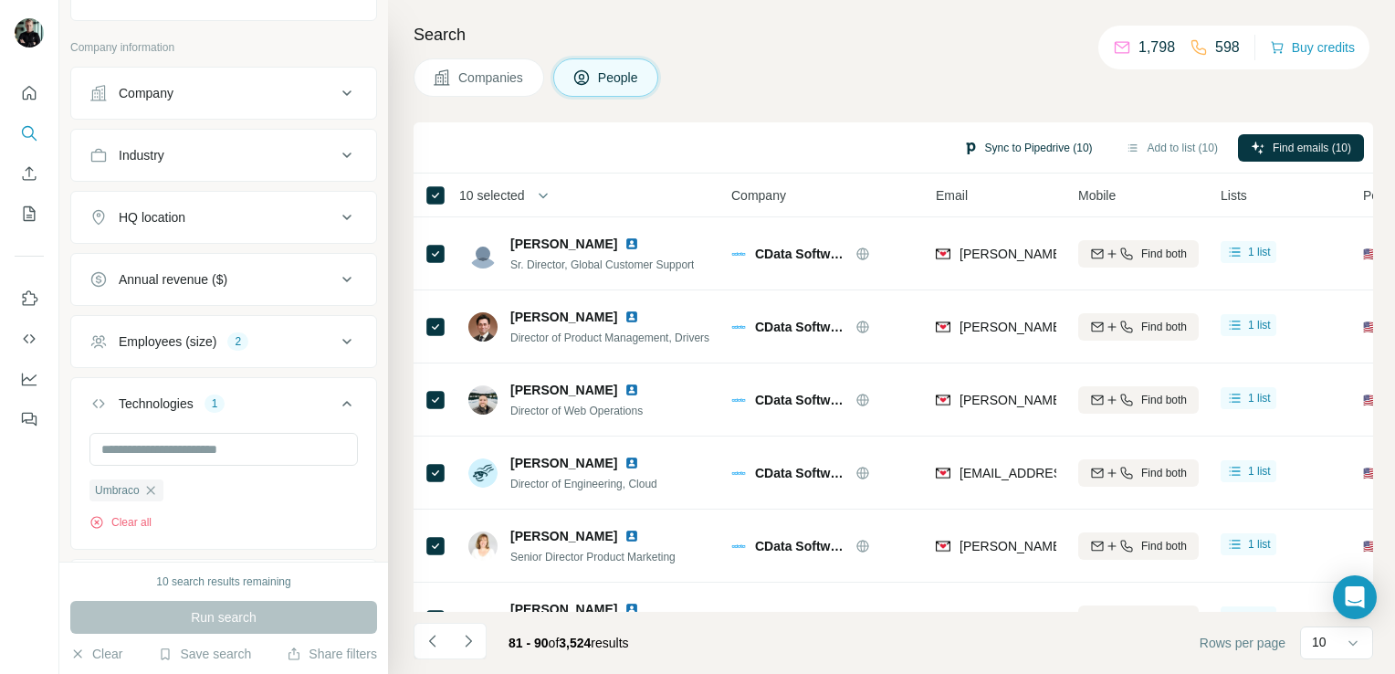
drag, startPoint x: 1388, startPoint y: 542, endPoint x: 982, endPoint y: 143, distance: 568.8
click at [982, 143] on button "Sync to Pipedrive (10)" at bounding box center [1027, 147] width 155 height 27
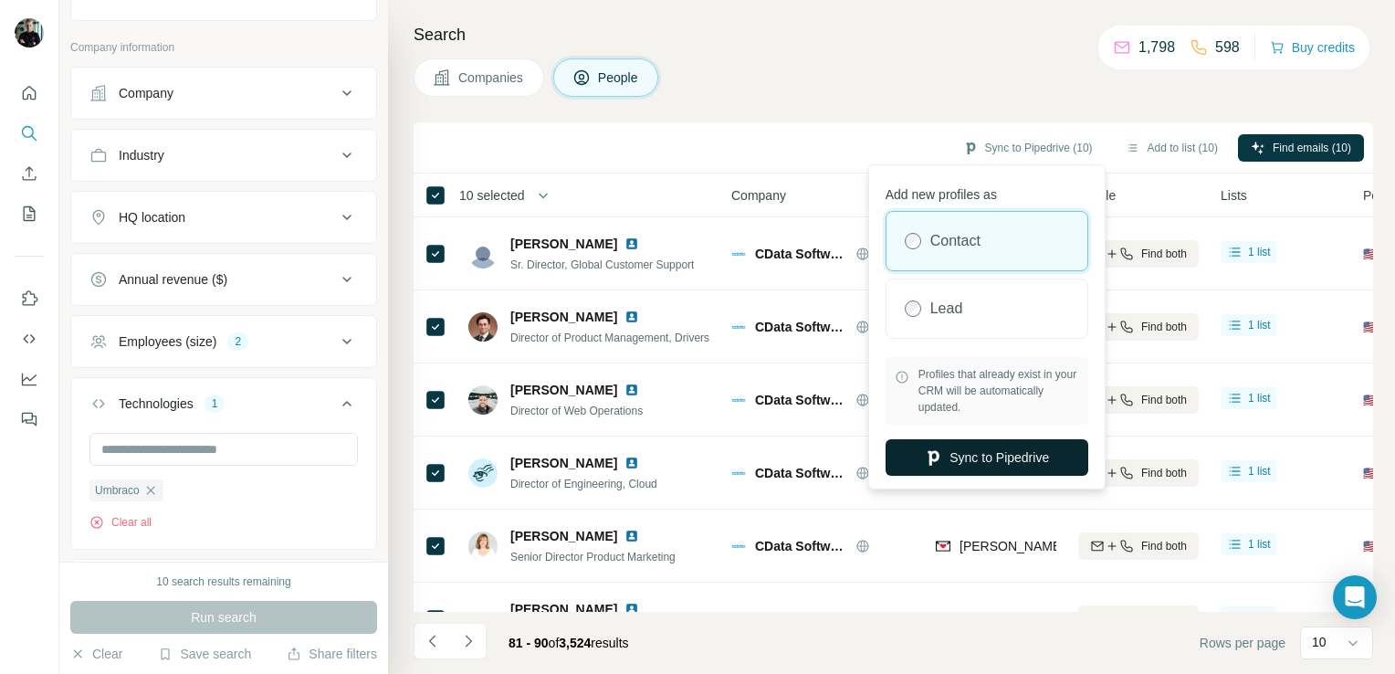
click at [976, 458] on button "Sync to Pipedrive" at bounding box center [987, 457] width 203 height 37
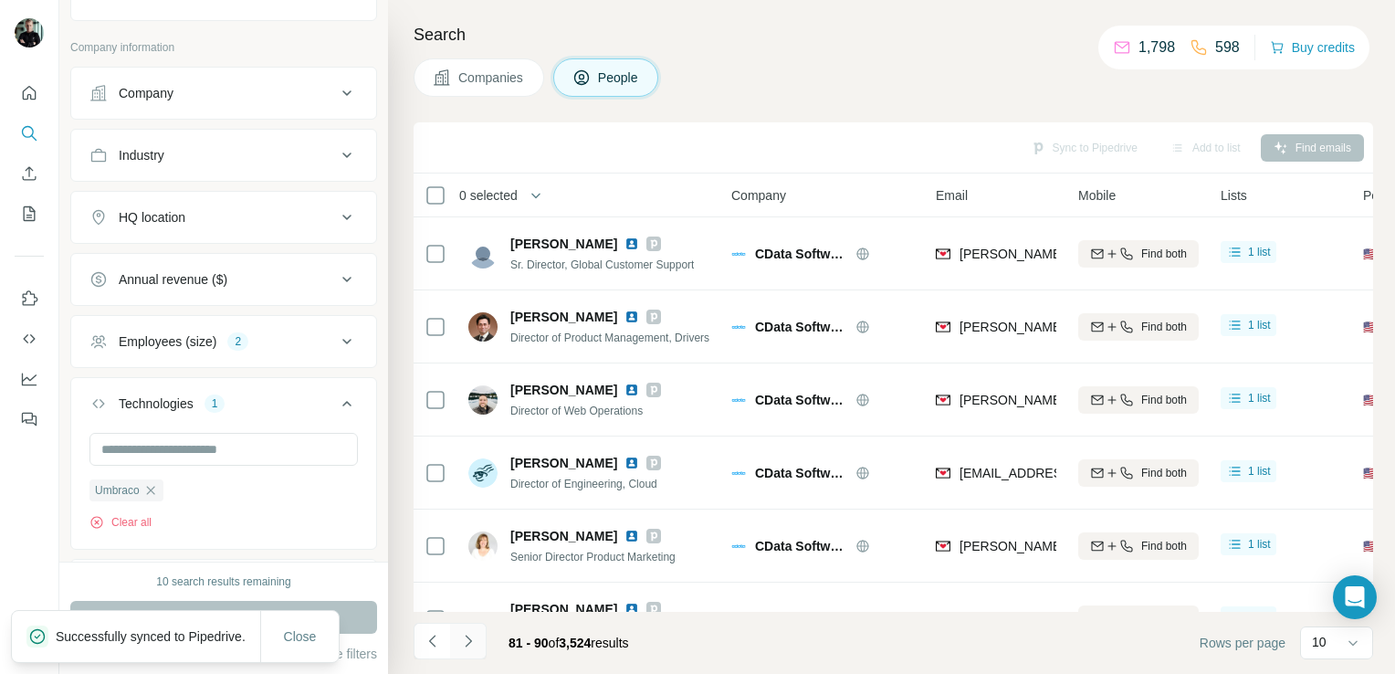
click at [477, 639] on button "Navigate to next page" at bounding box center [468, 641] width 37 height 37
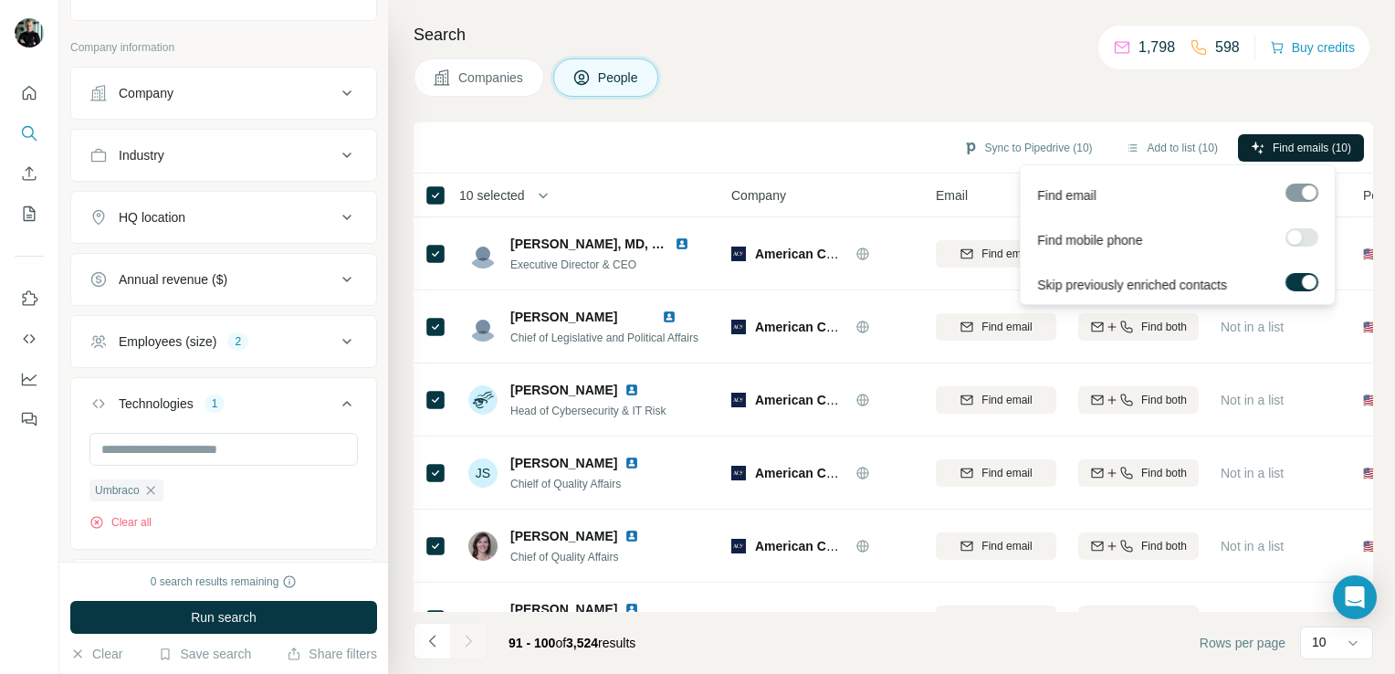
click at [1328, 146] on span "Find emails (10)" at bounding box center [1312, 148] width 79 height 16
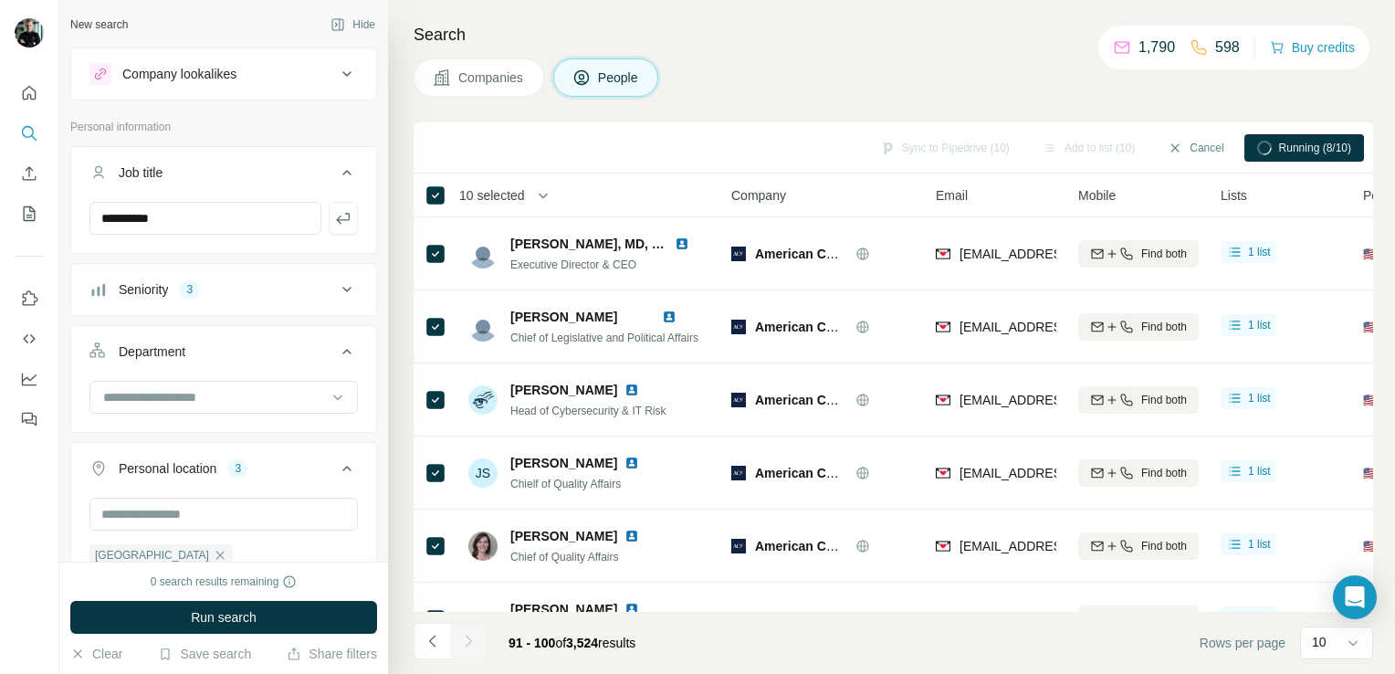
scroll to position [657, 0]
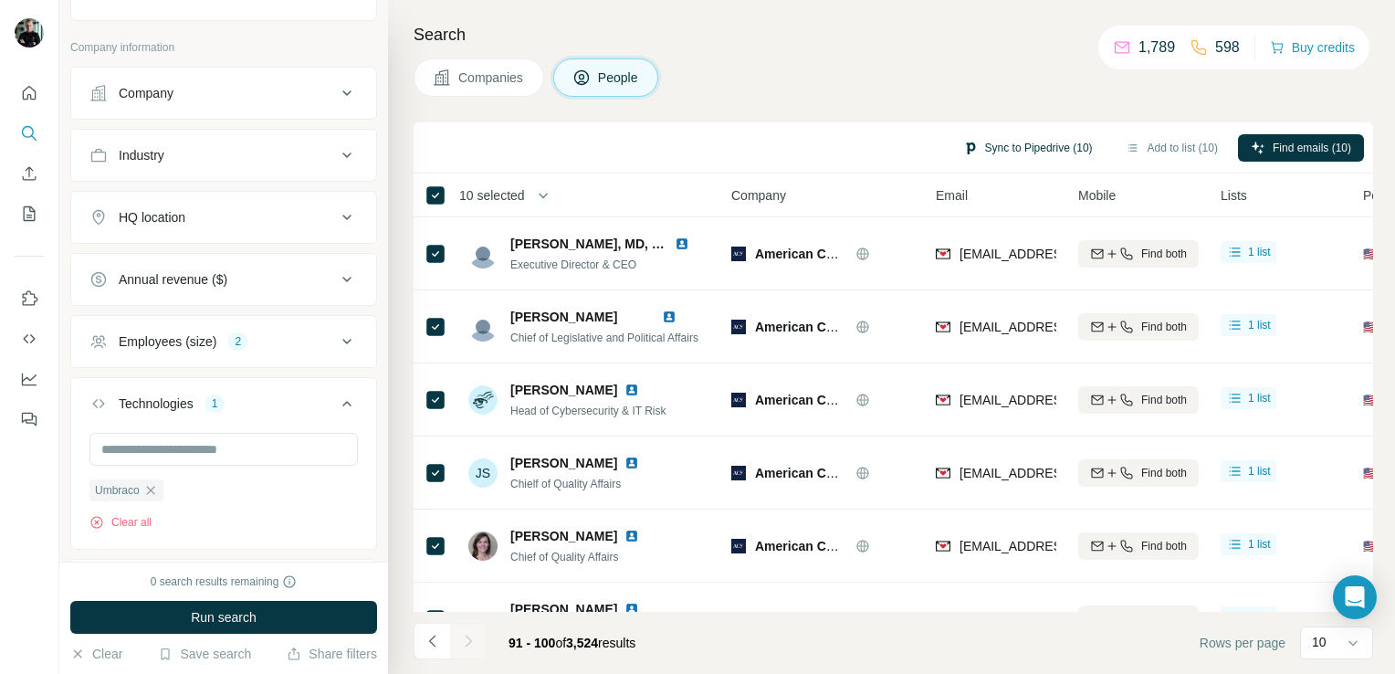
click at [1030, 138] on button "Sync to Pipedrive (10)" at bounding box center [1027, 147] width 155 height 27
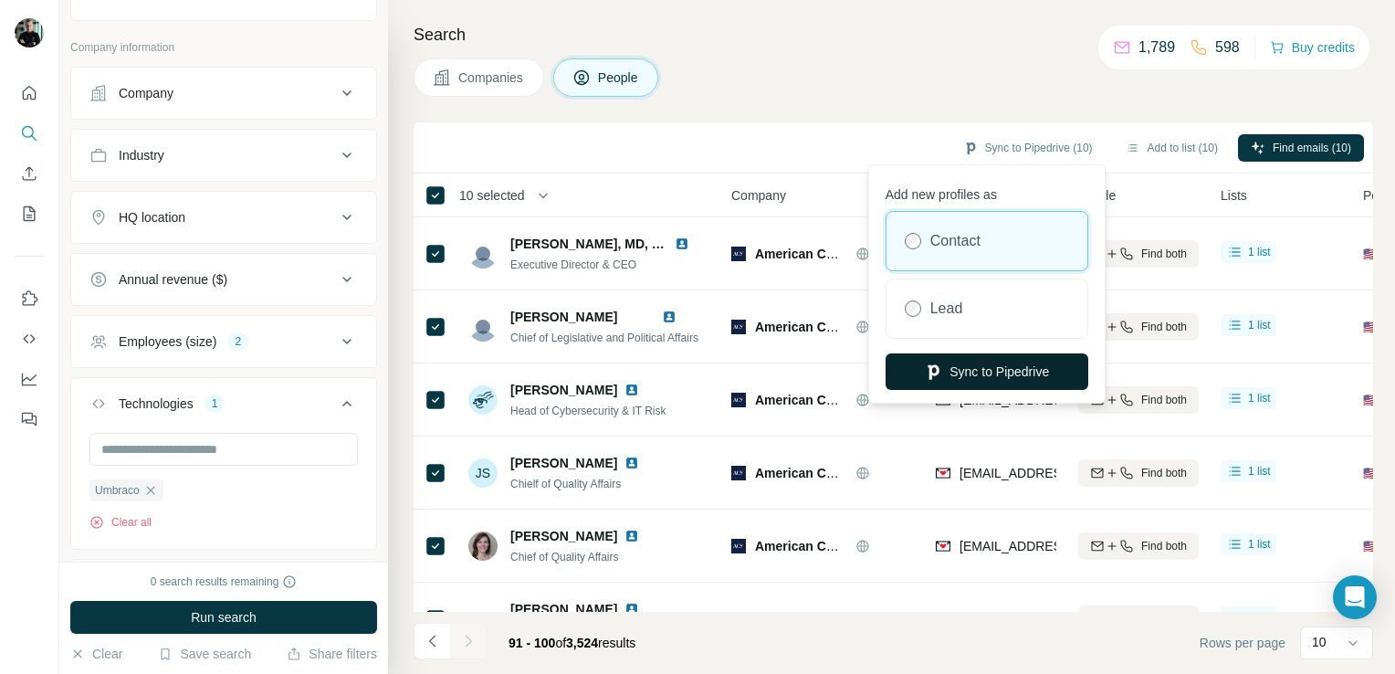
click at [1013, 369] on button "Sync to Pipedrive" at bounding box center [987, 371] width 203 height 37
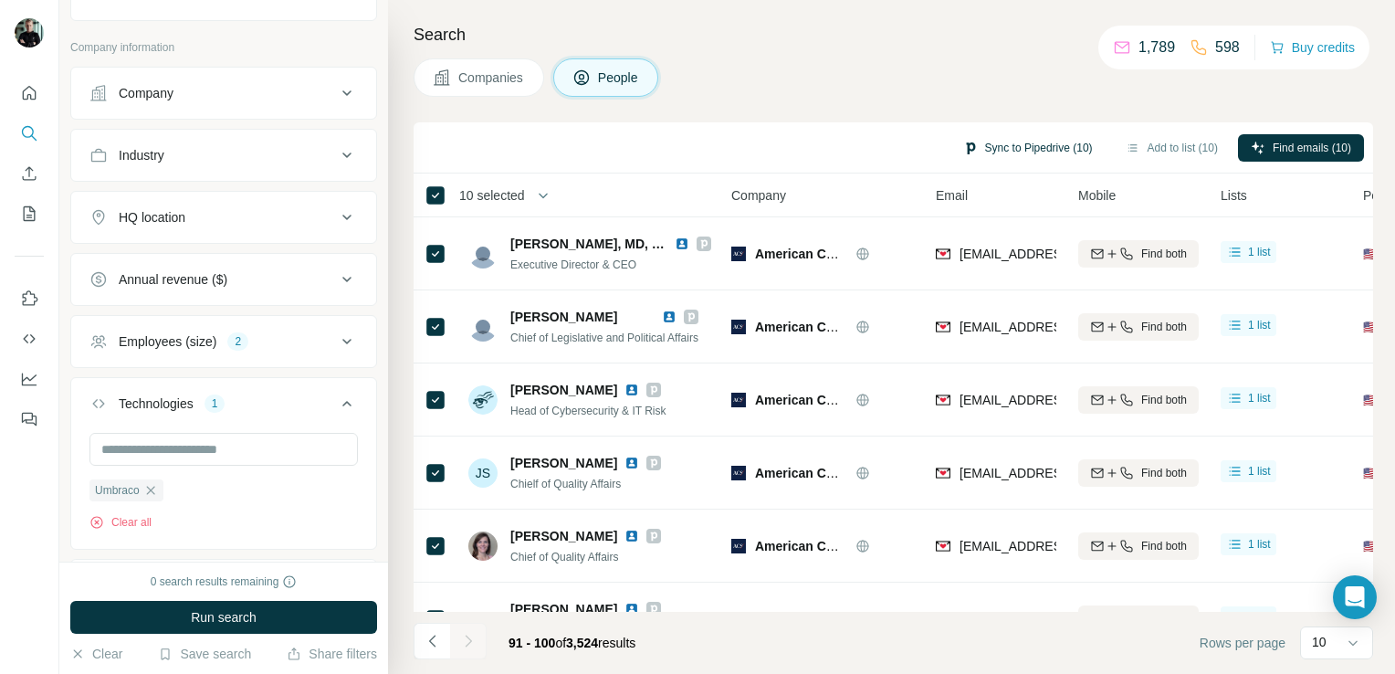
click at [1004, 144] on button "Sync to Pipedrive (10)" at bounding box center [1027, 147] width 155 height 27
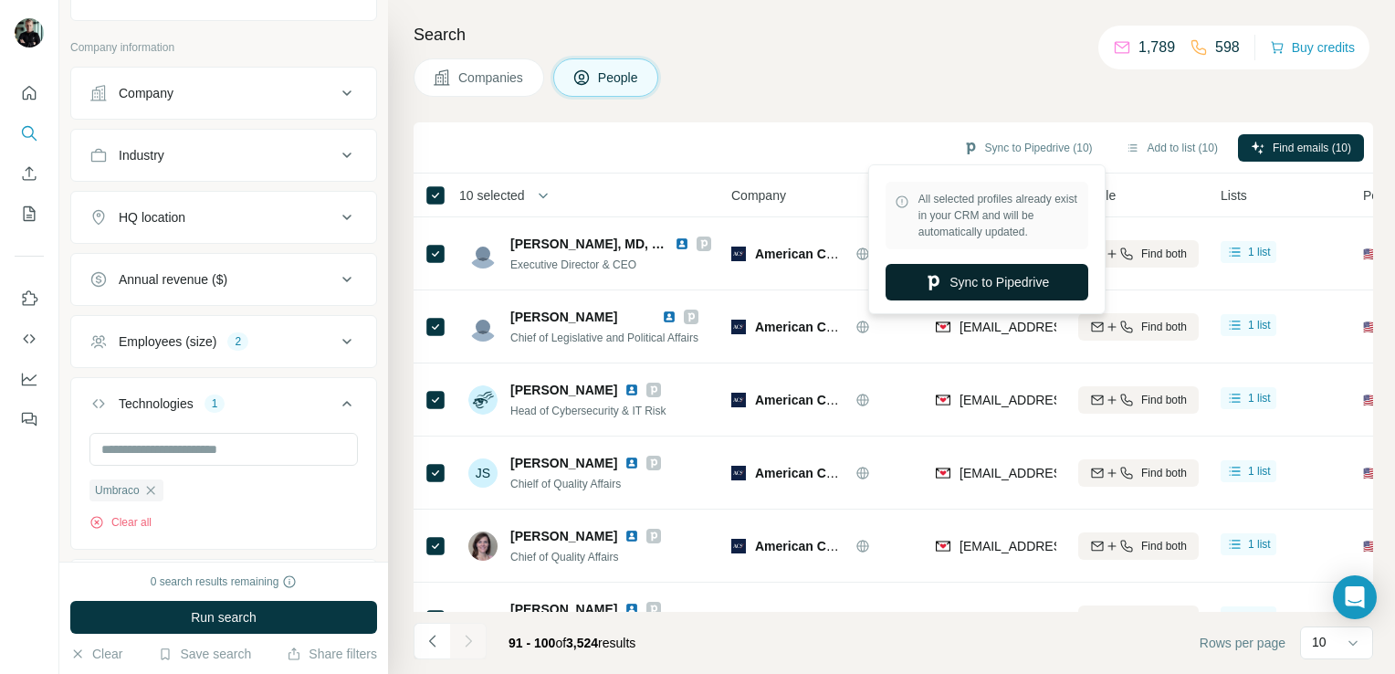
click at [999, 289] on button "Sync to Pipedrive" at bounding box center [987, 282] width 203 height 37
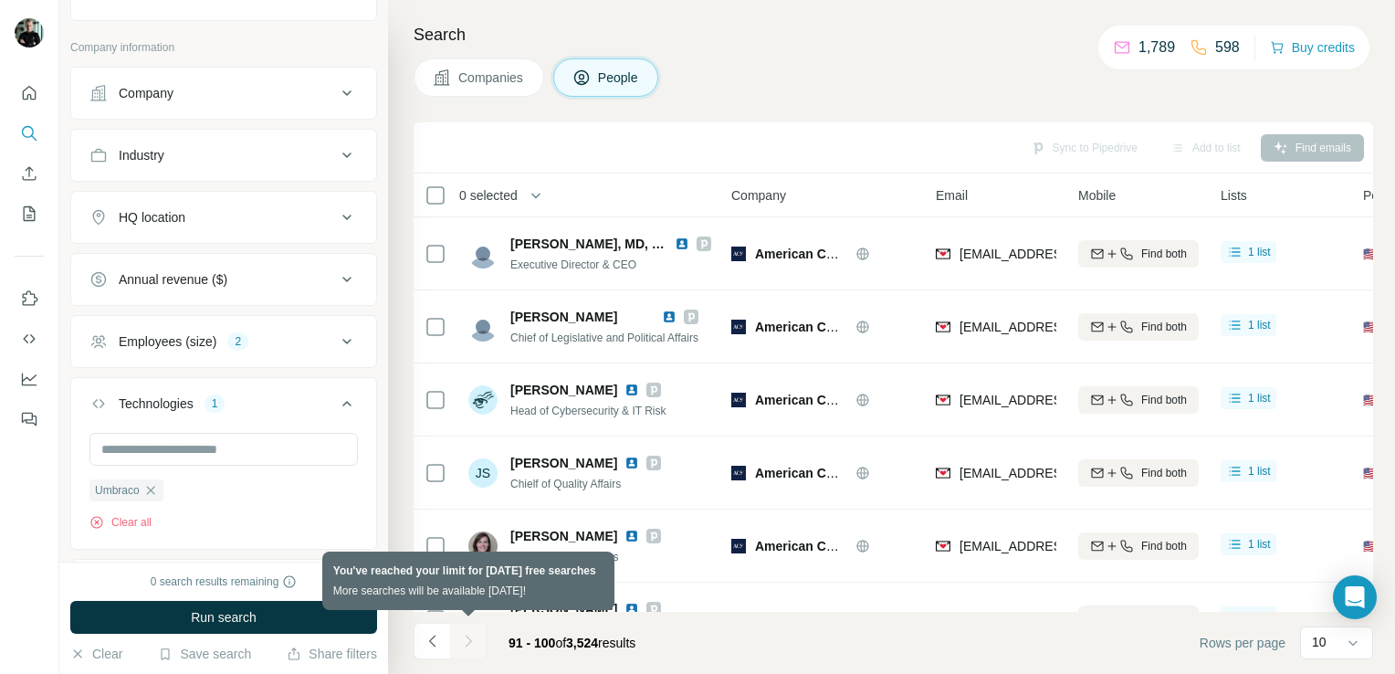
click at [467, 641] on div at bounding box center [468, 641] width 37 height 37
